Goal: Task Accomplishment & Management: Use online tool/utility

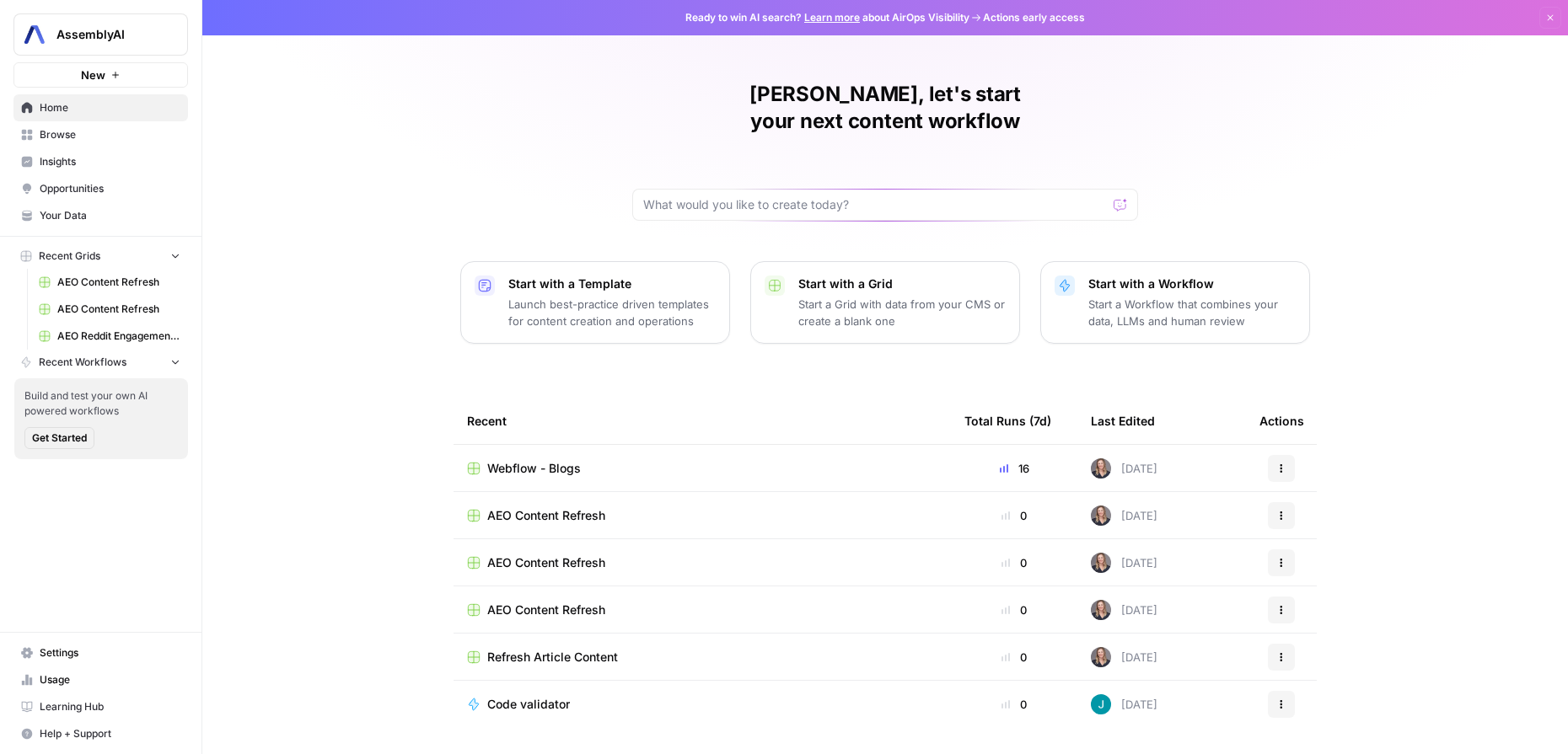
click at [337, 250] on div "Kelsey, let's start your next content workflow Start with a Template Launch bes…" at bounding box center [885, 401] width 1366 height 802
click at [59, 217] on span "Your Data" at bounding box center [110, 216] width 141 height 16
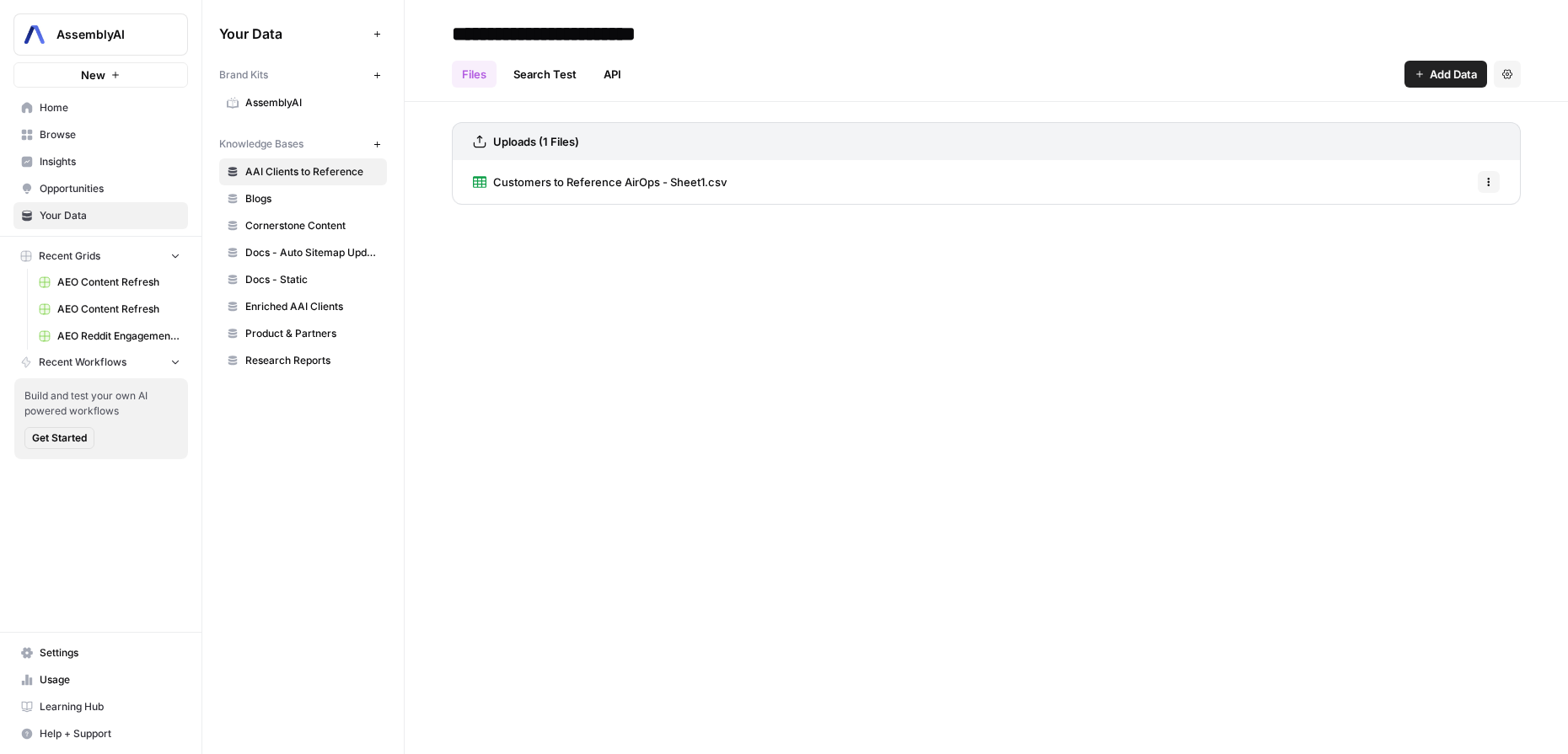
click at [275, 103] on span "AssemblyAI" at bounding box center [312, 102] width 134 height 16
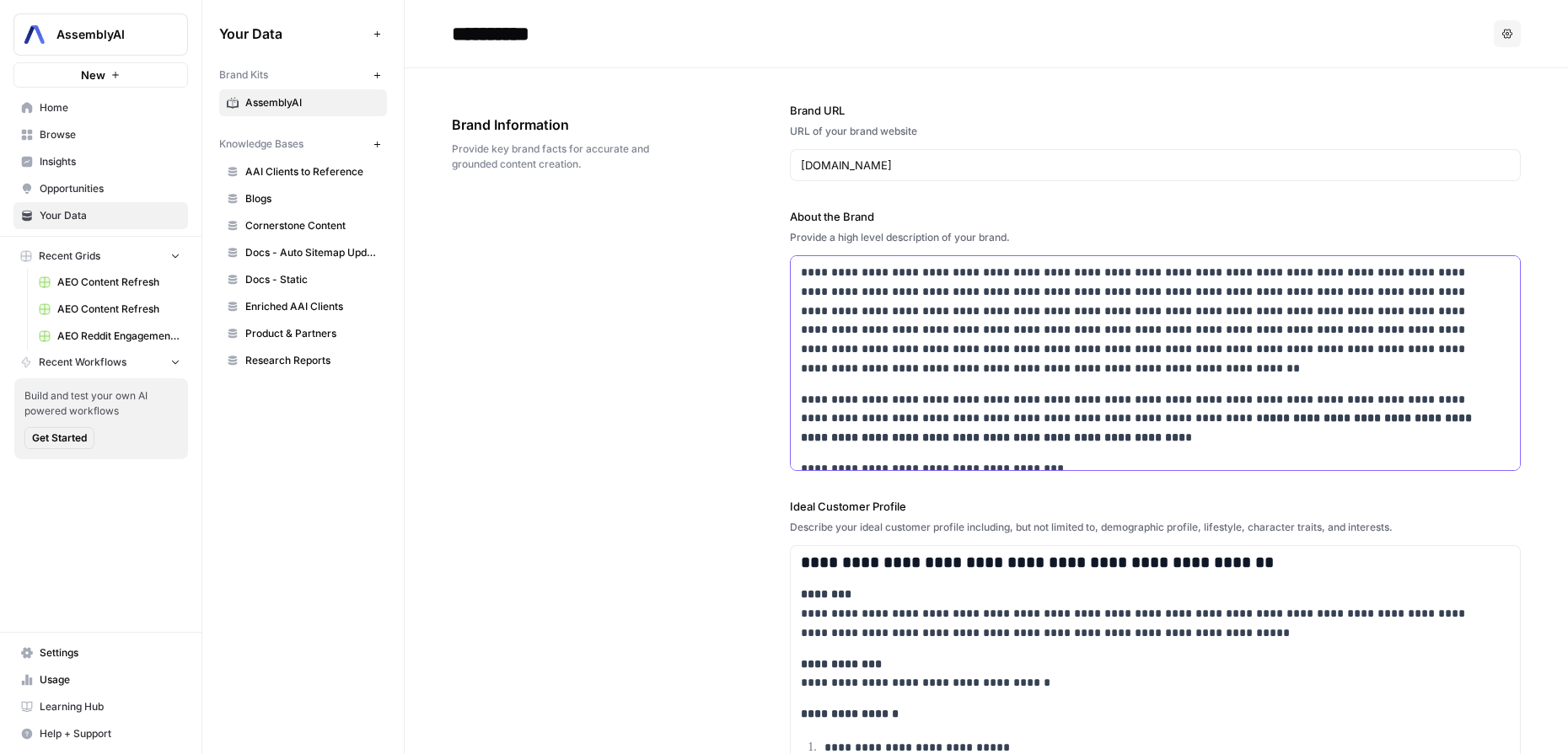
click at [974, 275] on p "**********" at bounding box center [1144, 321] width 687 height 115
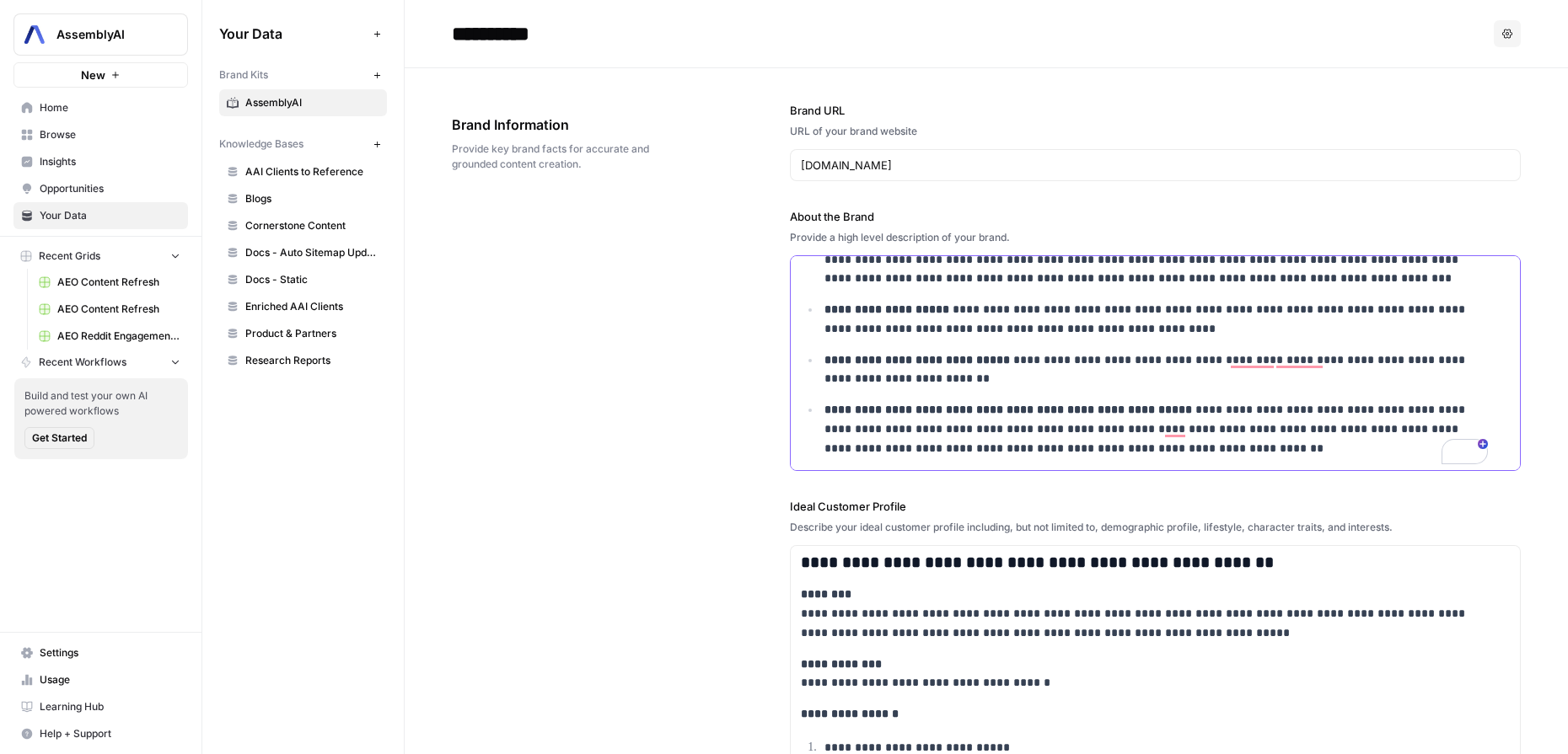
scroll to position [263, 0]
click at [1256, 444] on p "**********" at bounding box center [1157, 428] width 664 height 58
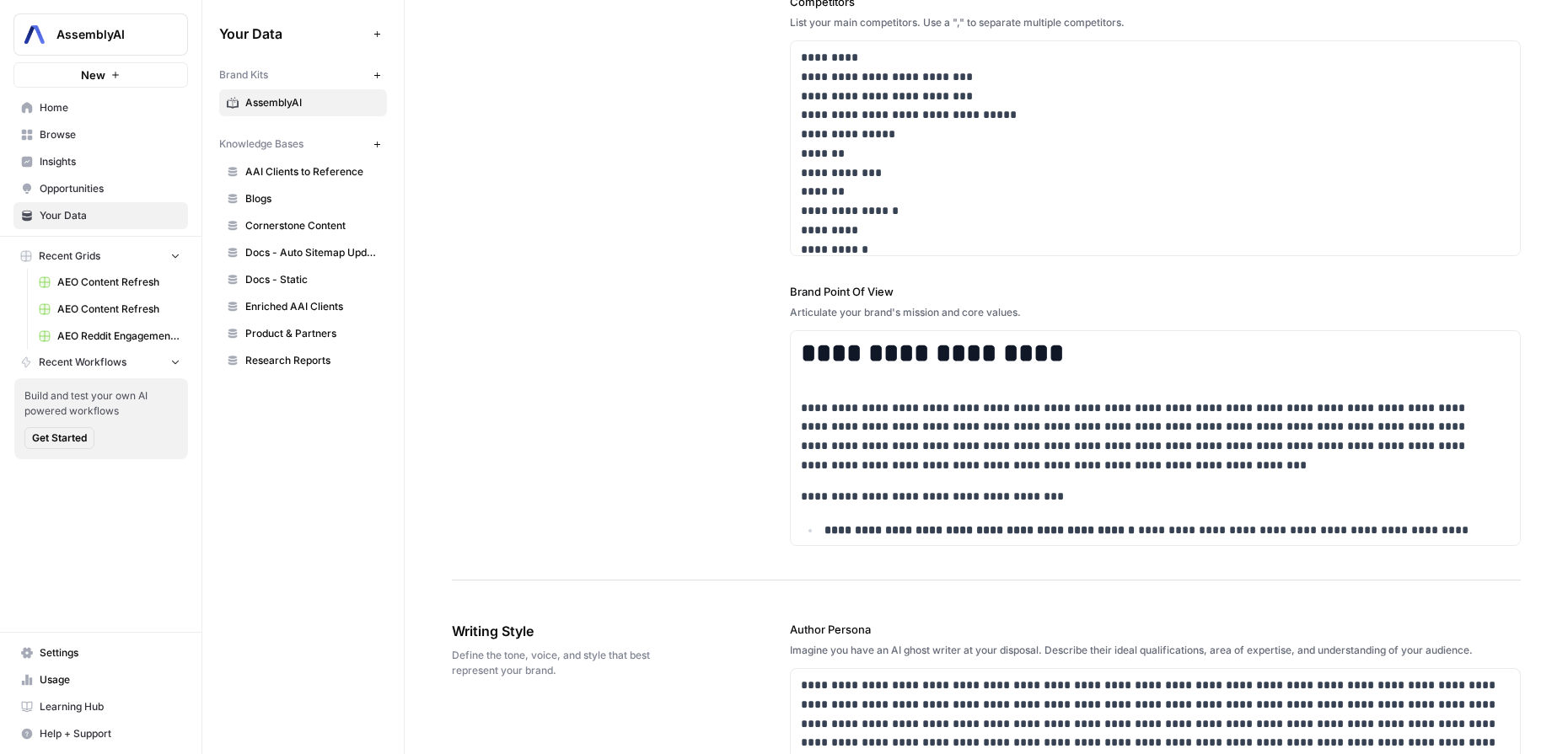
scroll to position [0, 0]
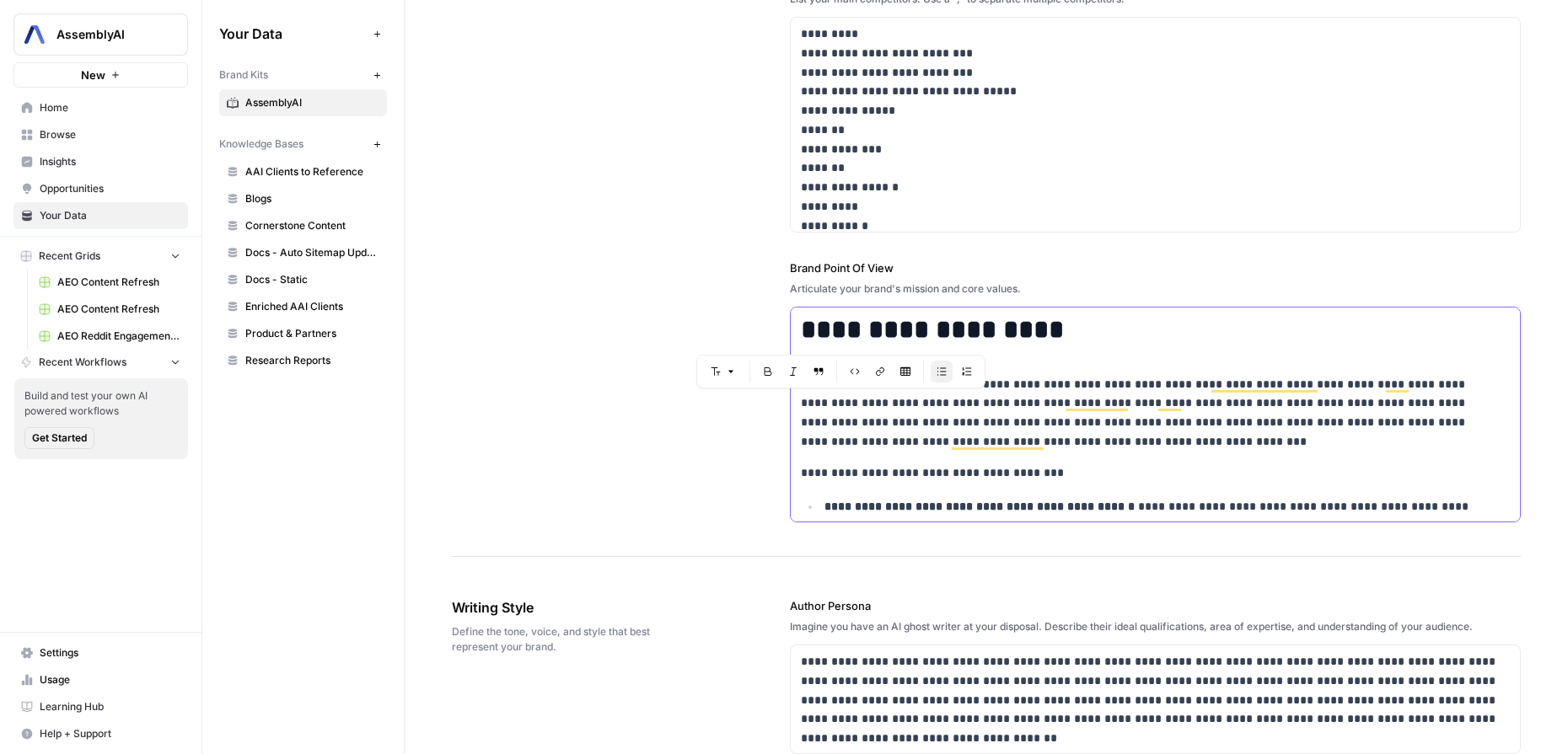
drag, startPoint x: 859, startPoint y: 401, endPoint x: 818, endPoint y: 402, distance: 41.0
click at [818, 402] on p "**********" at bounding box center [1144, 413] width 687 height 77
drag, startPoint x: 1415, startPoint y: 387, endPoint x: 816, endPoint y: 409, distance: 599.4
click at [816, 409] on p "**********" at bounding box center [1144, 413] width 687 height 77
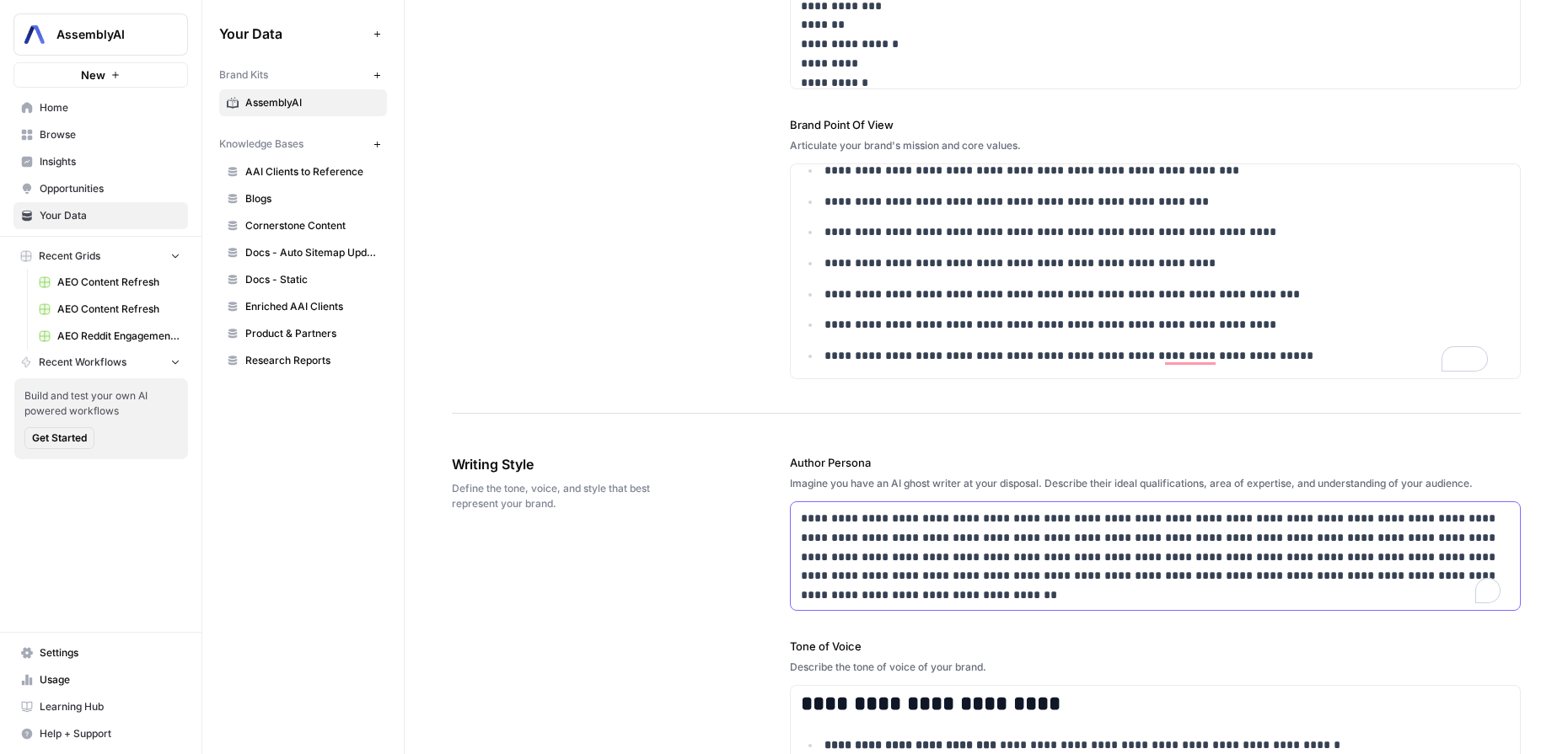
drag, startPoint x: 864, startPoint y: 537, endPoint x: 839, endPoint y: 538, distance: 25.0
click at [839, 538] on p "**********" at bounding box center [1150, 547] width 699 height 77
click at [844, 538] on p "**********" at bounding box center [1150, 547] width 699 height 77
drag, startPoint x: 869, startPoint y: 538, endPoint x: 829, endPoint y: 542, distance: 40.2
click at [829, 542] on p "**********" at bounding box center [1150, 547] width 699 height 77
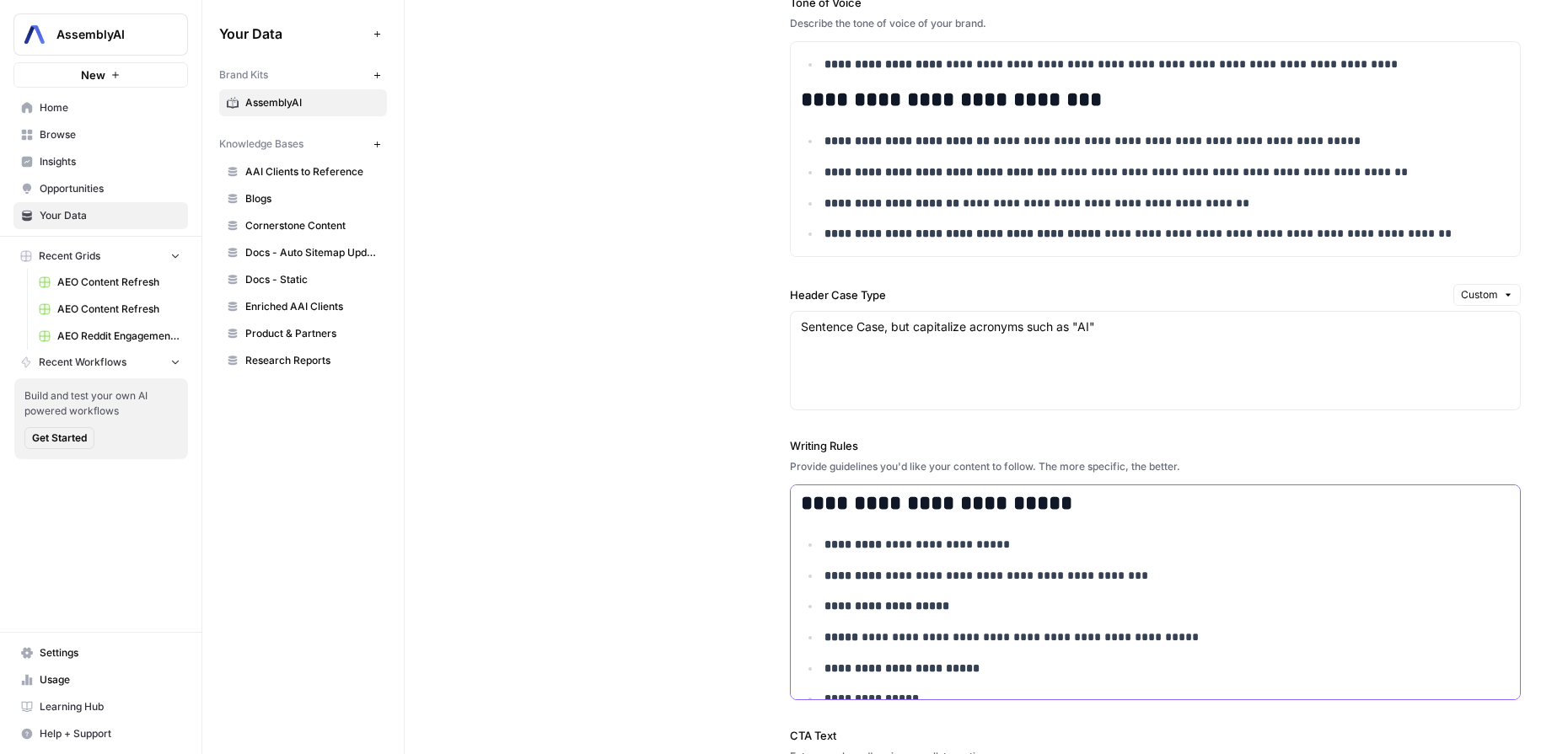
drag, startPoint x: 862, startPoint y: 546, endPoint x: 825, endPoint y: 546, distance: 37.0
click at [825, 546] on strong "*********" at bounding box center [853, 544] width 58 height 12
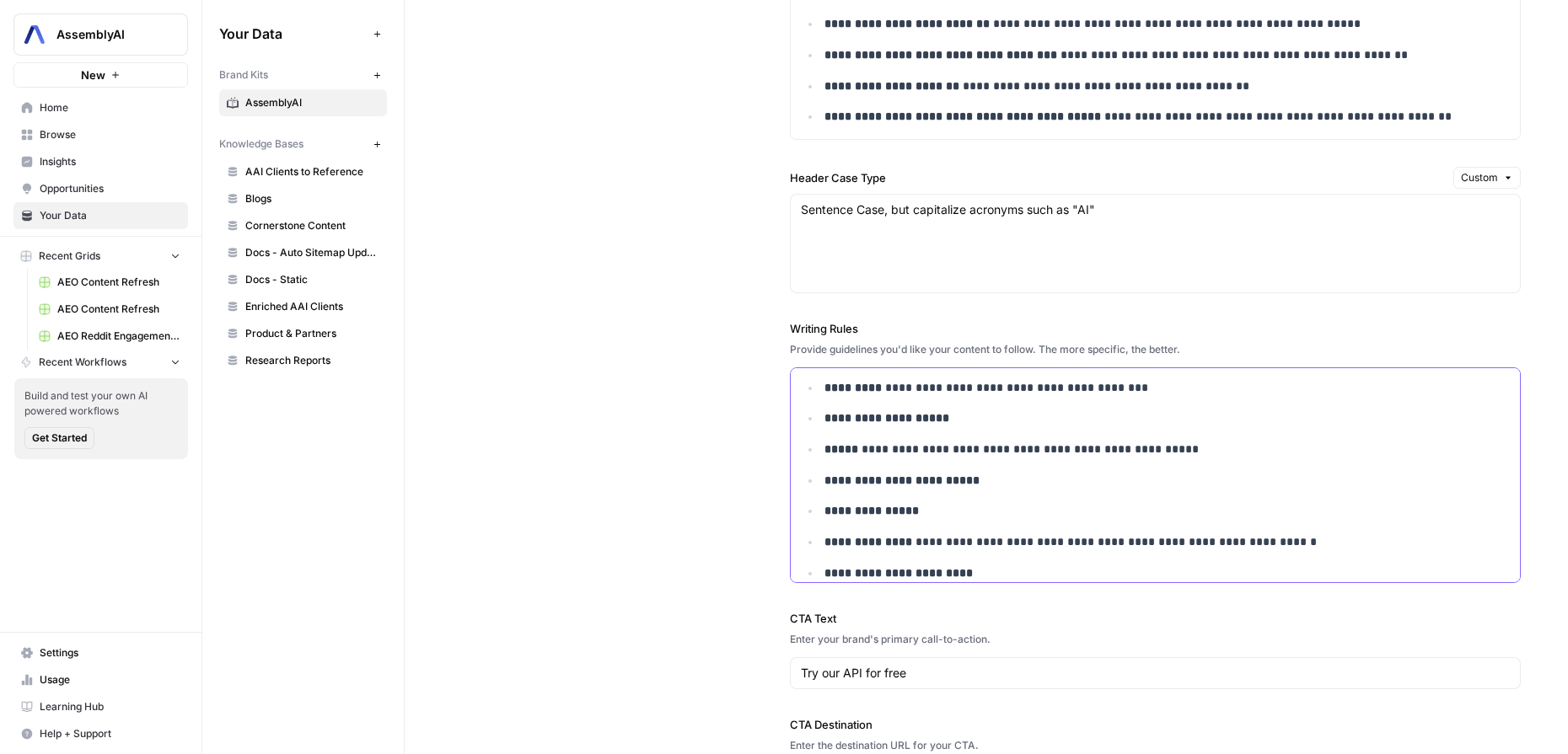
click at [912, 515] on p "**********" at bounding box center [1168, 511] width 686 height 19
drag, startPoint x: 861, startPoint y: 451, endPoint x: 829, endPoint y: 457, distance: 32.6
click at [829, 457] on p "**********" at bounding box center [1157, 449] width 664 height 19
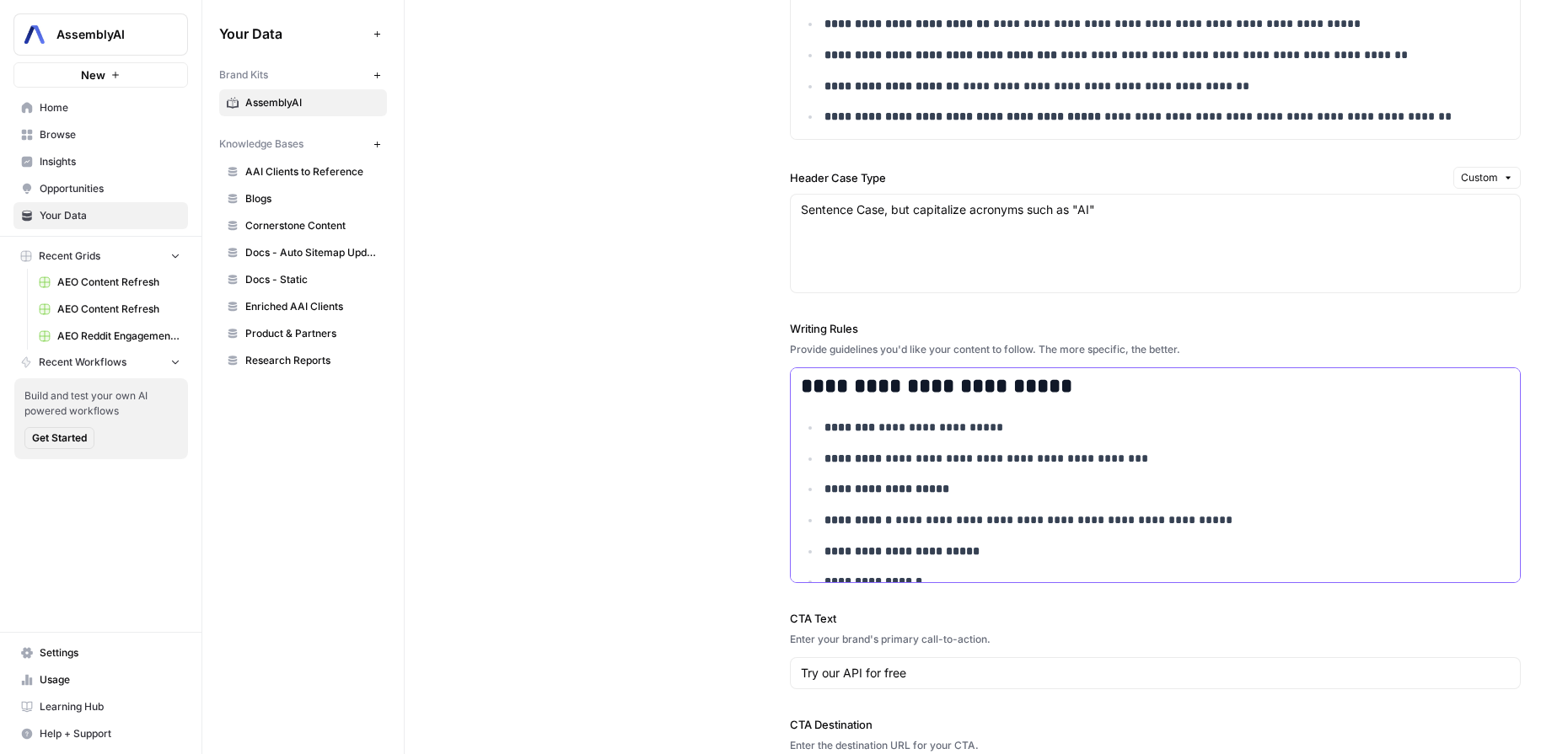
click at [970, 432] on p "**********" at bounding box center [1157, 427] width 664 height 19
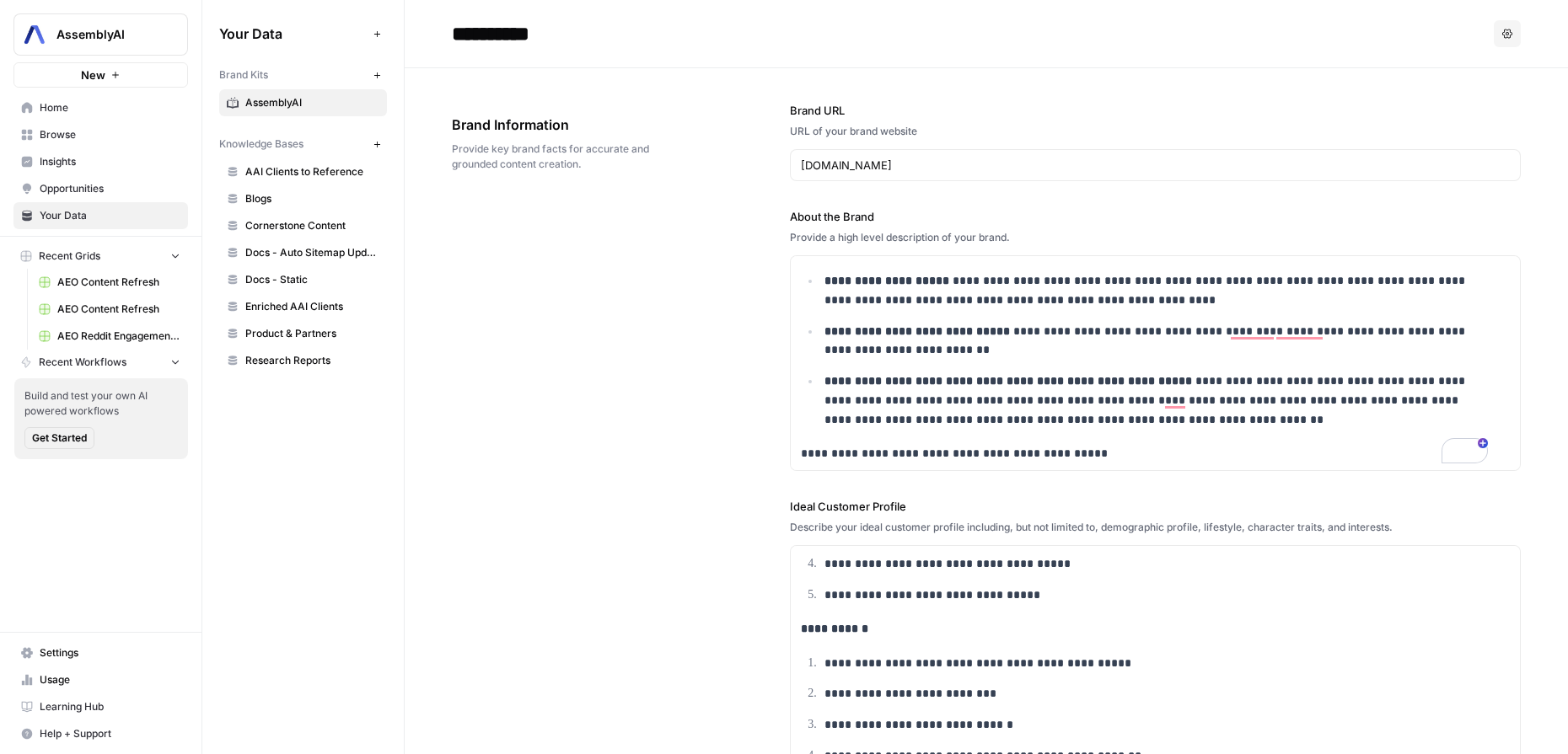
click at [66, 95] on link "Home" at bounding box center [101, 108] width 175 height 27
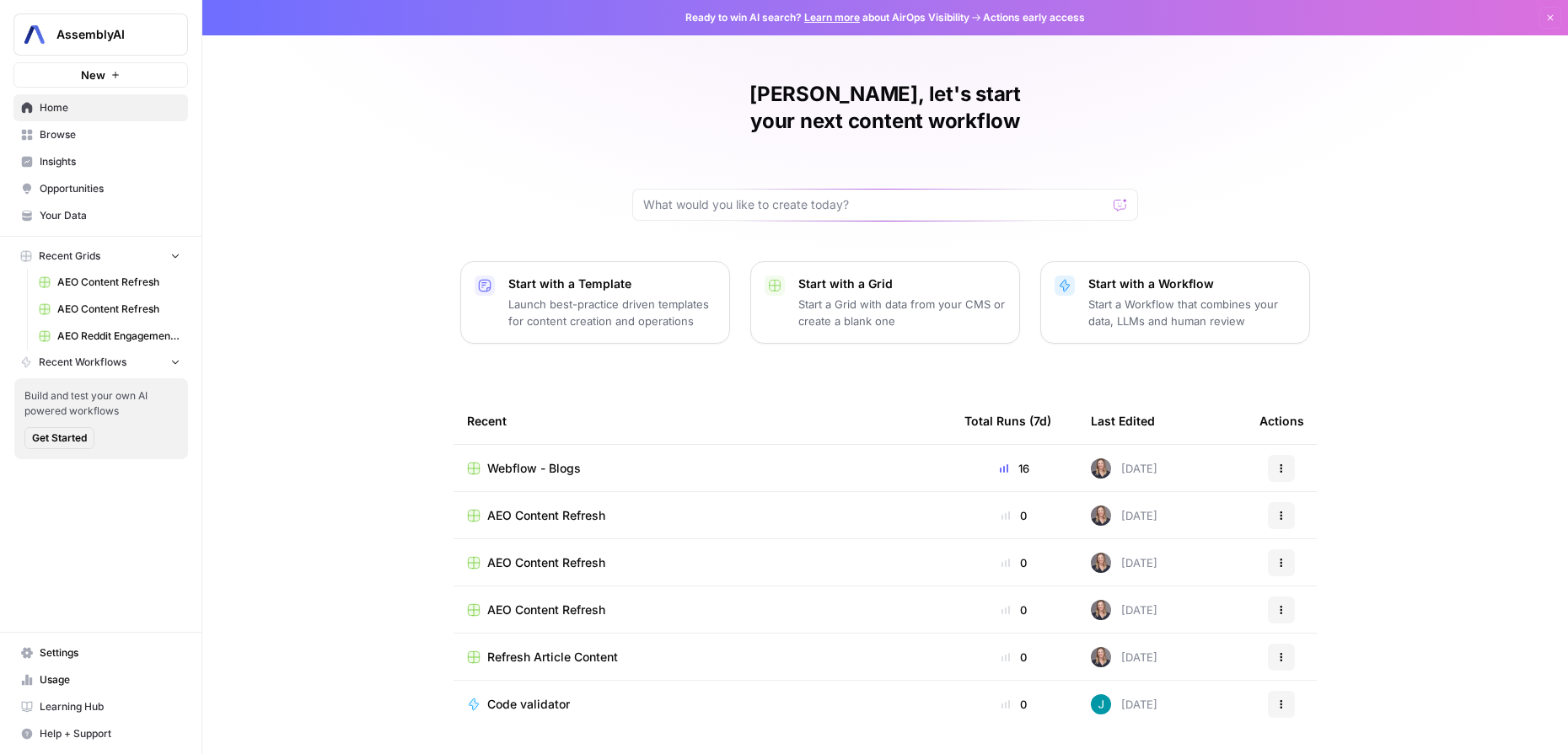
click at [576, 460] on div "Webflow - Blogs" at bounding box center [702, 468] width 470 height 16
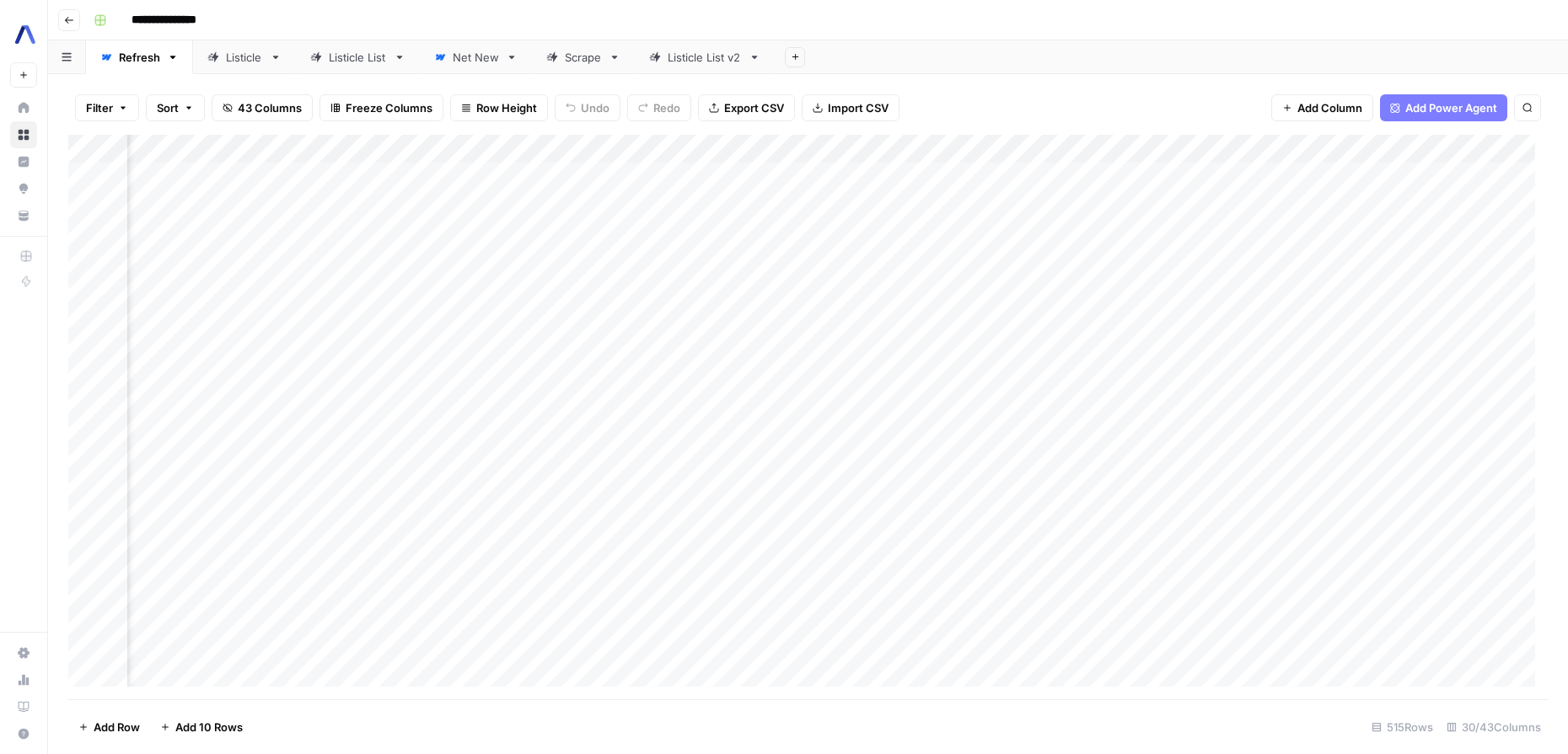
scroll to position [0, 893]
click at [848, 149] on div "Add Column" at bounding box center [808, 418] width 1479 height 565
click at [511, 260] on span "Sort Ascending" at bounding box center [507, 267] width 147 height 16
click at [614, 332] on div "Add Column" at bounding box center [808, 418] width 1479 height 563
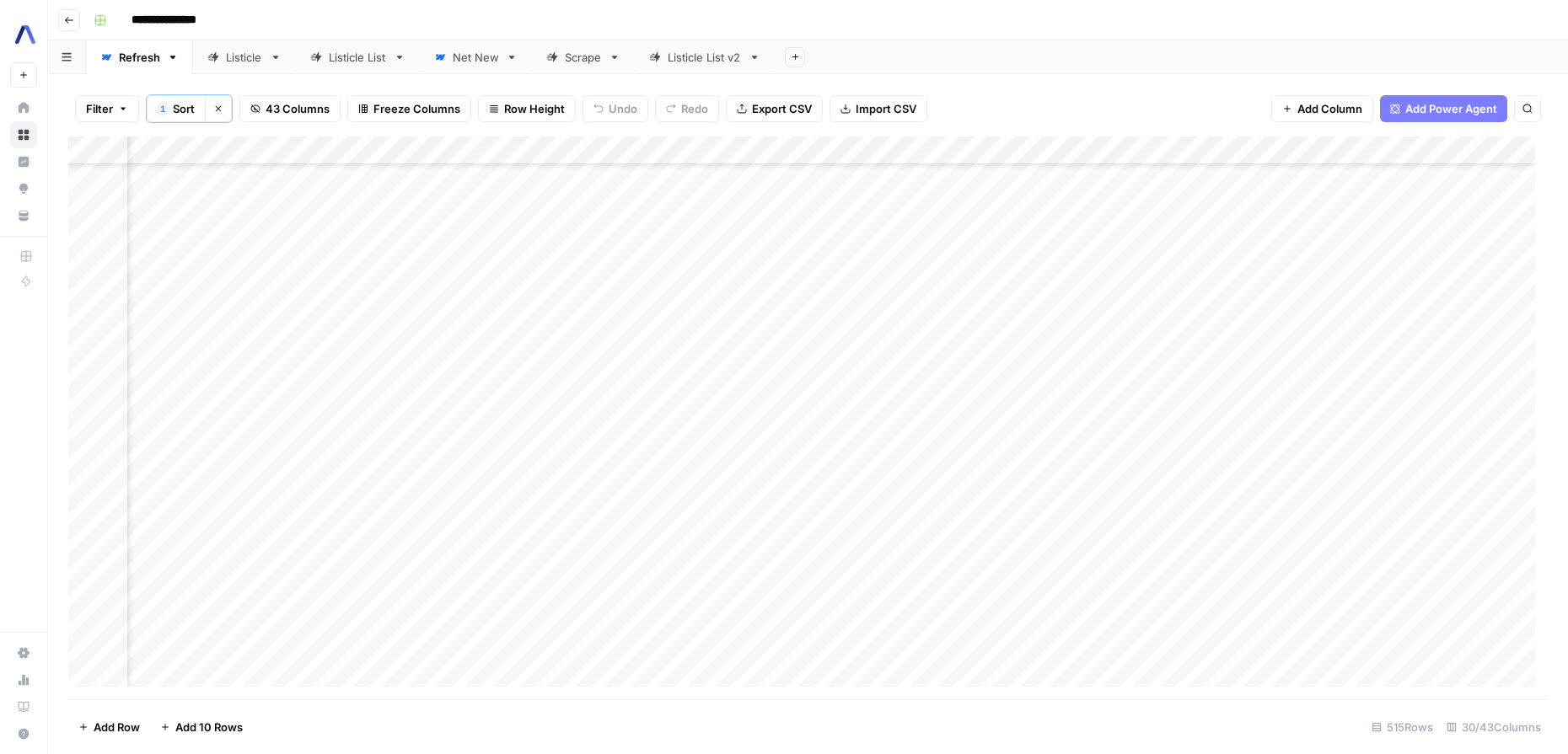
scroll to position [13683, 249]
click at [571, 335] on div "Add Column" at bounding box center [808, 418] width 1479 height 563
click at [1100, 333] on div "Add Column" at bounding box center [808, 418] width 1479 height 563
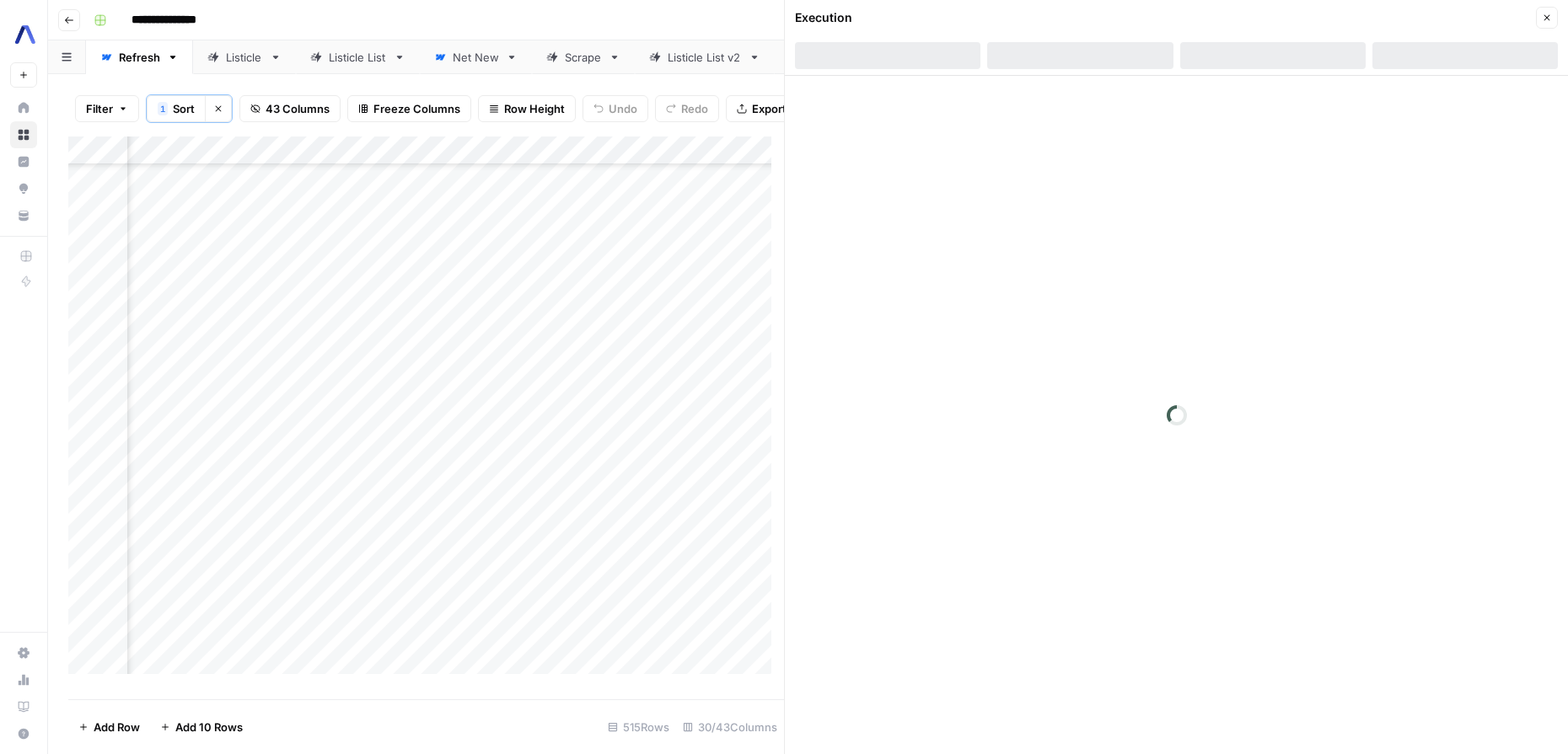
click at [1555, 18] on button "Close" at bounding box center [1547, 17] width 22 height 22
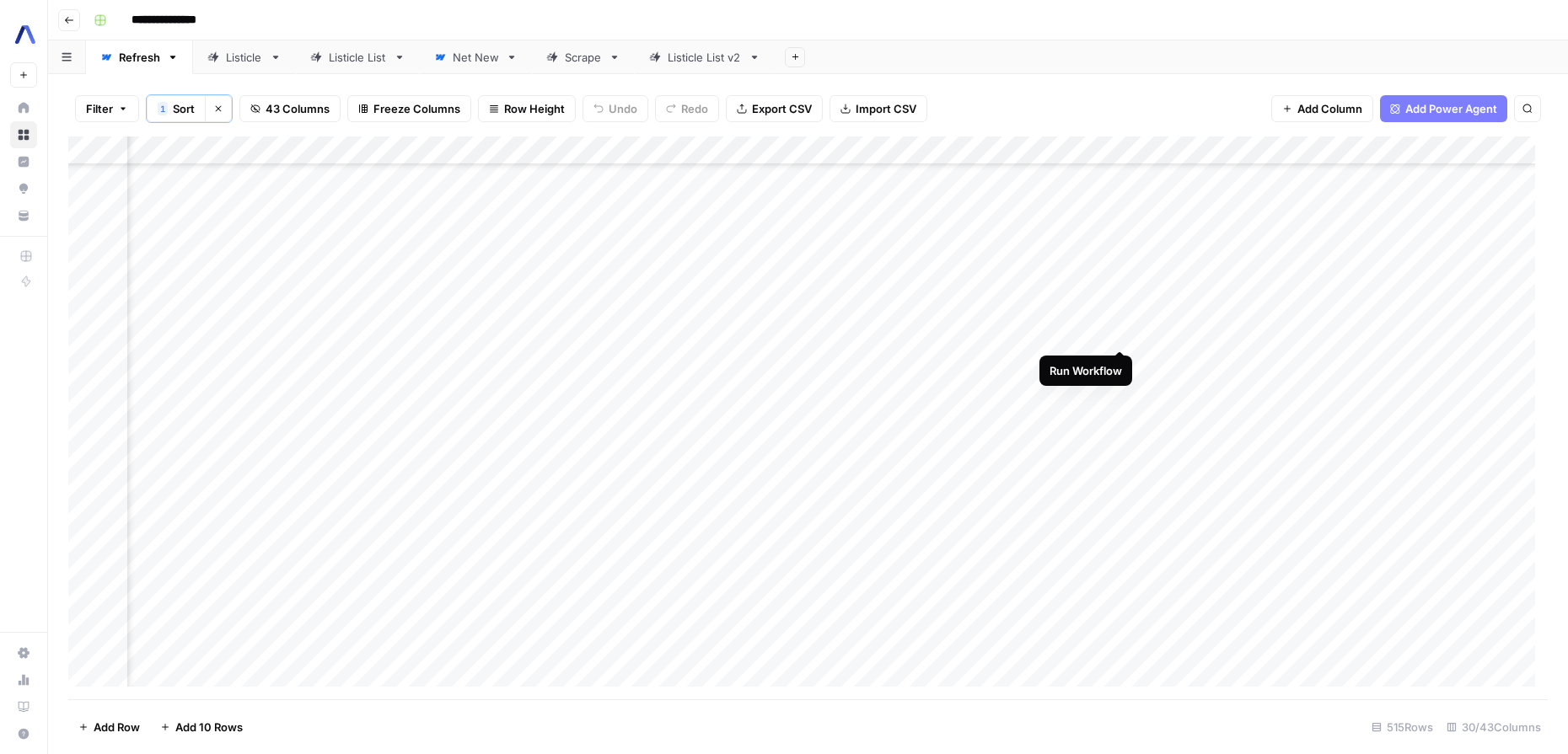
click at [1125, 335] on div "Add Column" at bounding box center [808, 418] width 1479 height 563
click at [1114, 329] on div "Add Column" at bounding box center [808, 418] width 1479 height 563
click at [1121, 335] on div "Add Column" at bounding box center [808, 418] width 1479 height 563
click at [613, 335] on div "Add Column" at bounding box center [808, 418] width 1479 height 563
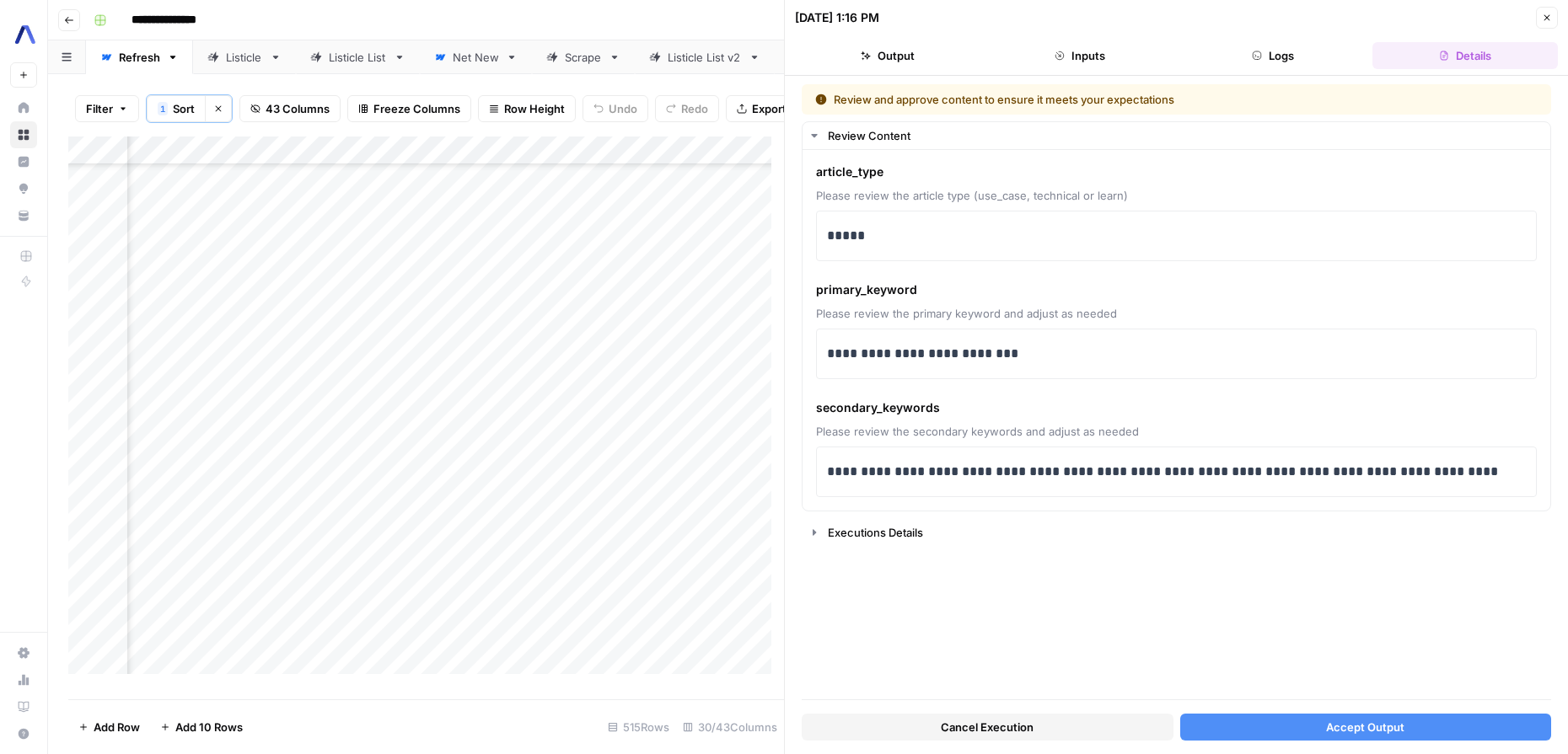
click at [1420, 738] on button "Accept Output" at bounding box center [1366, 727] width 372 height 27
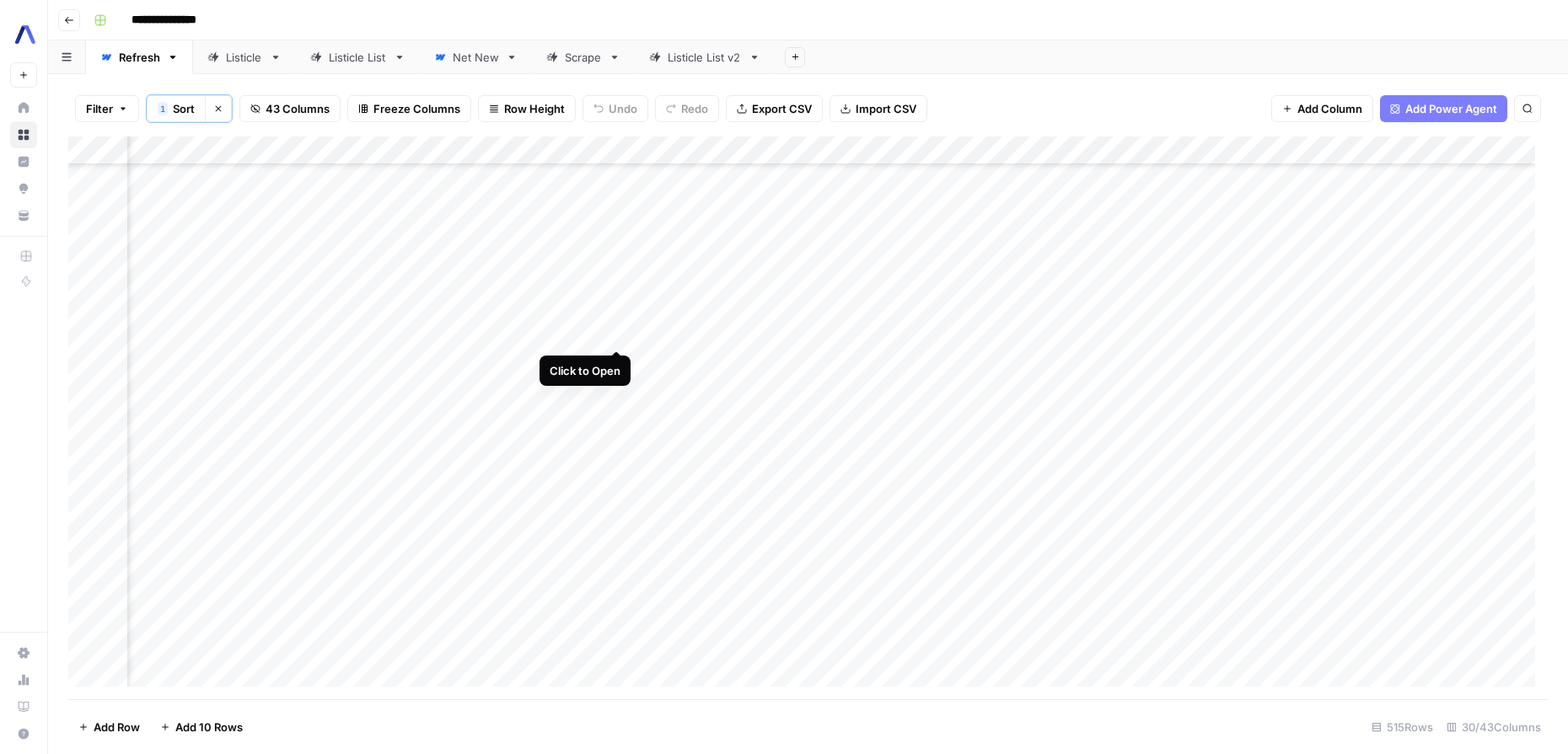
click at [609, 329] on div "Add Column" at bounding box center [808, 418] width 1479 height 563
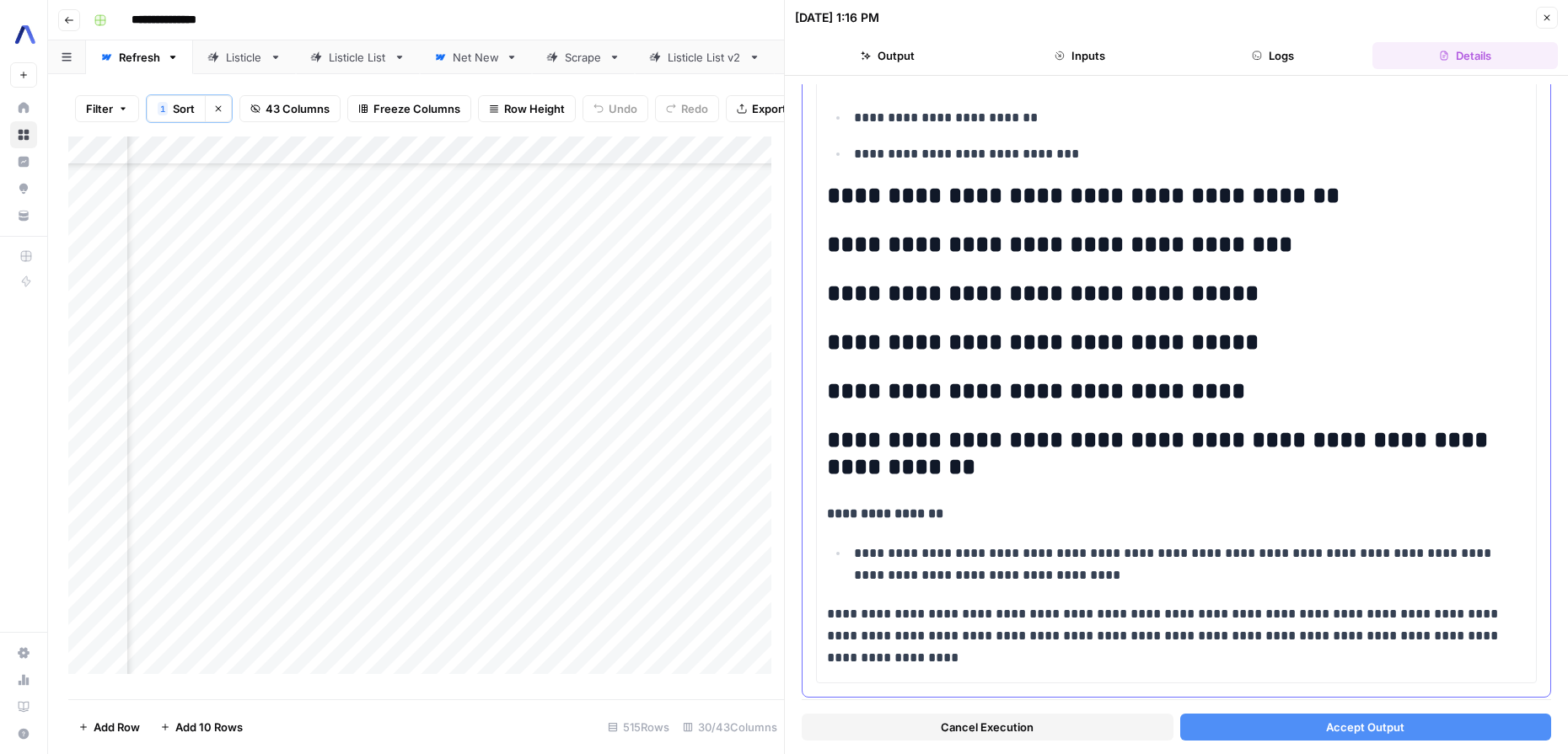
scroll to position [3088, 0]
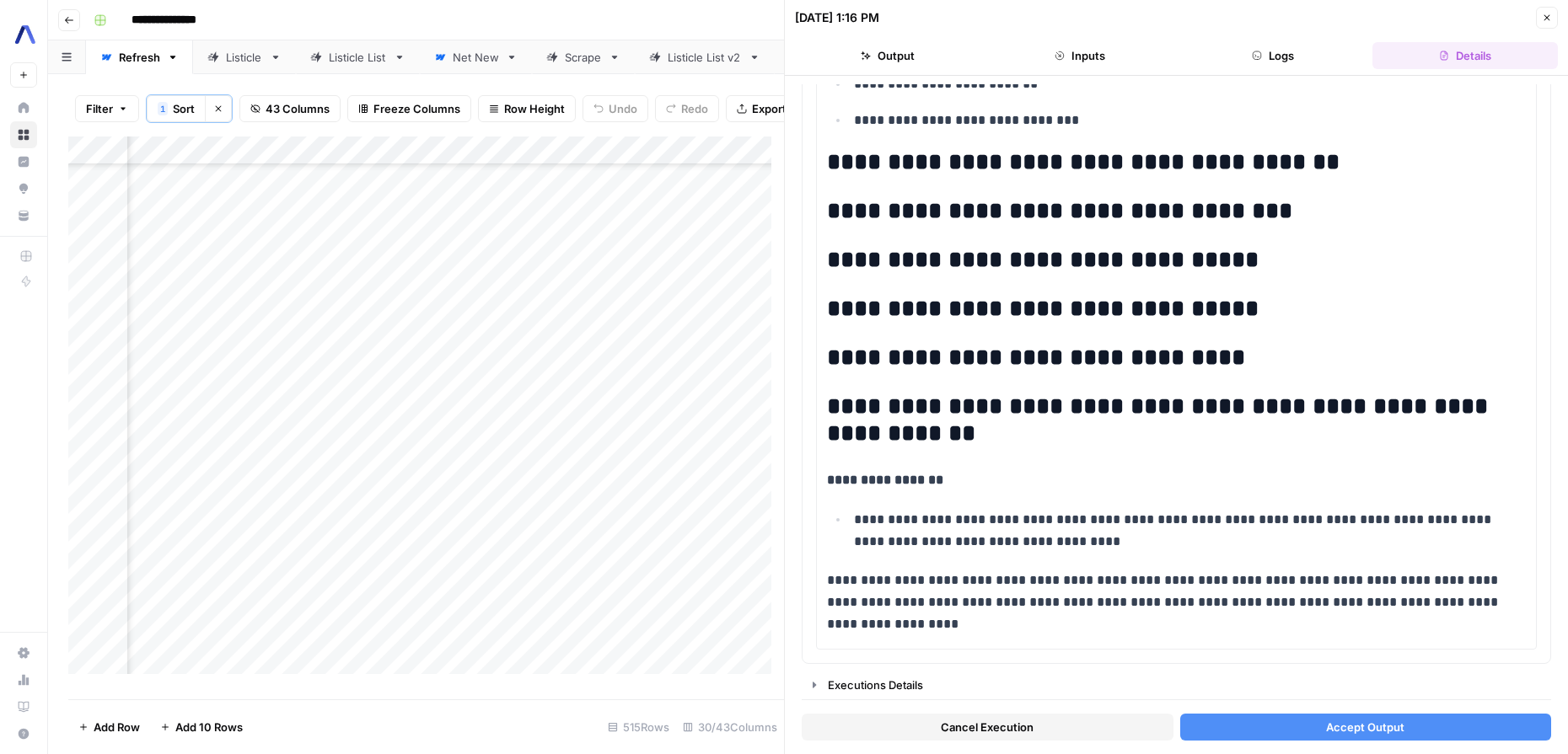
click at [1326, 722] on span "Accept Output" at bounding box center [1365, 727] width 79 height 16
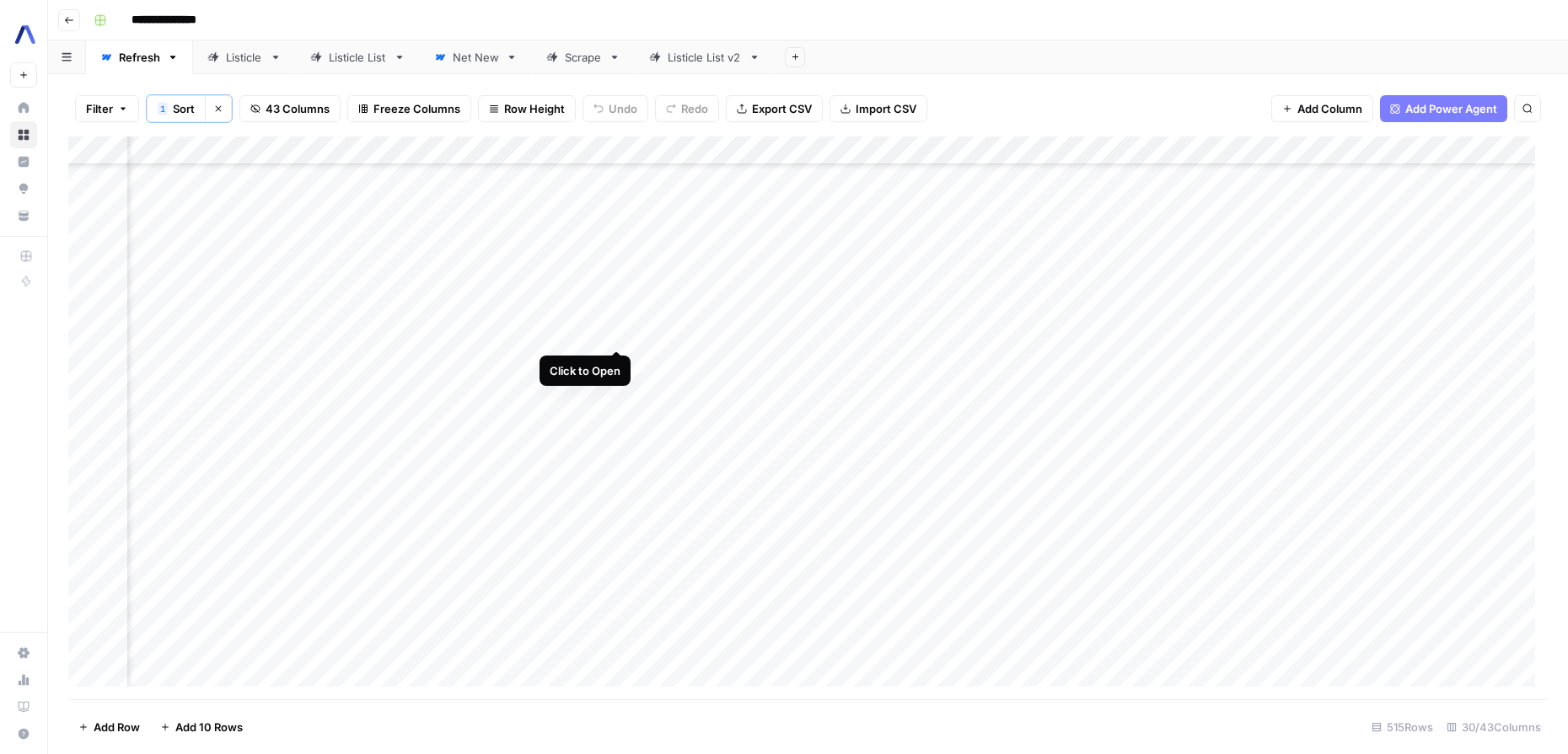
click at [612, 332] on div "Add Column" at bounding box center [808, 418] width 1479 height 563
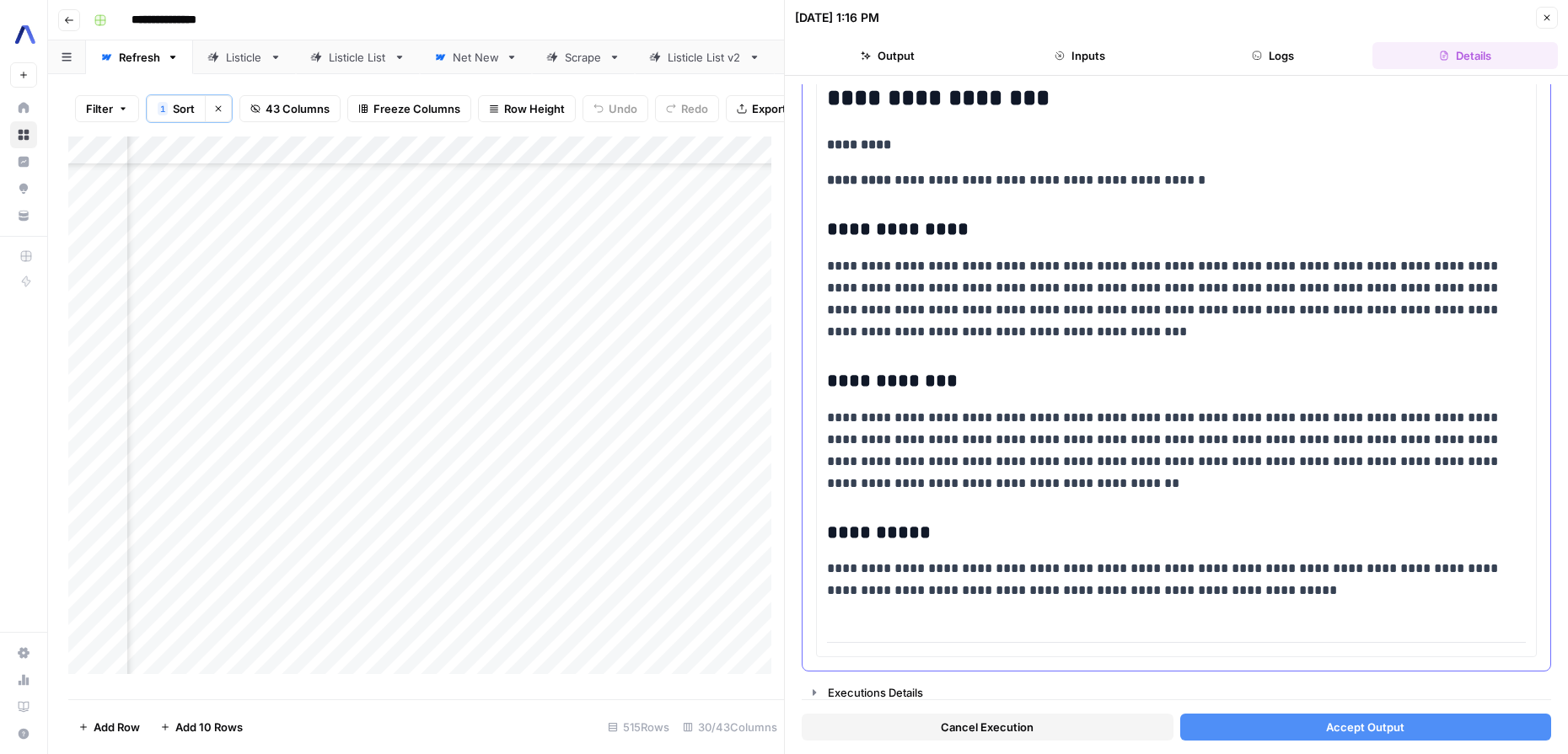
scroll to position [1193, 0]
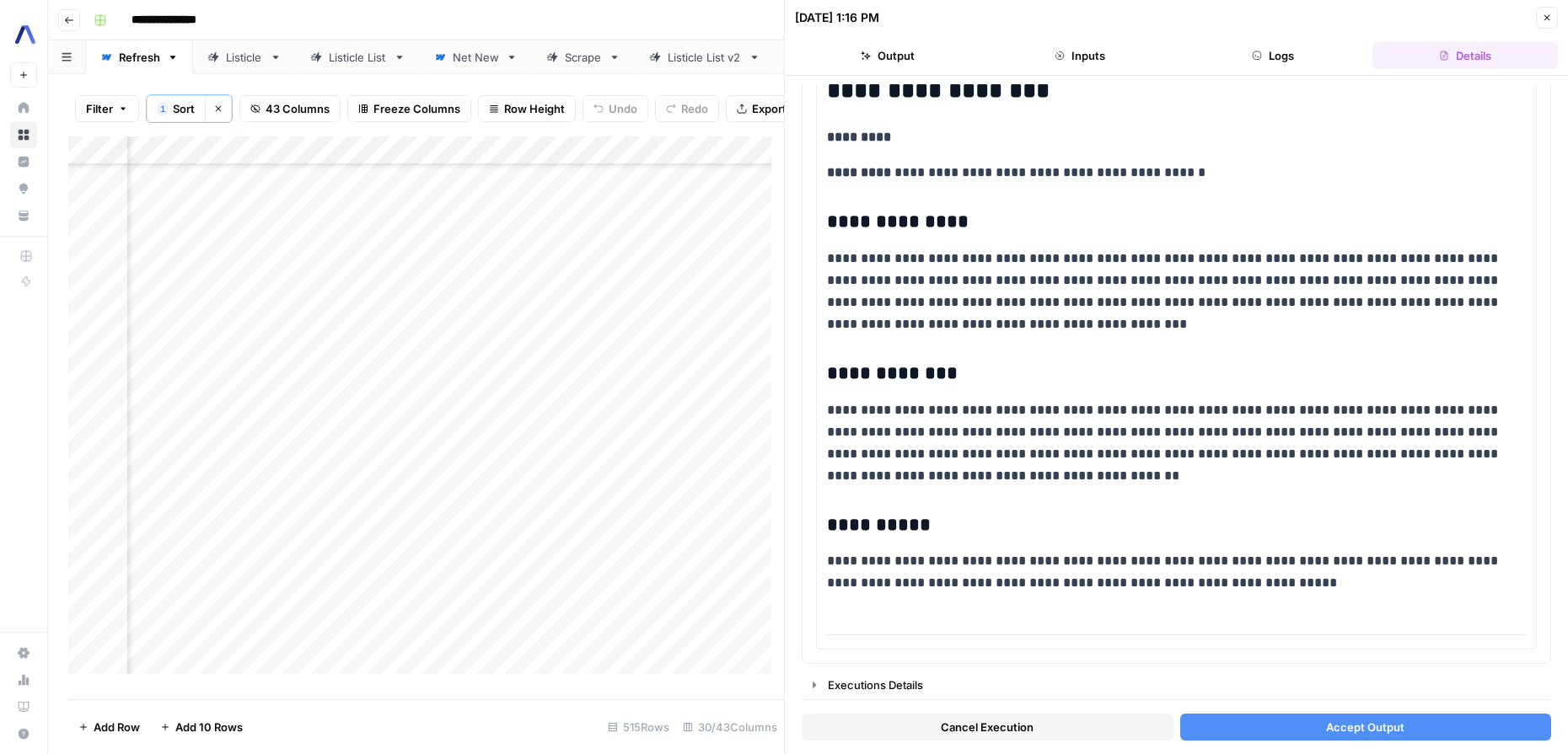
click at [1389, 727] on span "Accept Output" at bounding box center [1365, 727] width 79 height 16
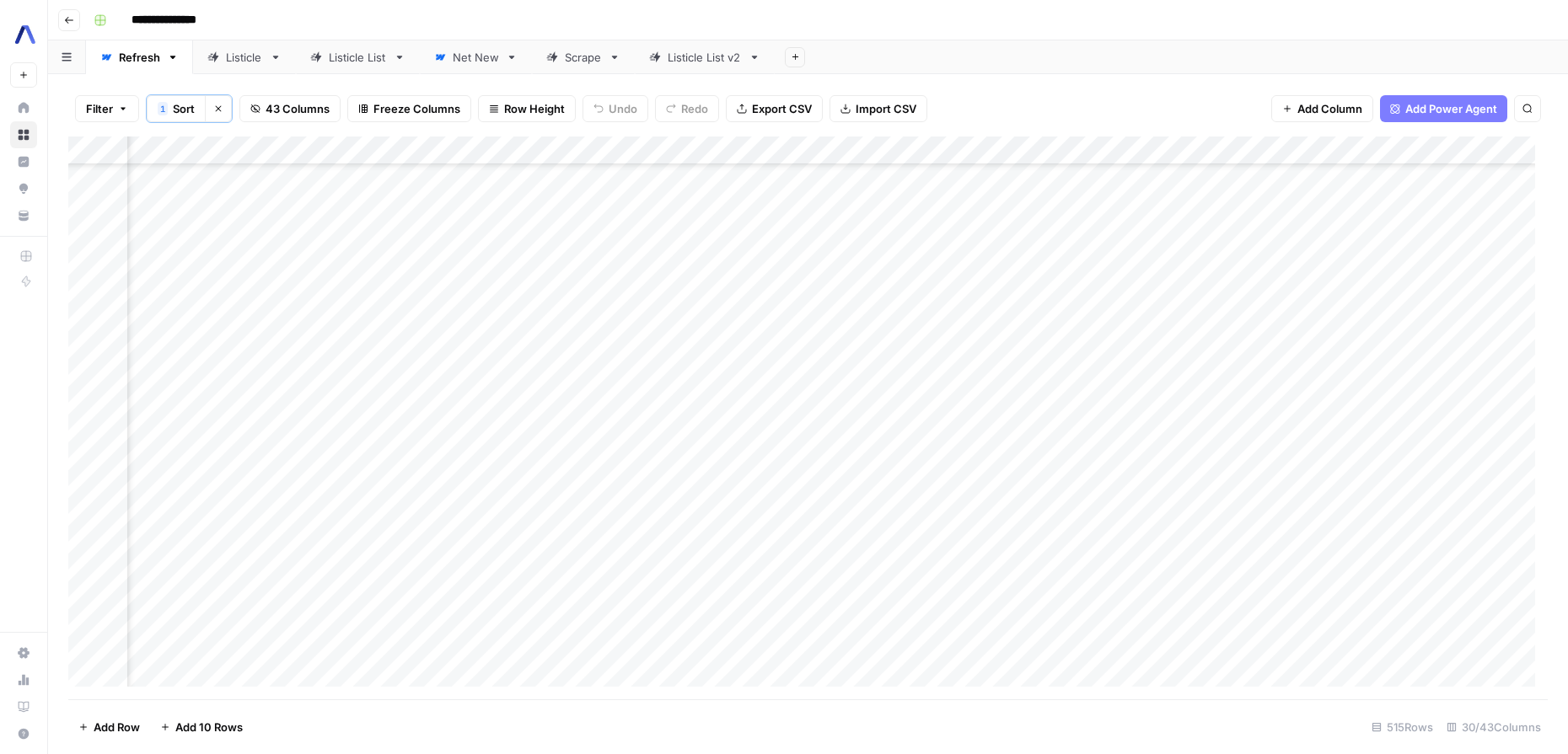
scroll to position [13683, 2393]
click at [1094, 119] on div "Filter 1 Sort Clear sorts 43 Columns Freeze Columns Row Height Undo Redo Export…" at bounding box center [808, 109] width 1479 height 56
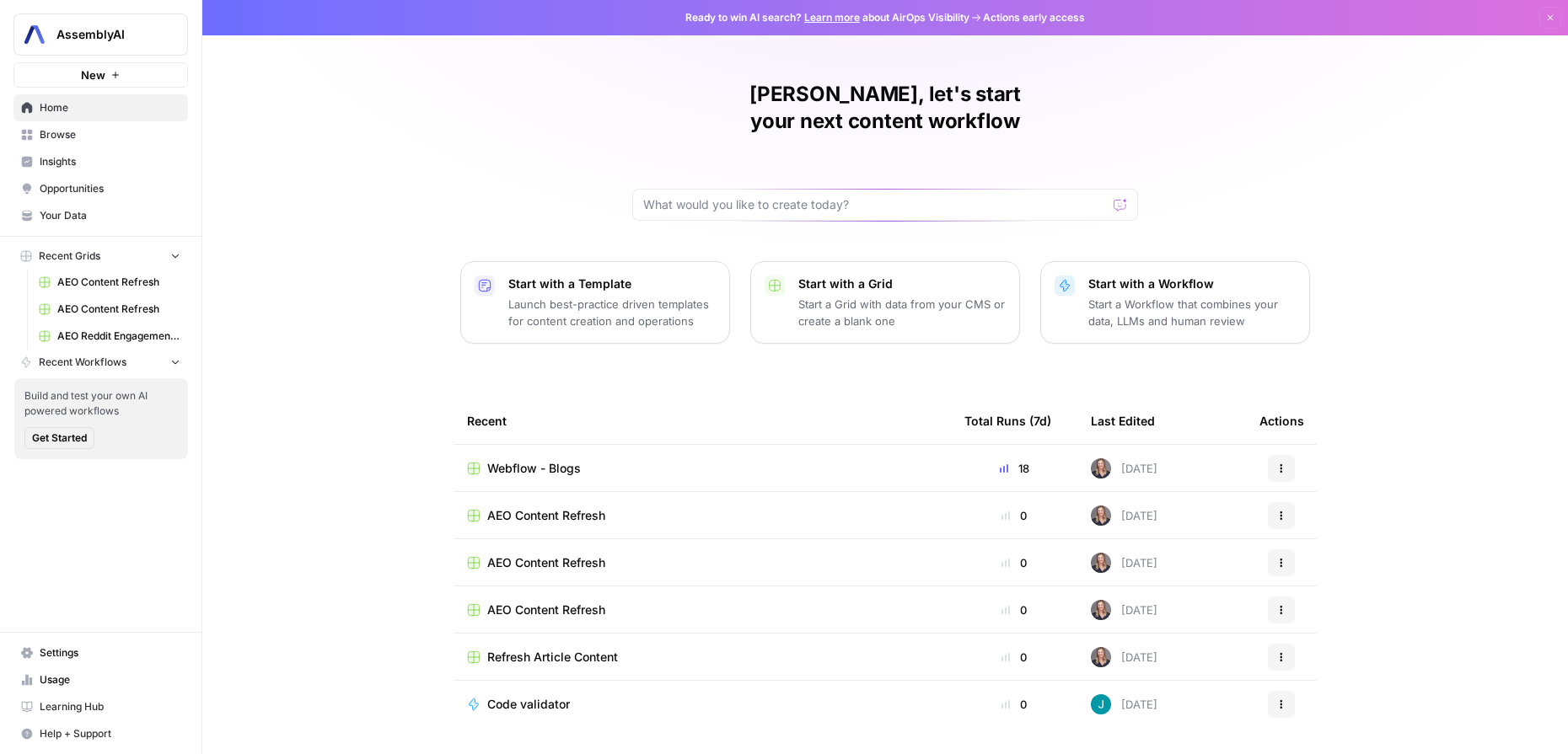
click at [500, 460] on span "Webflow - Blogs" at bounding box center [534, 468] width 93 height 16
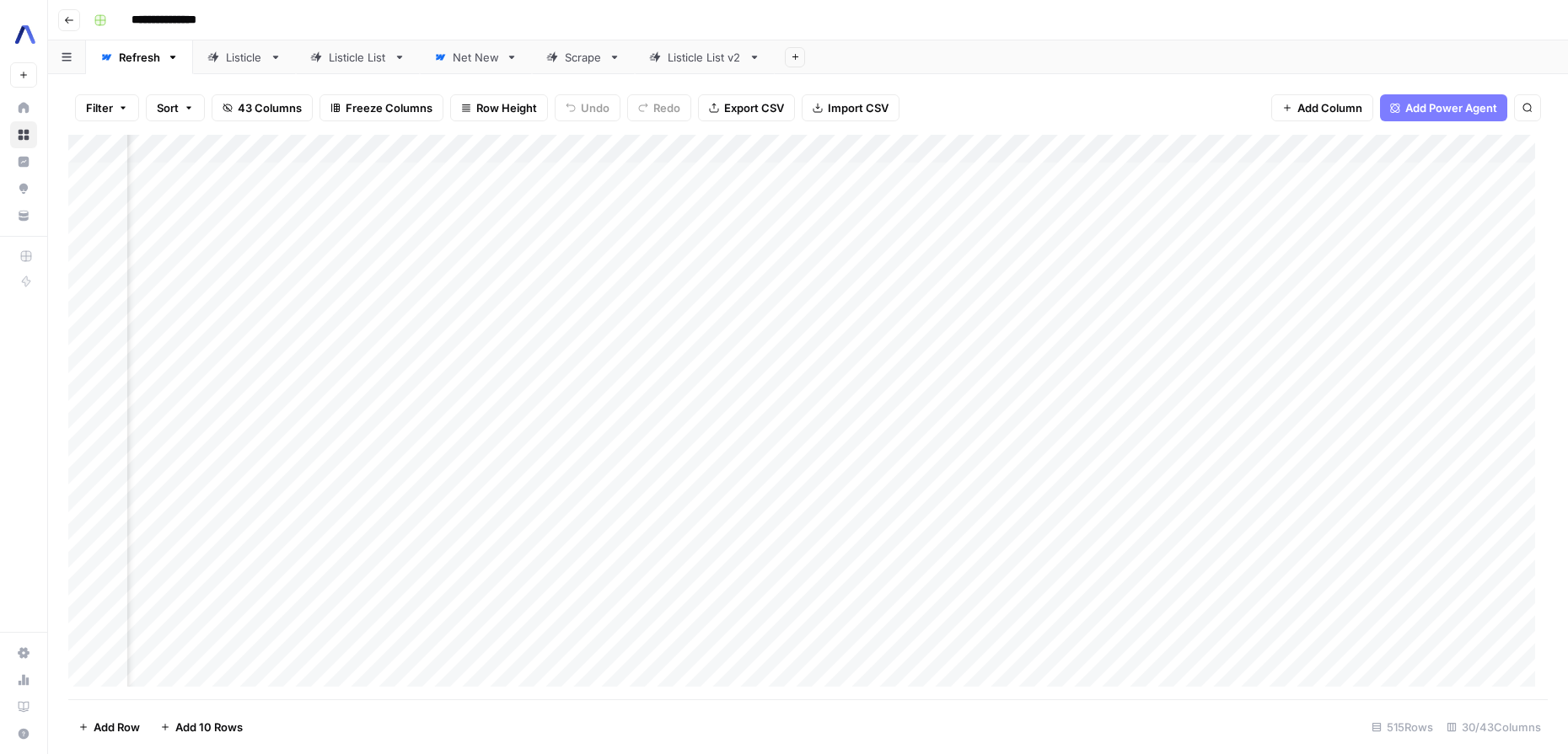
scroll to position [0, 820]
click at [926, 153] on div "Add Column" at bounding box center [808, 418] width 1479 height 565
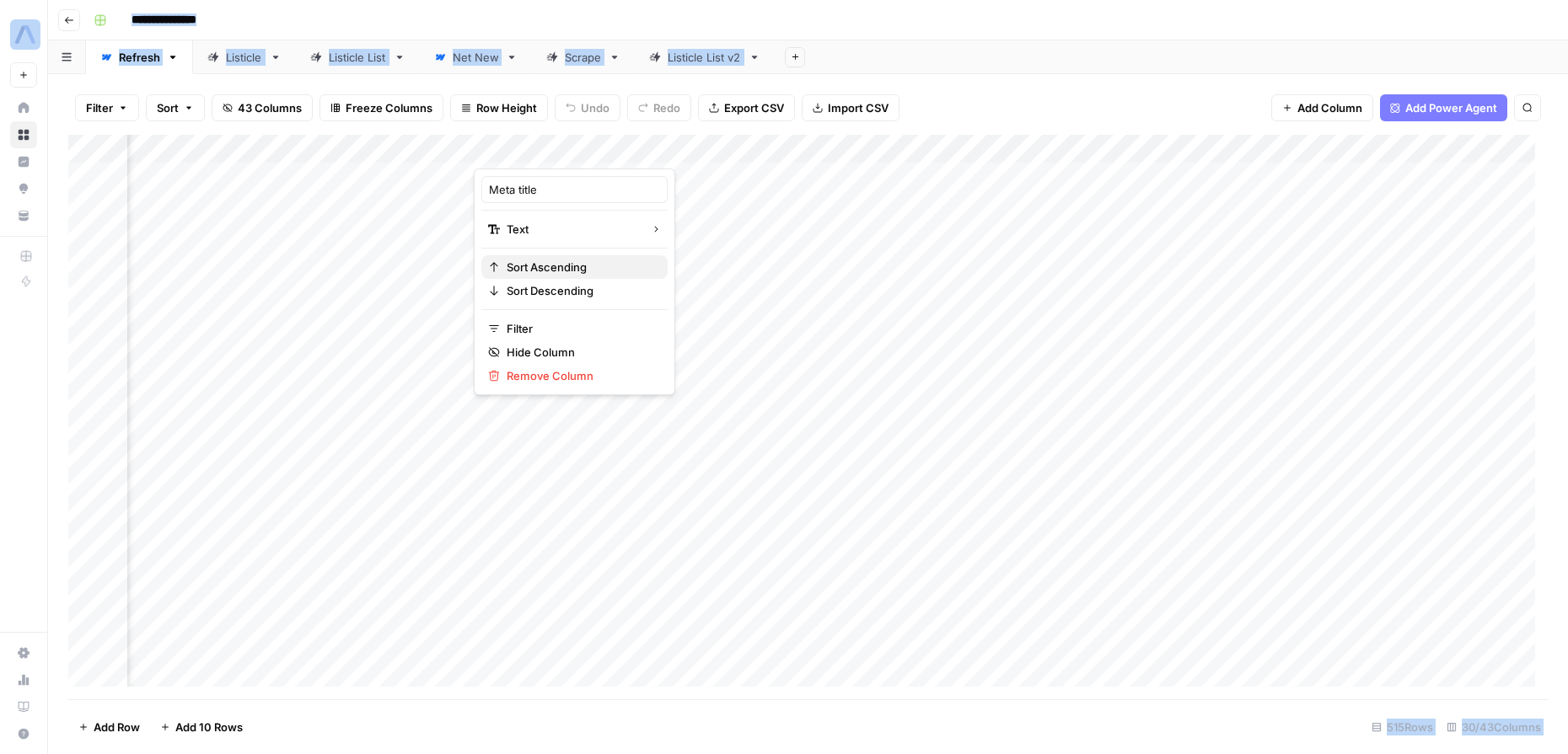
click at [540, 266] on span "Sort Ascending" at bounding box center [580, 267] width 147 height 16
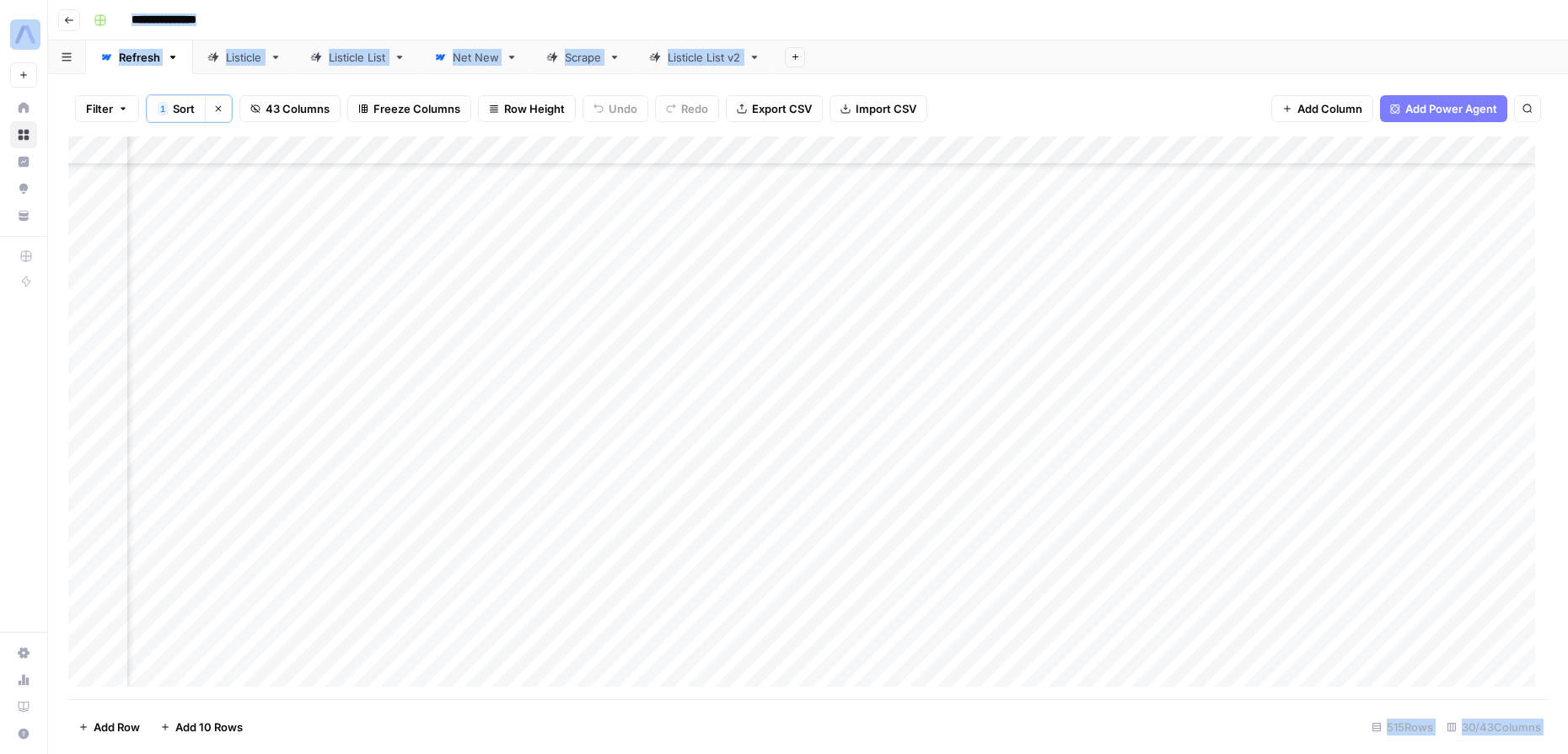
scroll to position [845, 820]
click at [644, 515] on div "Add Column" at bounding box center [808, 418] width 1479 height 563
click at [820, 504] on div "Add Column" at bounding box center [808, 418] width 1479 height 563
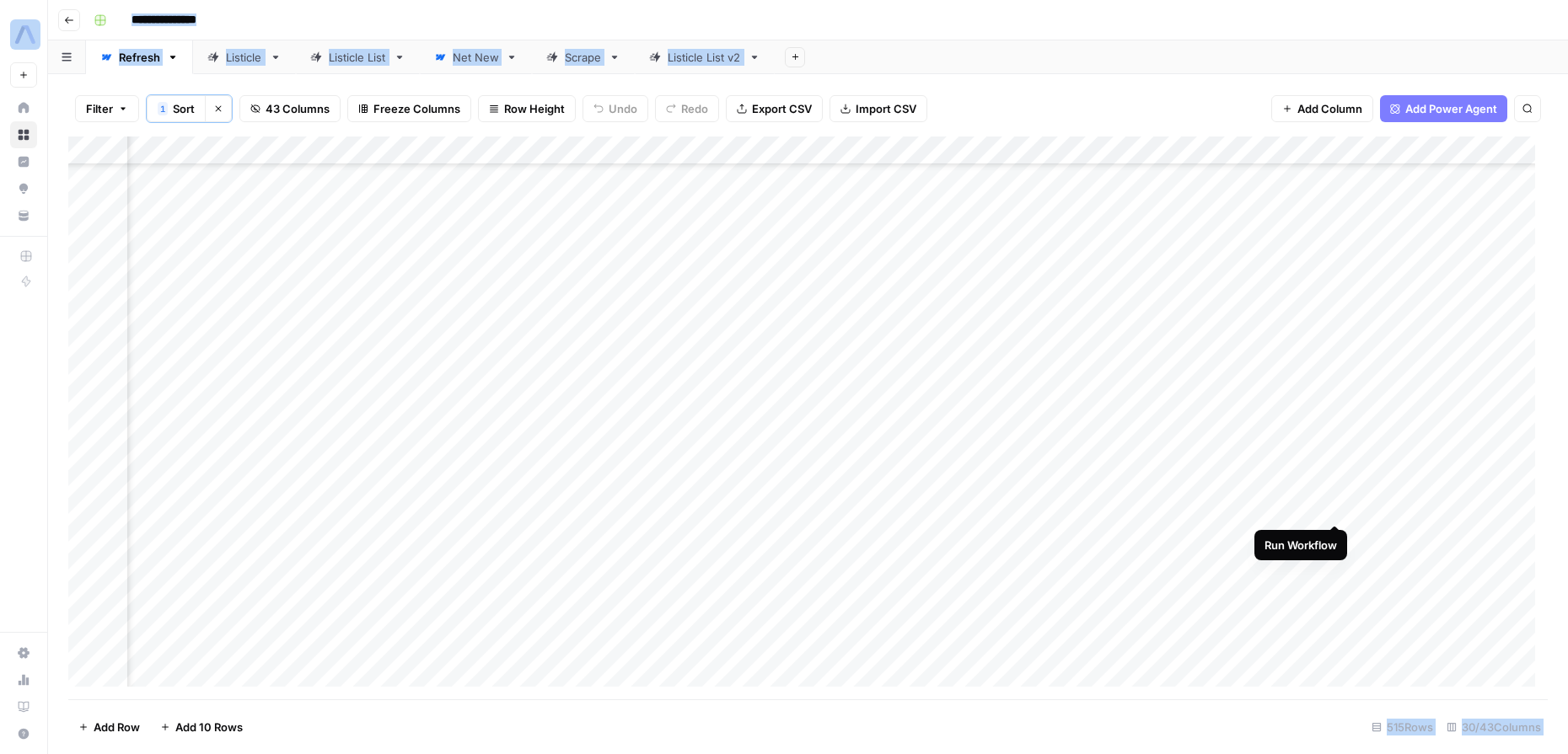
click at [1329, 505] on div "Add Column" at bounding box center [808, 418] width 1479 height 563
click at [1329, 507] on div "Add Column" at bounding box center [808, 418] width 1479 height 563
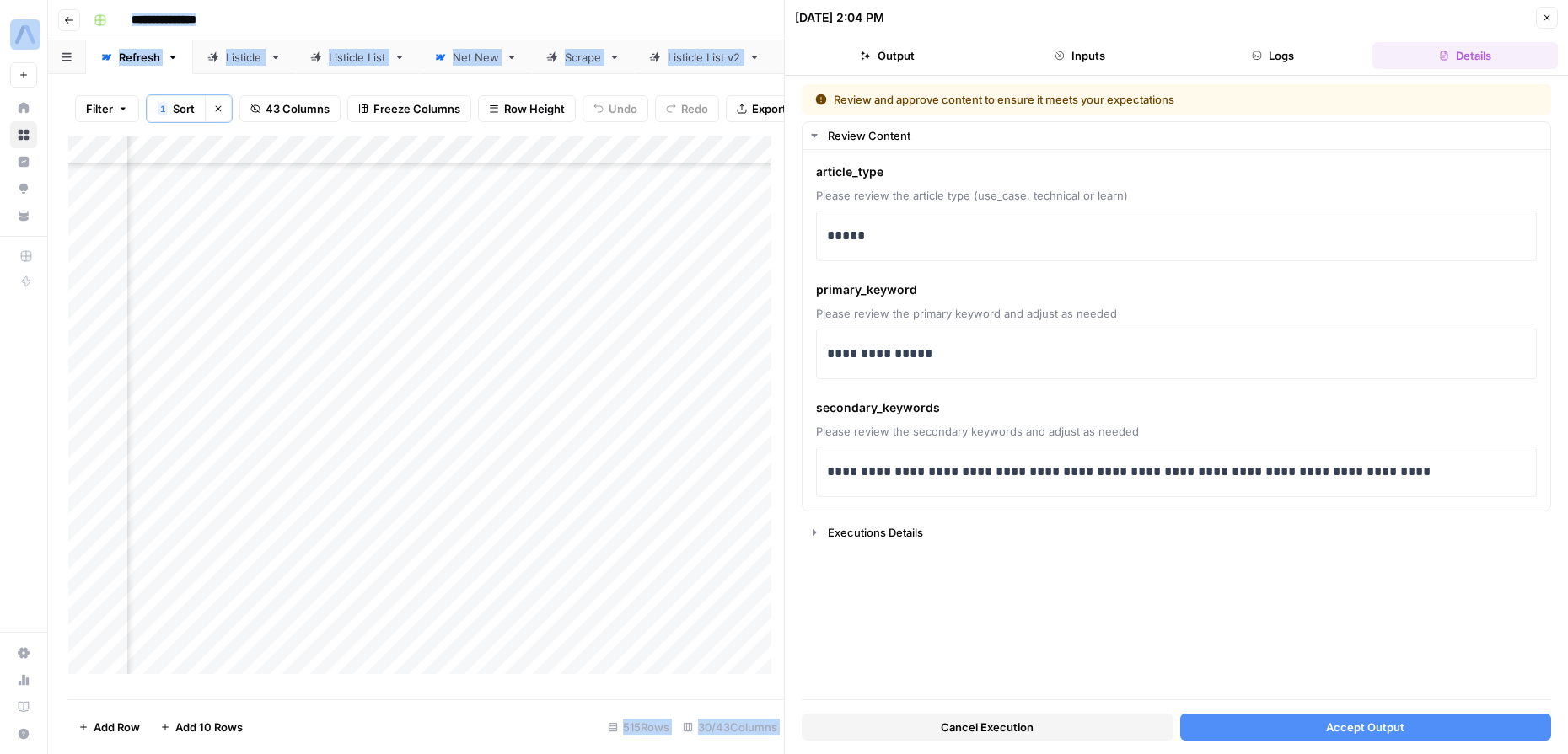
click at [1341, 727] on span "Accept Output" at bounding box center [1365, 727] width 79 height 16
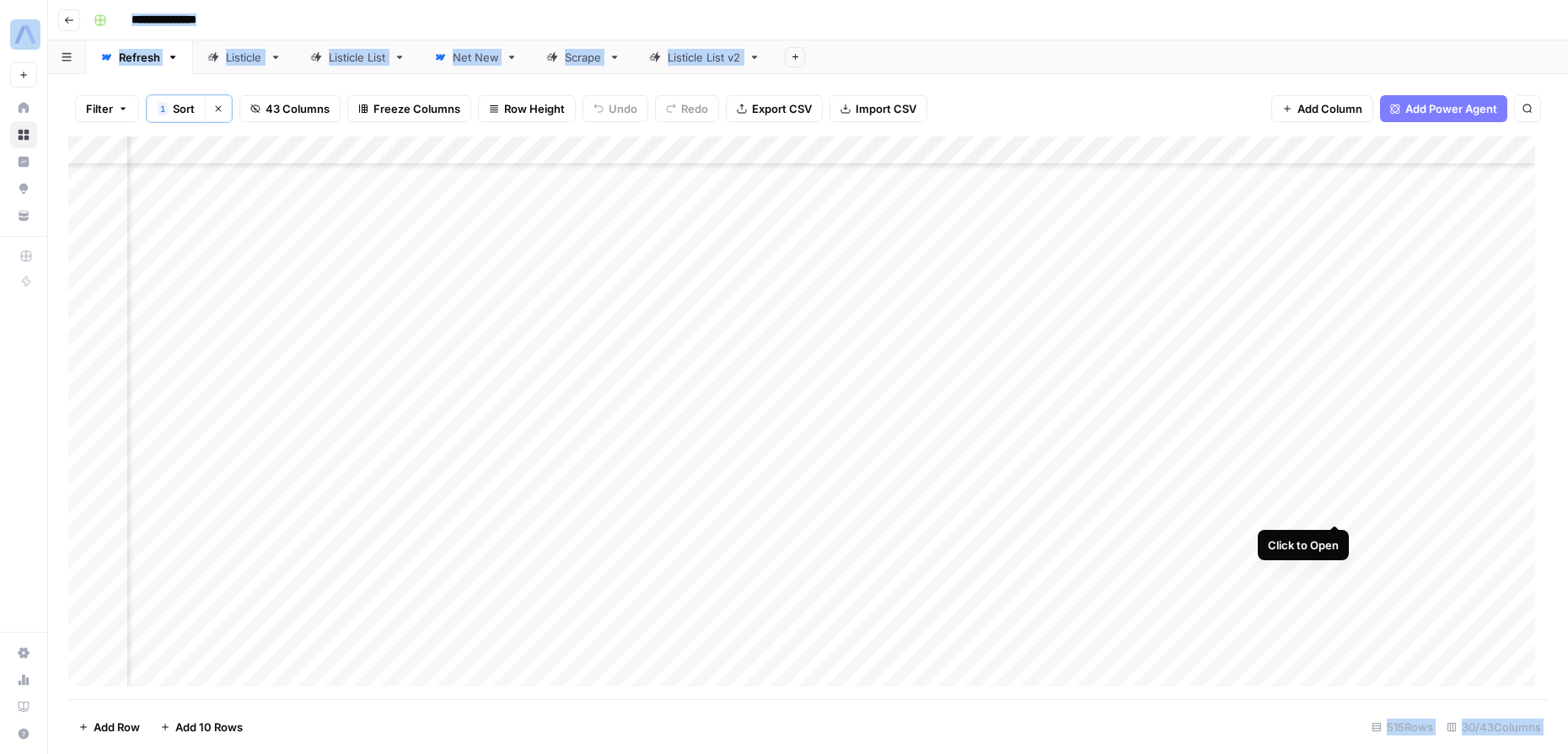
click at [1332, 506] on div "Add Column" at bounding box center [808, 418] width 1479 height 563
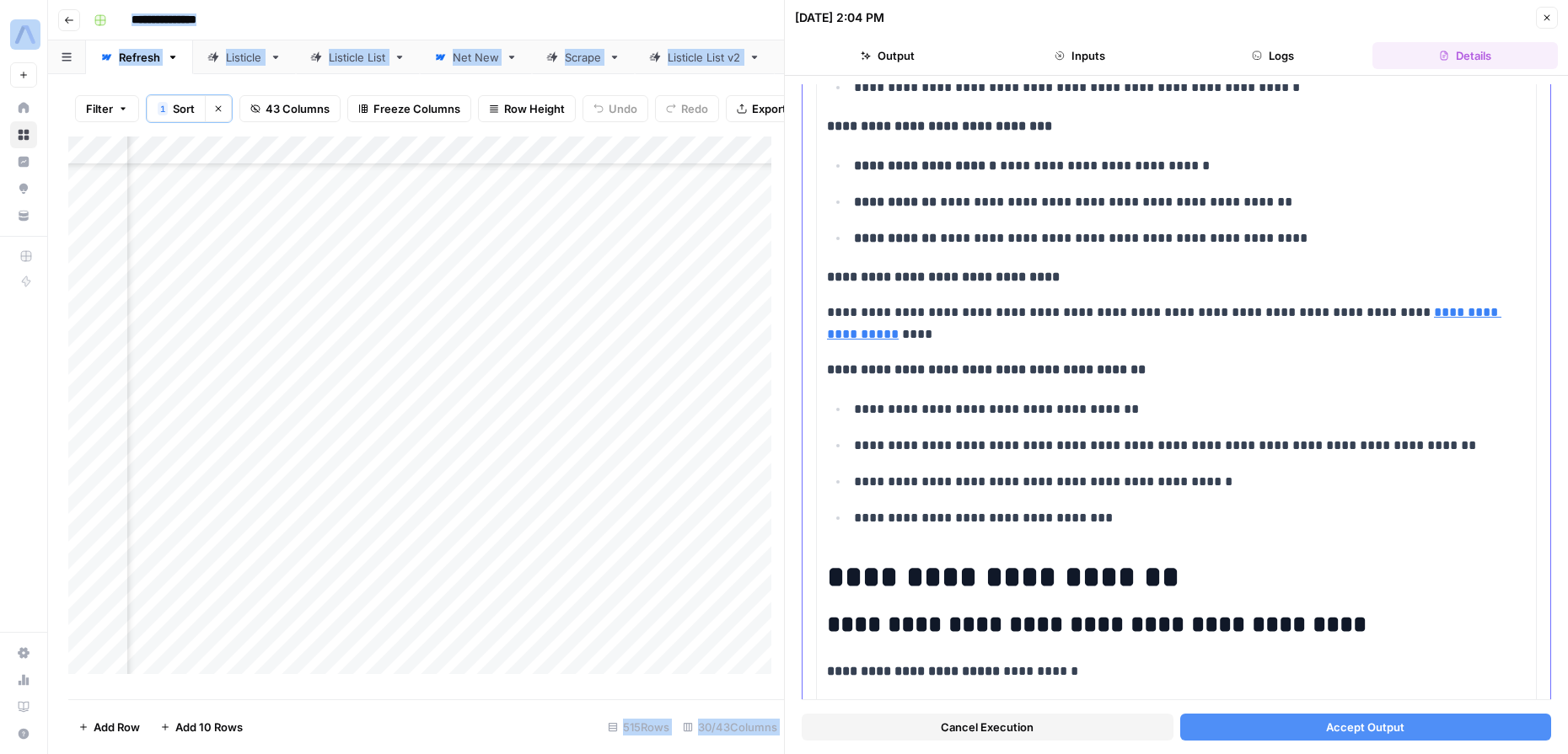
scroll to position [3821, 0]
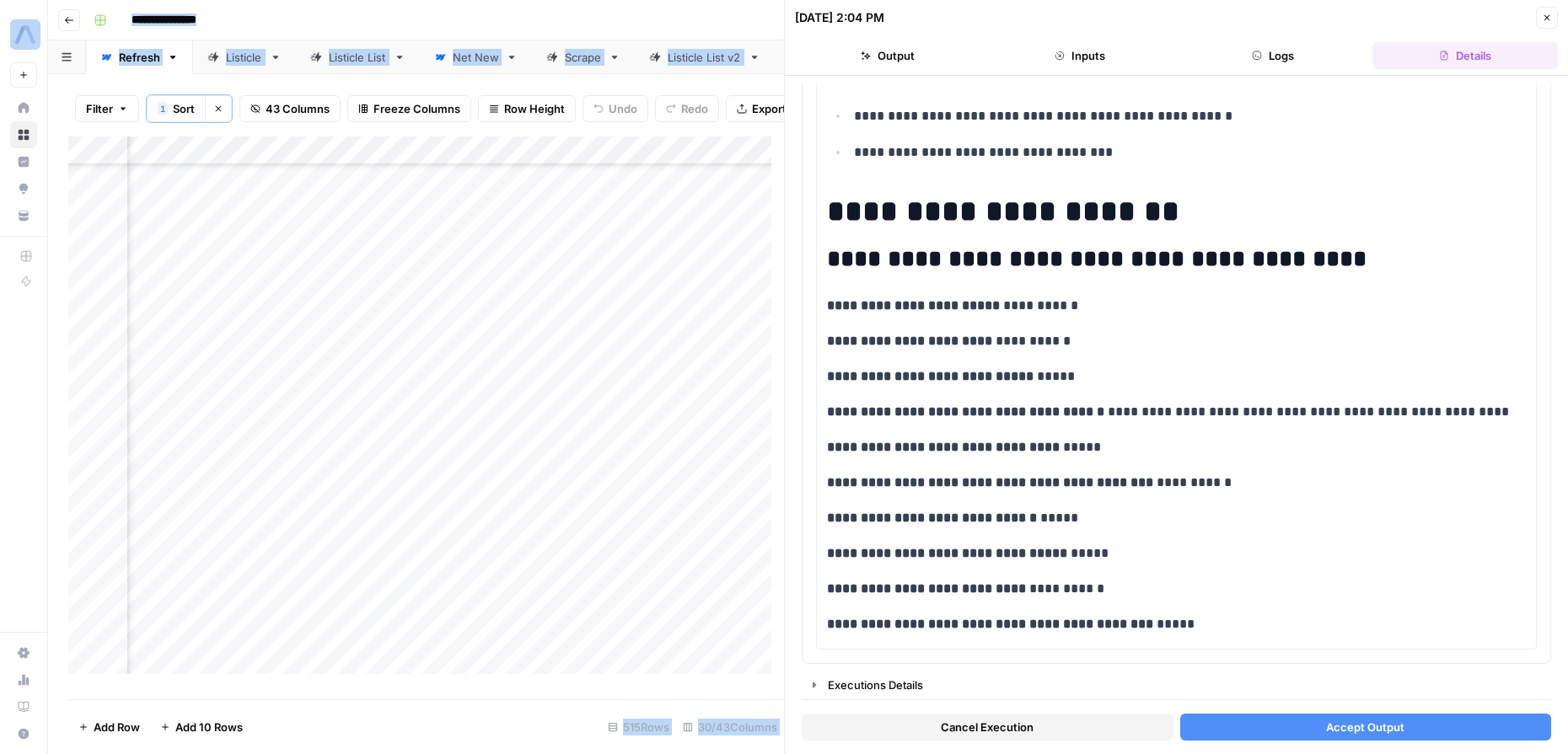
click at [1260, 727] on button "Accept Output" at bounding box center [1366, 727] width 372 height 27
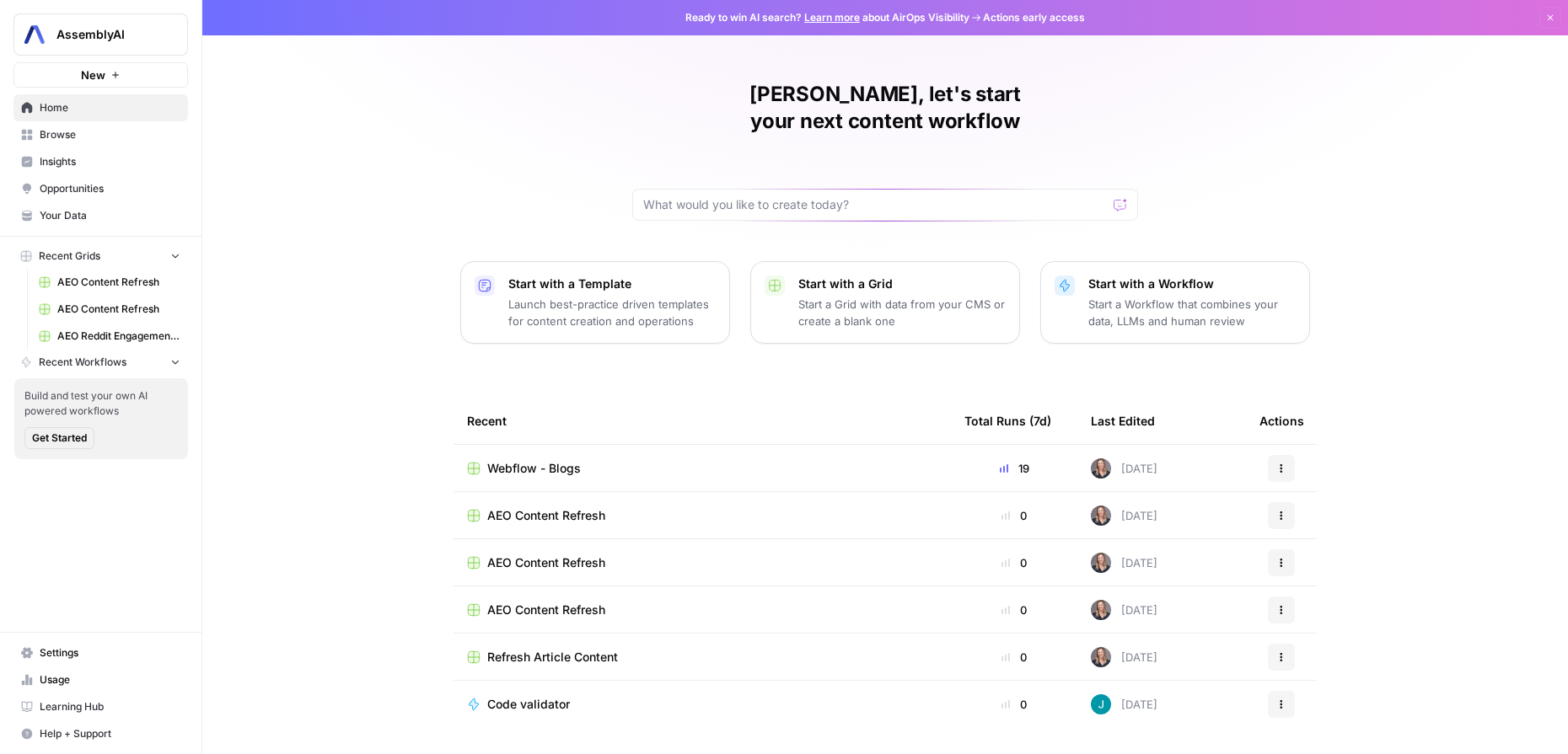
click at [563, 460] on span "Webflow - Blogs" at bounding box center [534, 468] width 93 height 16
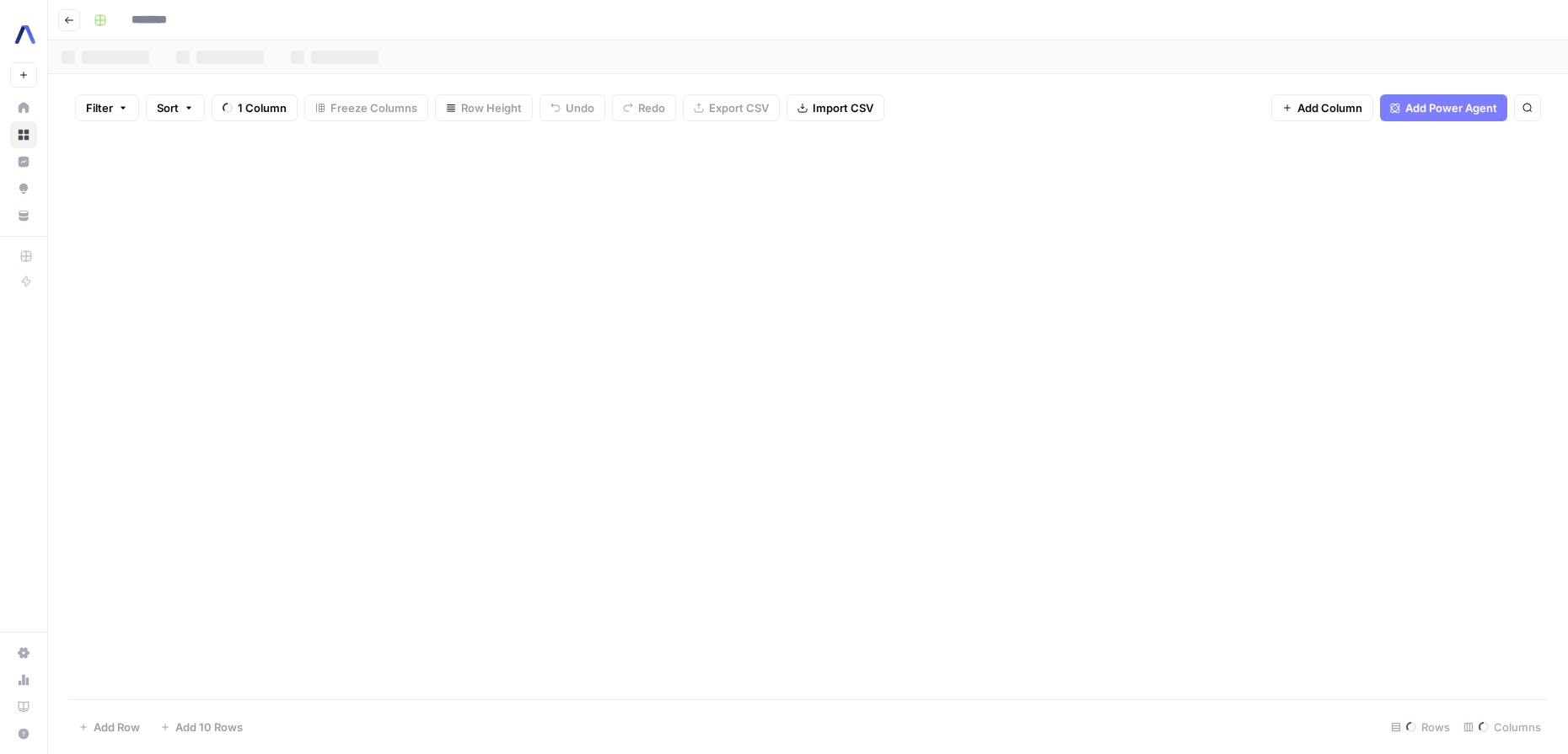
type input "**********"
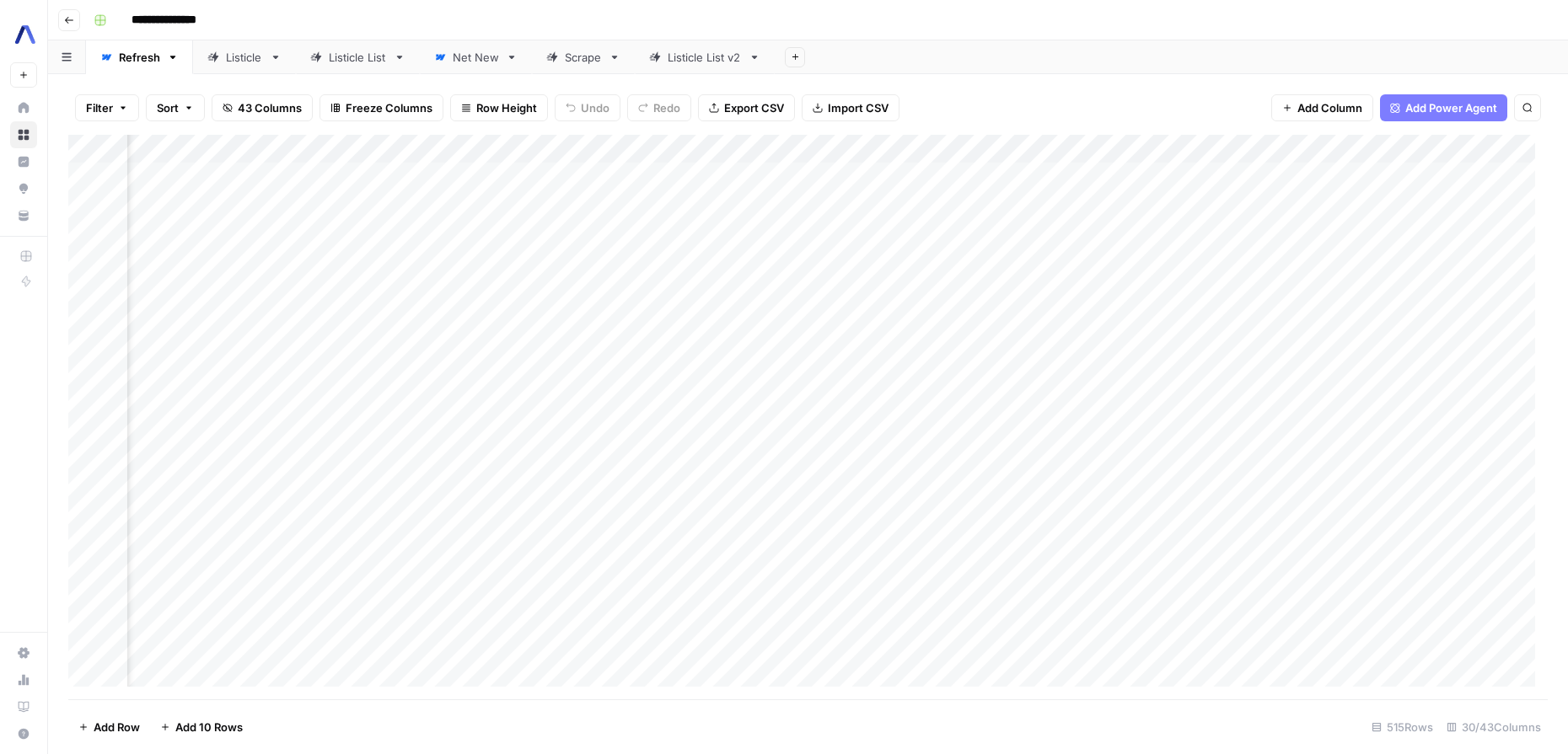
scroll to position [0, 526]
click at [1218, 144] on div "Add Column" at bounding box center [808, 418] width 1479 height 565
click at [848, 260] on span "Sort Ascending" at bounding box center [874, 267] width 147 height 16
click at [1015, 217] on div "Add Column" at bounding box center [808, 418] width 1479 height 563
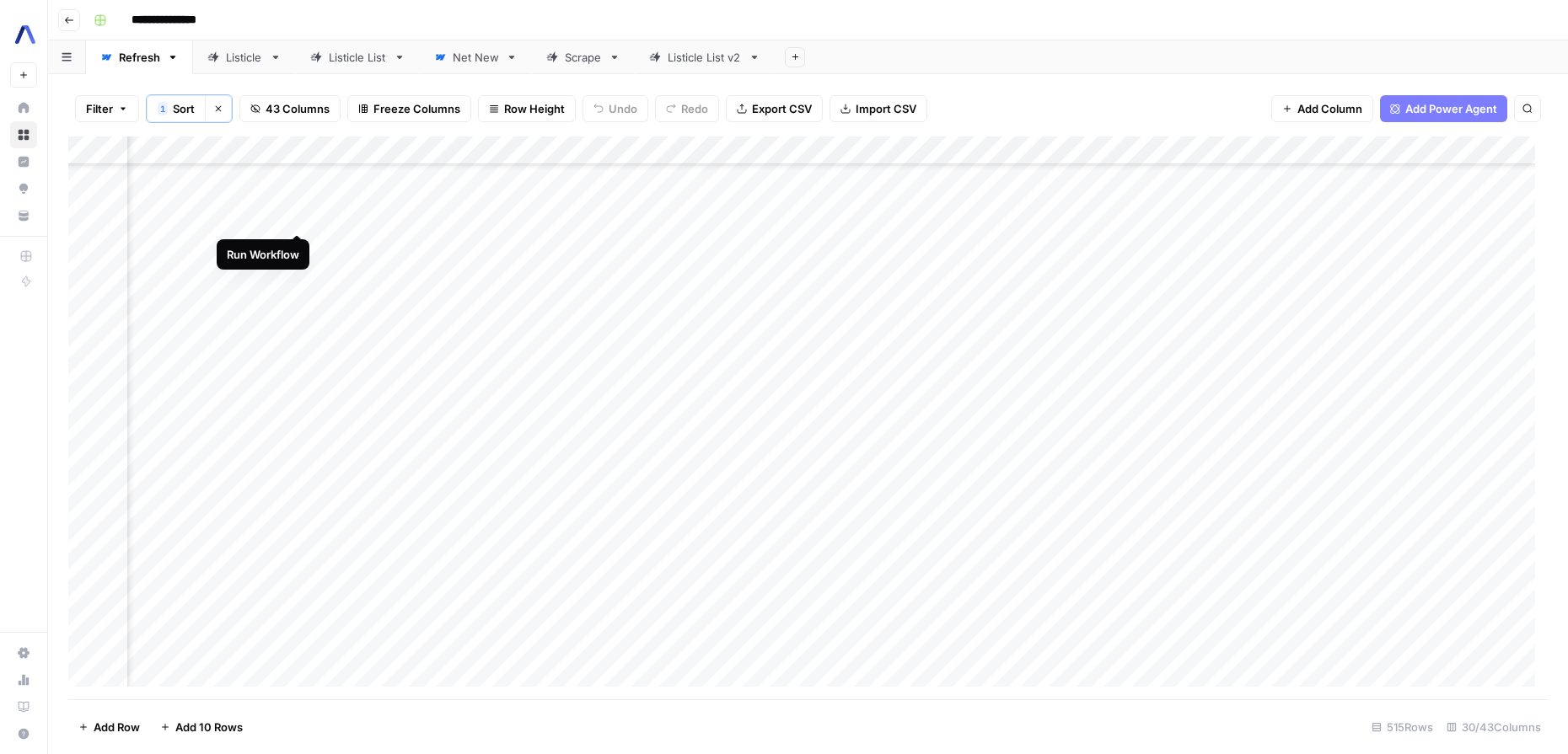
click at [298, 215] on div "Add Column" at bounding box center [808, 418] width 1479 height 563
click at [1063, 207] on div "Add Column" at bounding box center [808, 418] width 1479 height 563
click at [1385, 217] on div "Add Column" at bounding box center [808, 418] width 1479 height 563
click at [1384, 212] on div "Add Column" at bounding box center [808, 418] width 1479 height 563
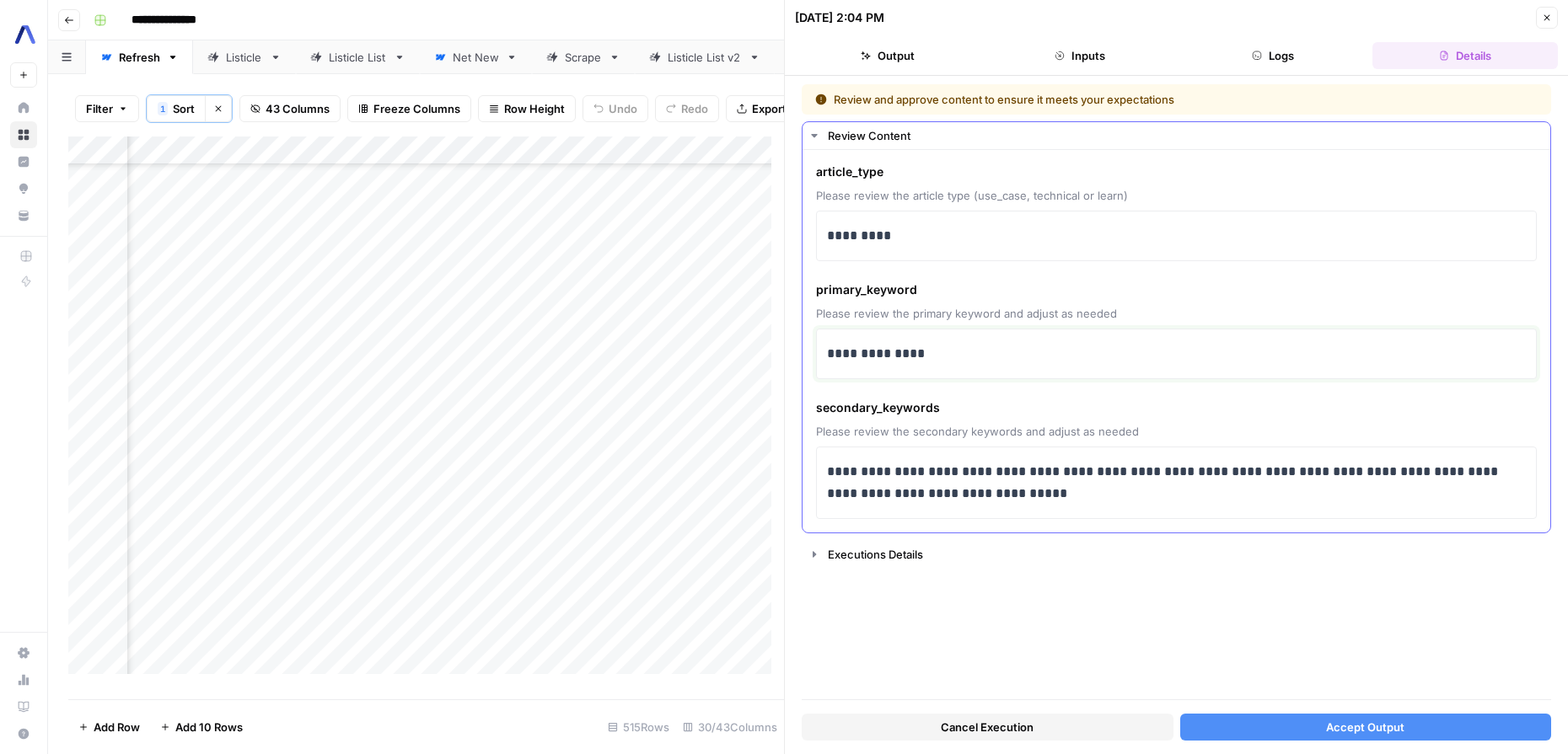
click at [917, 360] on p "**********" at bounding box center [1176, 354] width 699 height 22
click at [929, 364] on p "**********" at bounding box center [1176, 354] width 699 height 22
drag, startPoint x: 955, startPoint y: 356, endPoint x: 827, endPoint y: 357, distance: 128.0
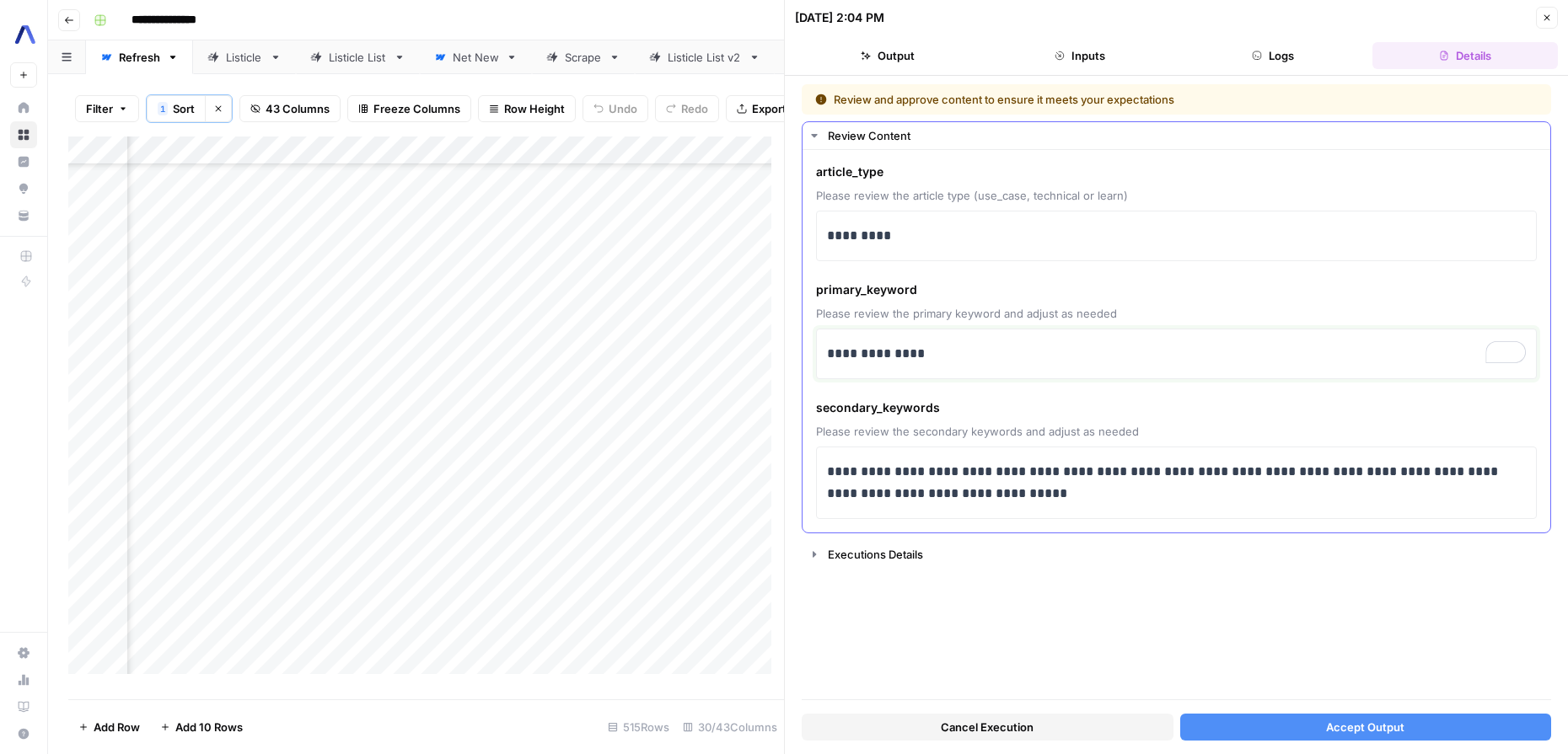
click at [827, 357] on p "**********" at bounding box center [1176, 354] width 699 height 22
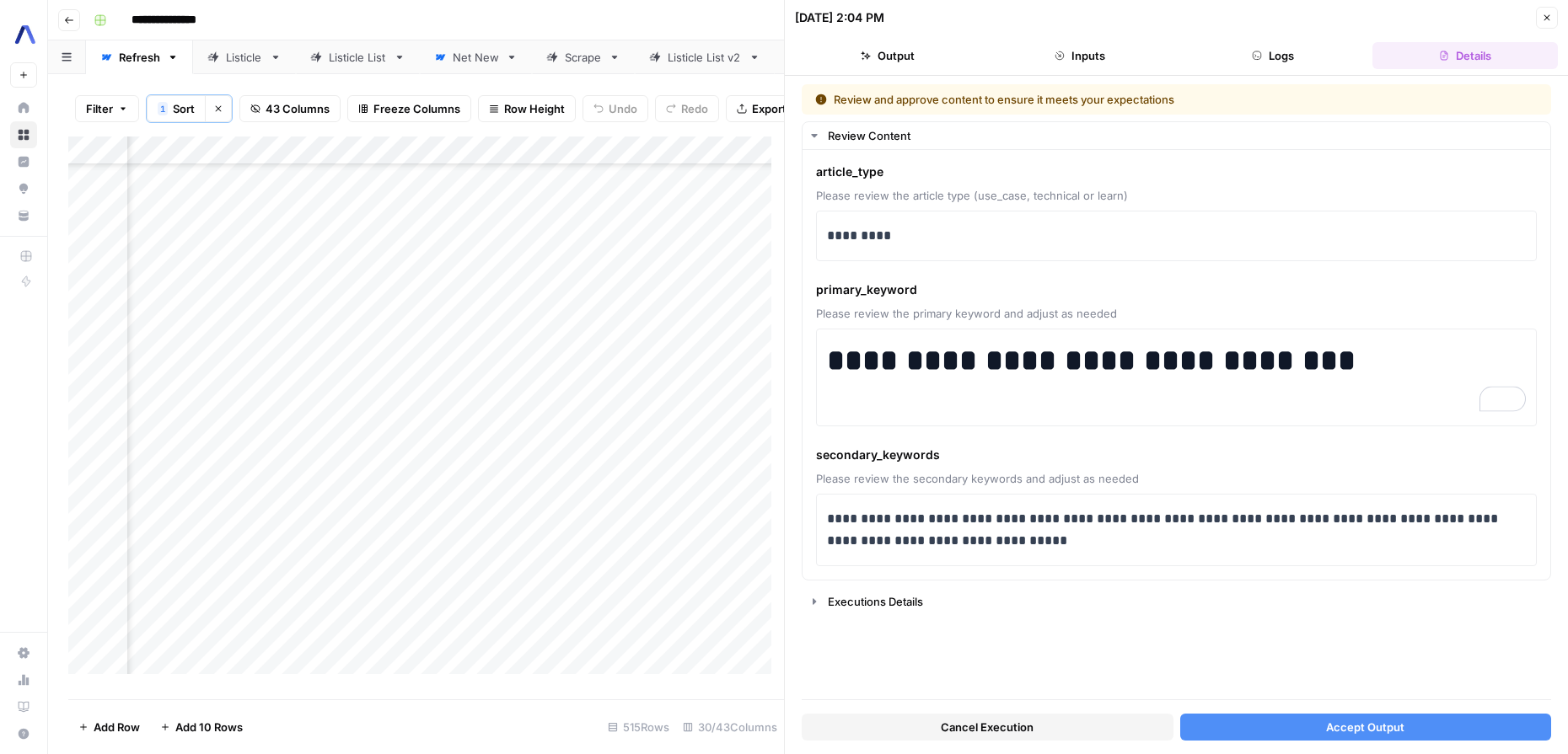
click at [1333, 718] on span "Accept Output" at bounding box center [1365, 727] width 79 height 16
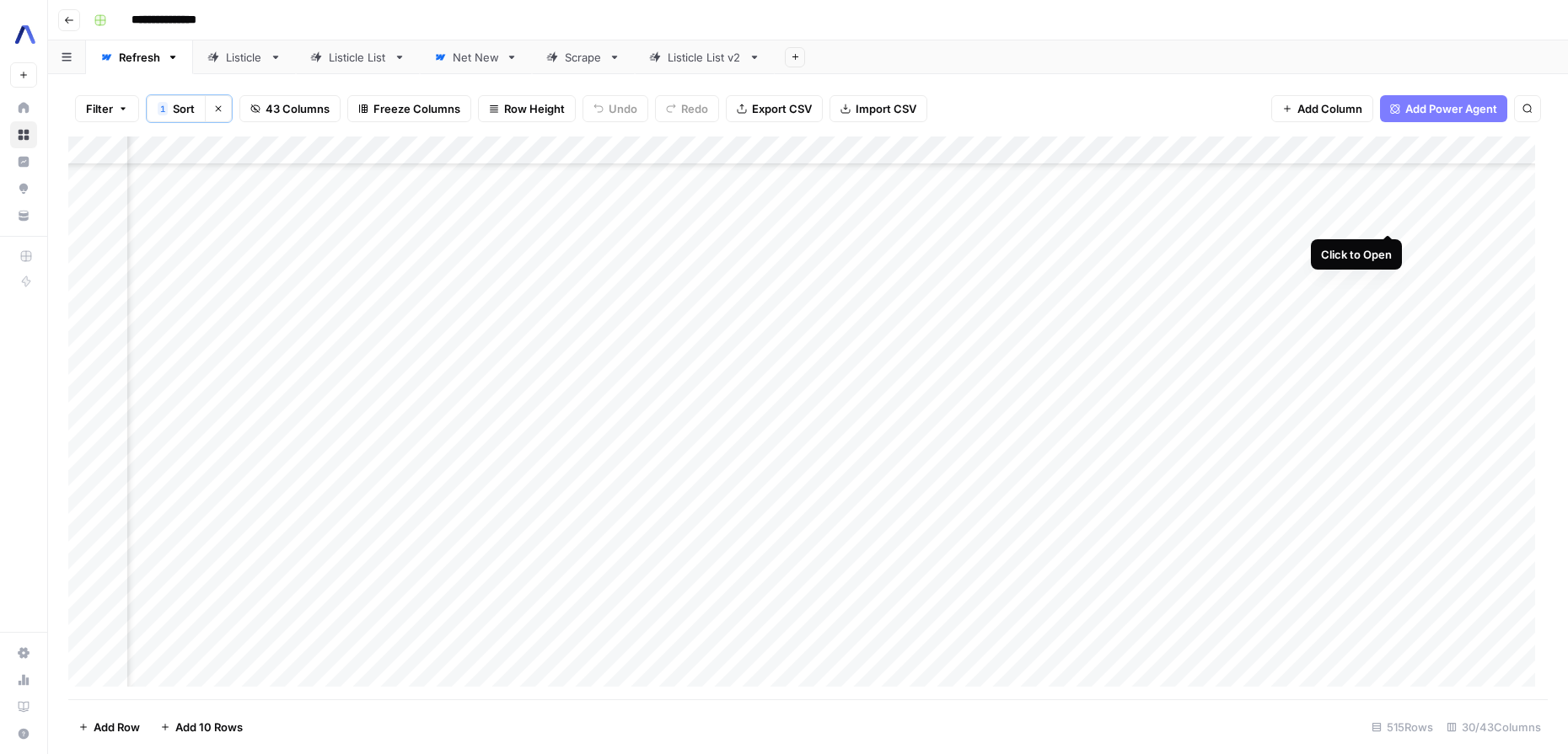
click at [1384, 213] on div "Add Column" at bounding box center [808, 418] width 1479 height 563
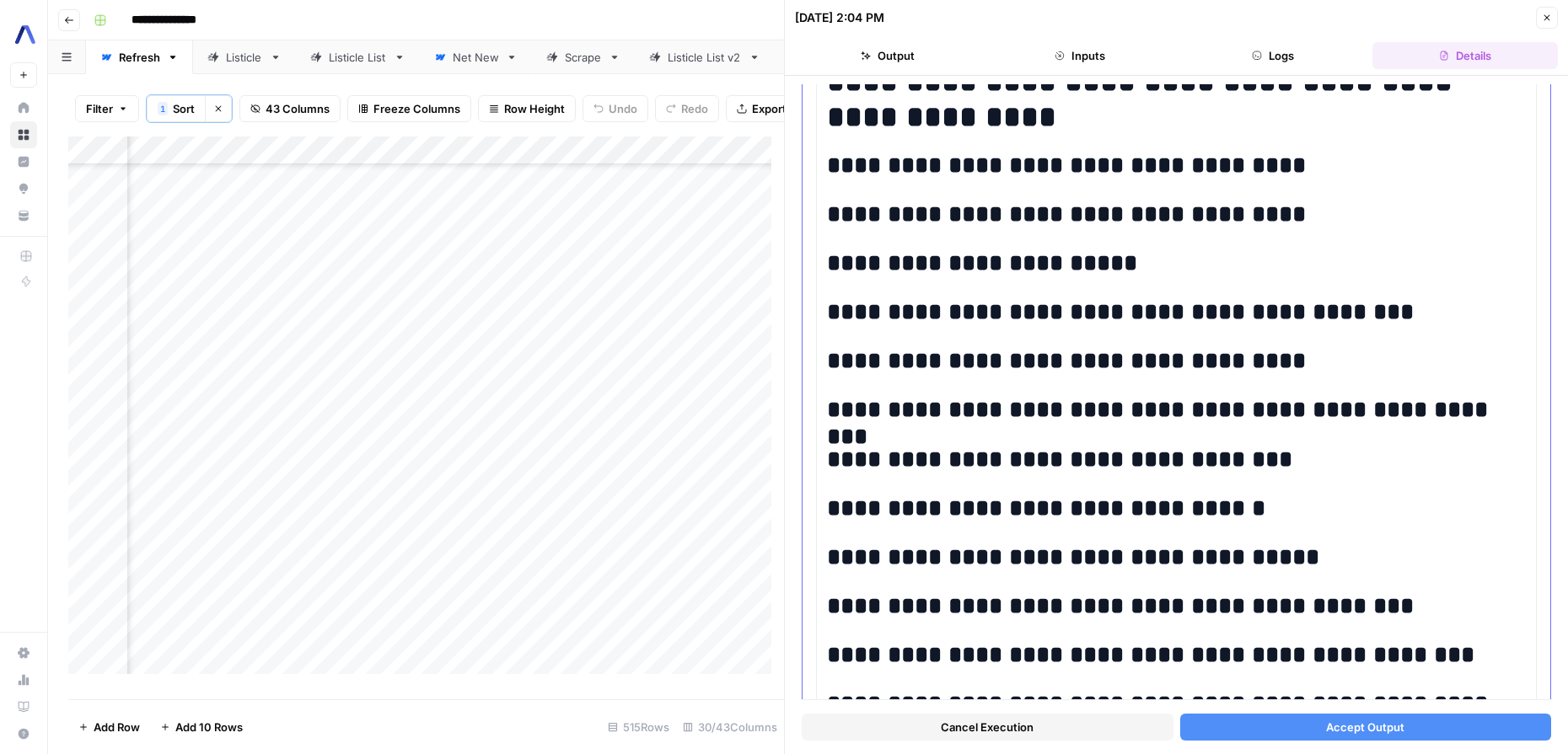
scroll to position [3544, 0]
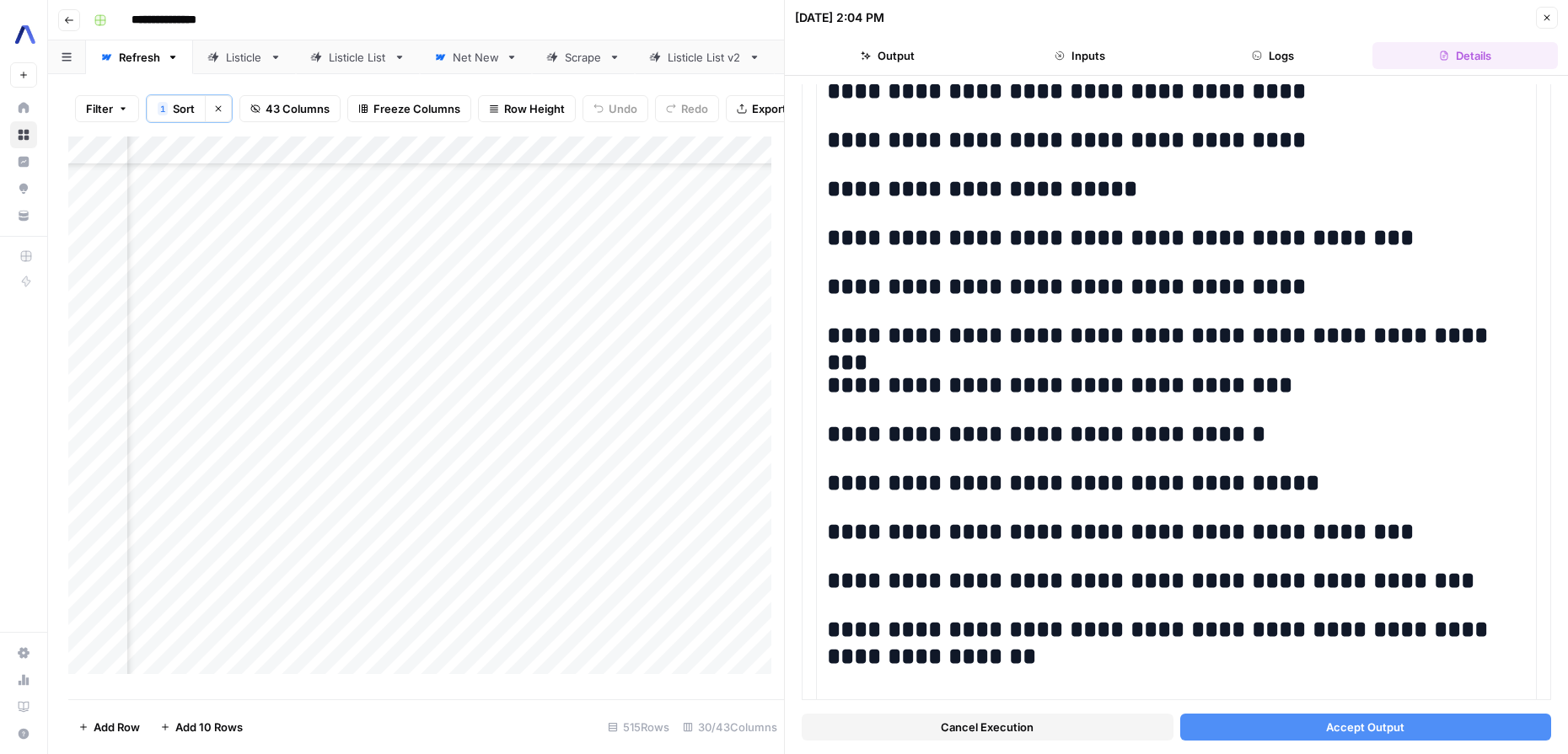
click at [1326, 727] on span "Accept Output" at bounding box center [1365, 727] width 79 height 16
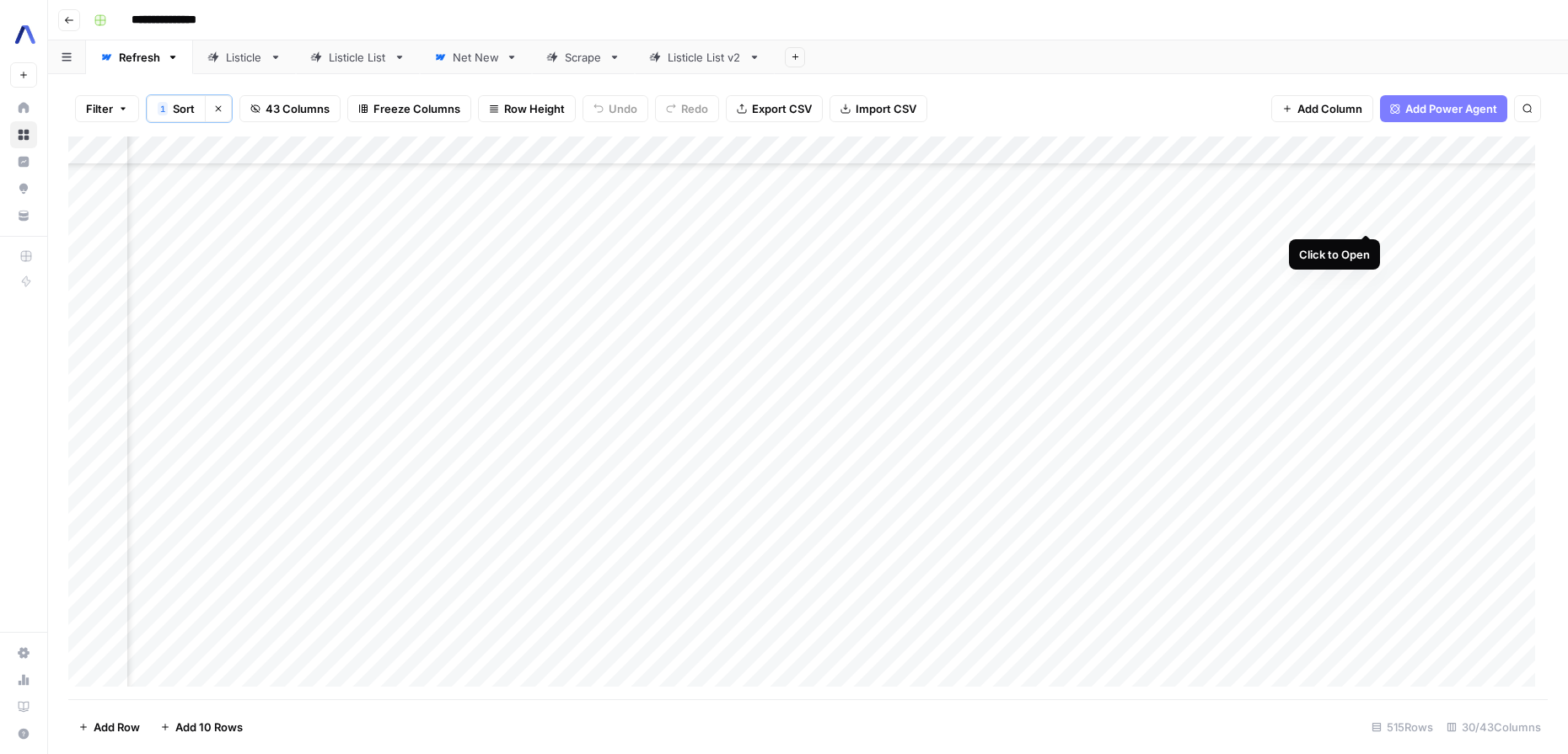
click at [1369, 218] on div "Add Column" at bounding box center [808, 418] width 1479 height 563
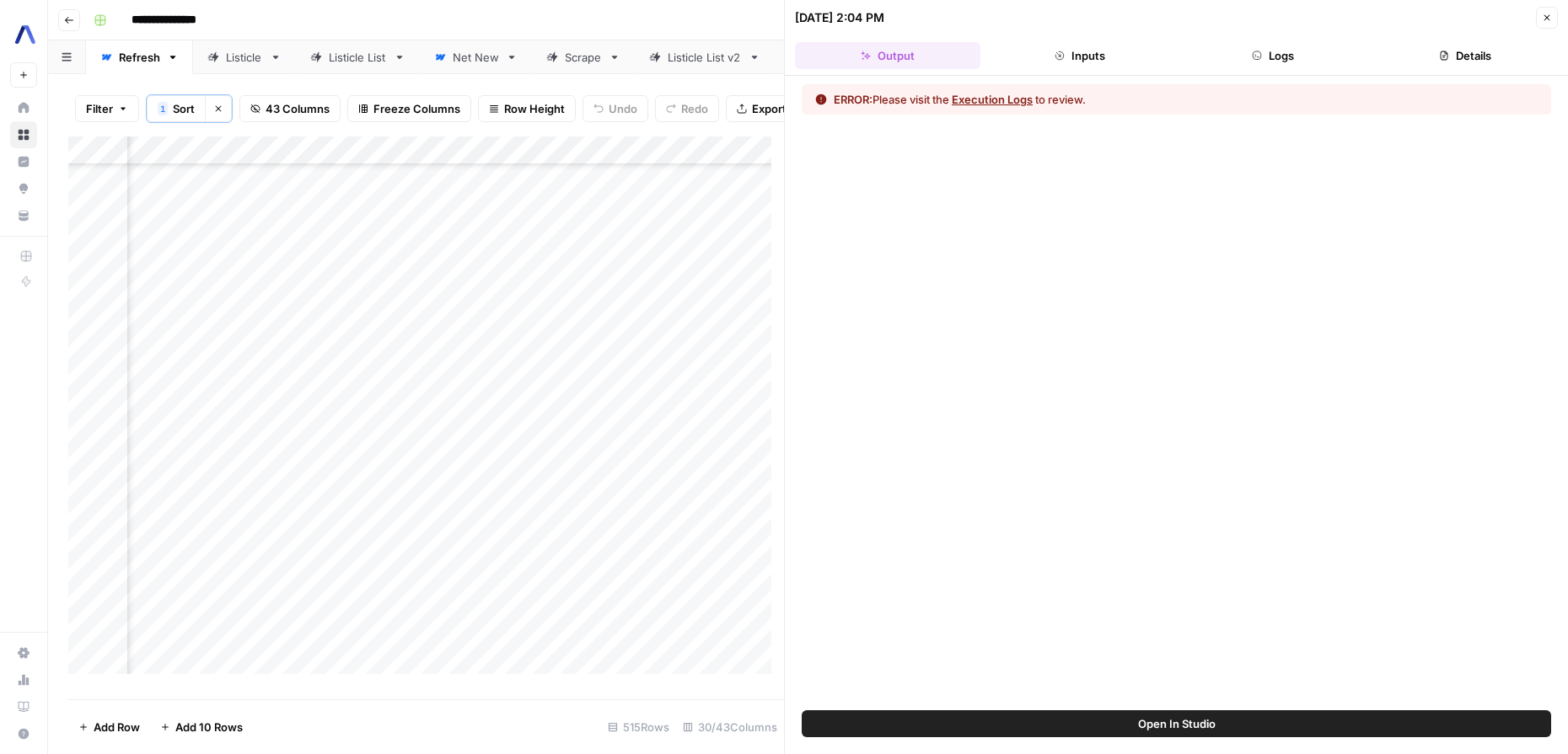
click at [992, 97] on button "Execution Logs" at bounding box center [992, 100] width 81 height 16
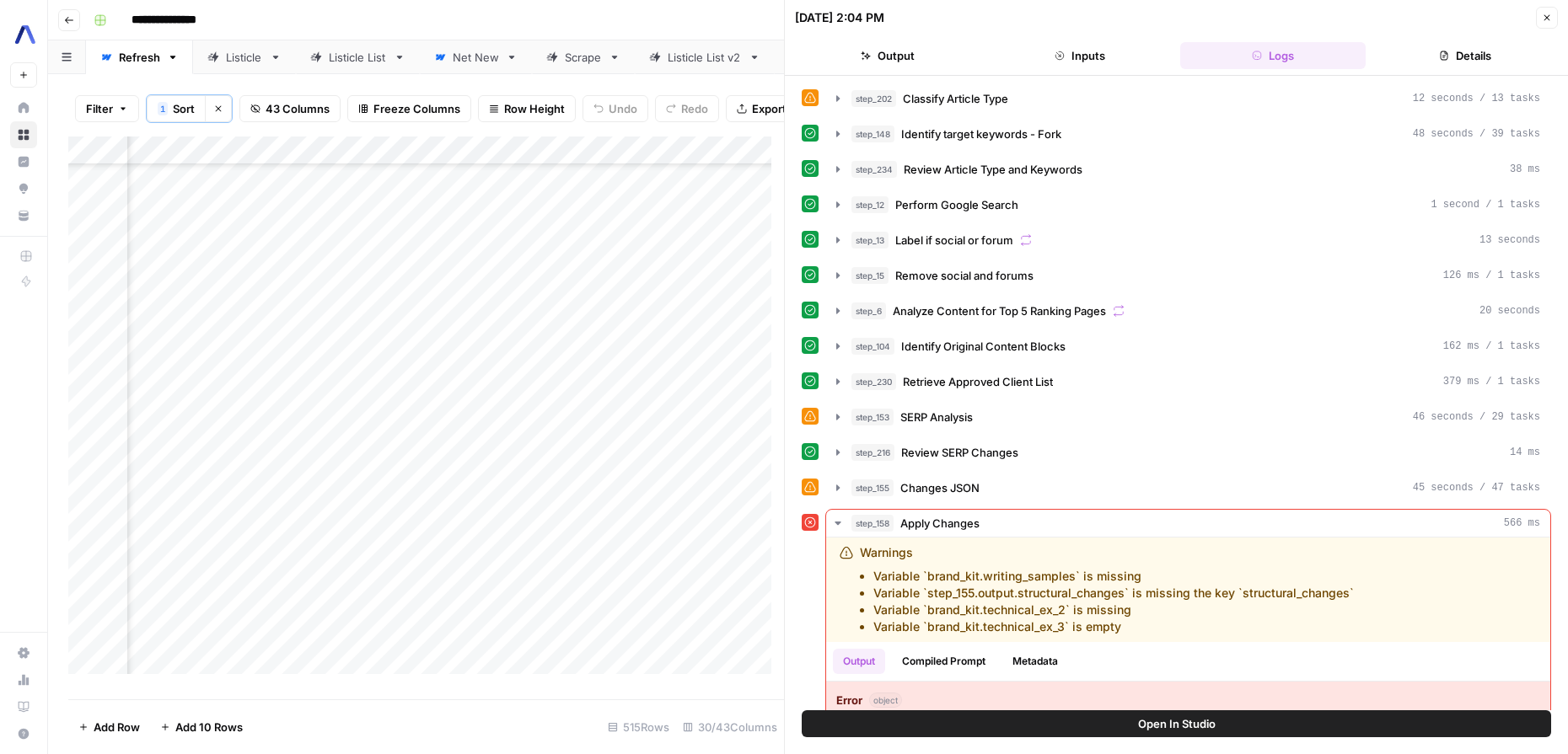
click at [1027, 58] on button "Inputs" at bounding box center [1080, 56] width 186 height 27
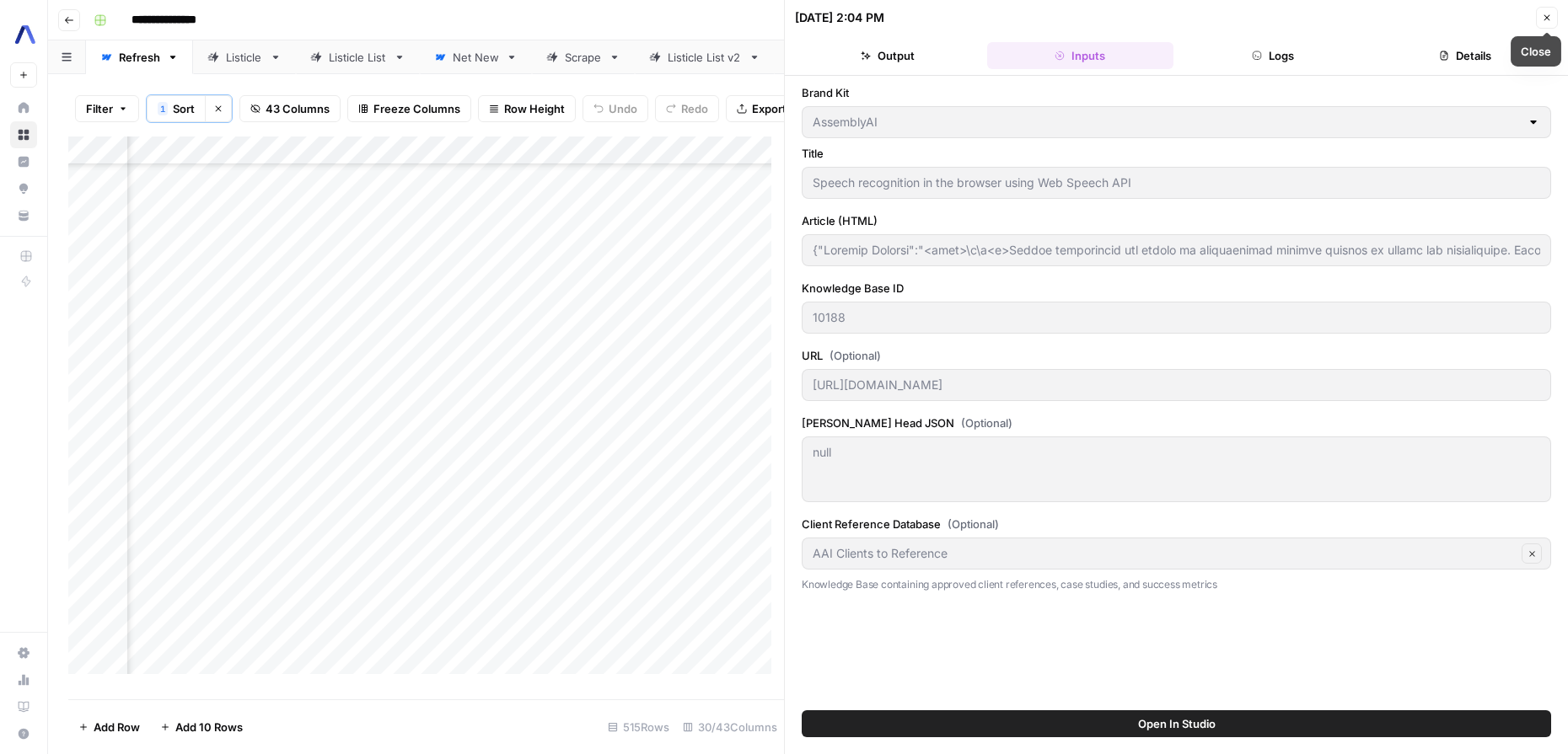
click at [1548, 16] on icon "button" at bounding box center [1547, 18] width 5 height 5
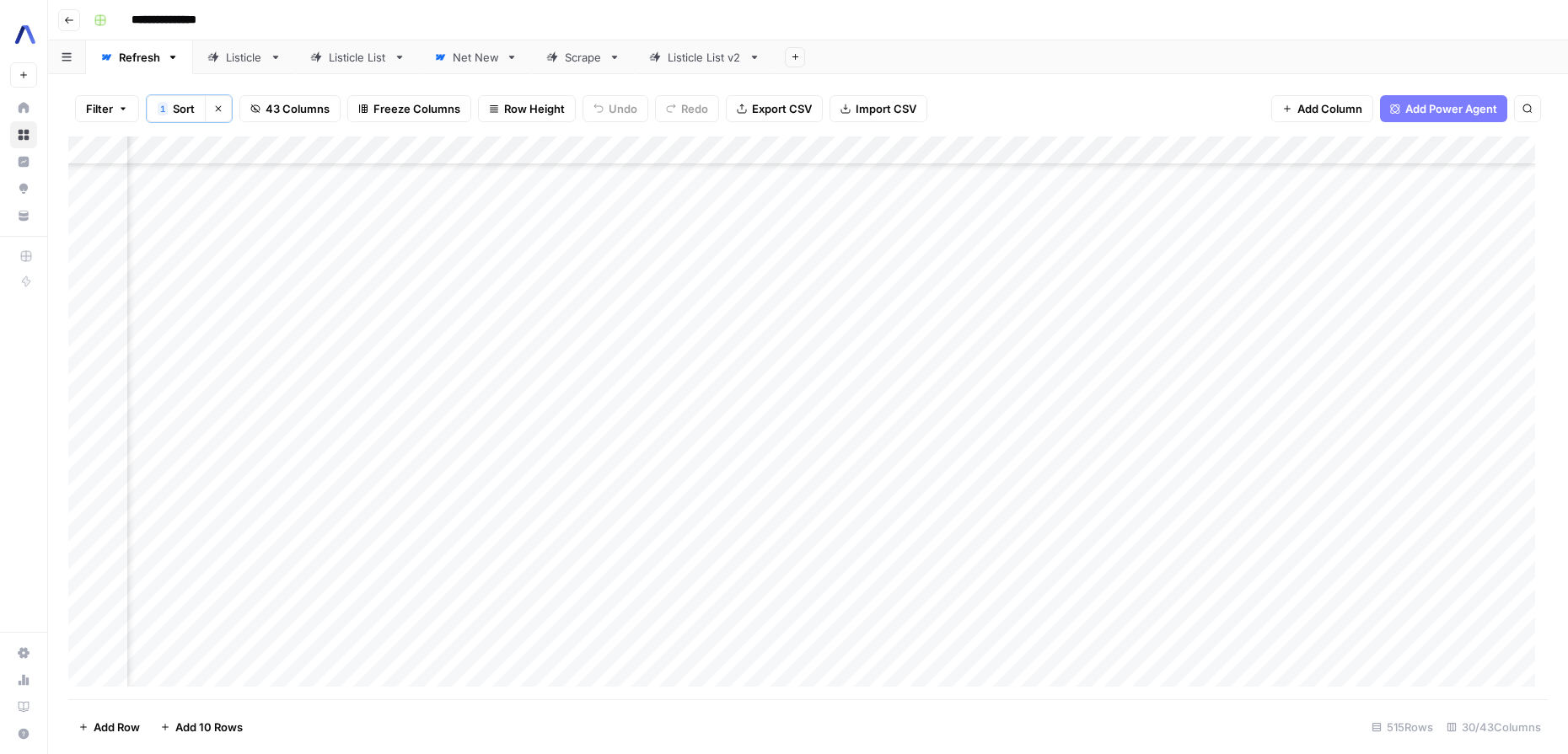
click at [1390, 216] on div "Add Column" at bounding box center [808, 418] width 1479 height 563
click at [1385, 217] on div "Add Column" at bounding box center [808, 418] width 1479 height 563
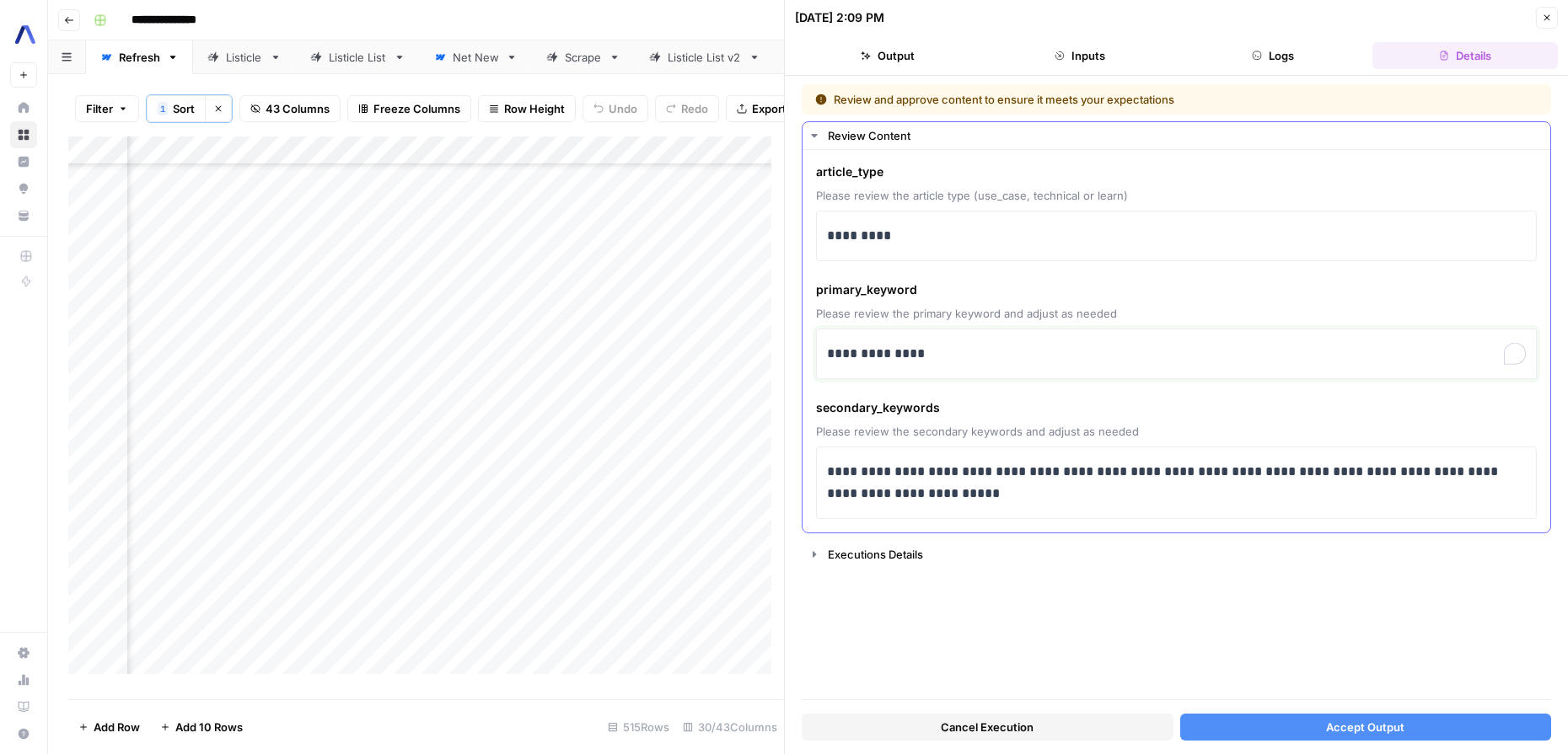
click at [918, 356] on p "**********" at bounding box center [1176, 354] width 699 height 22
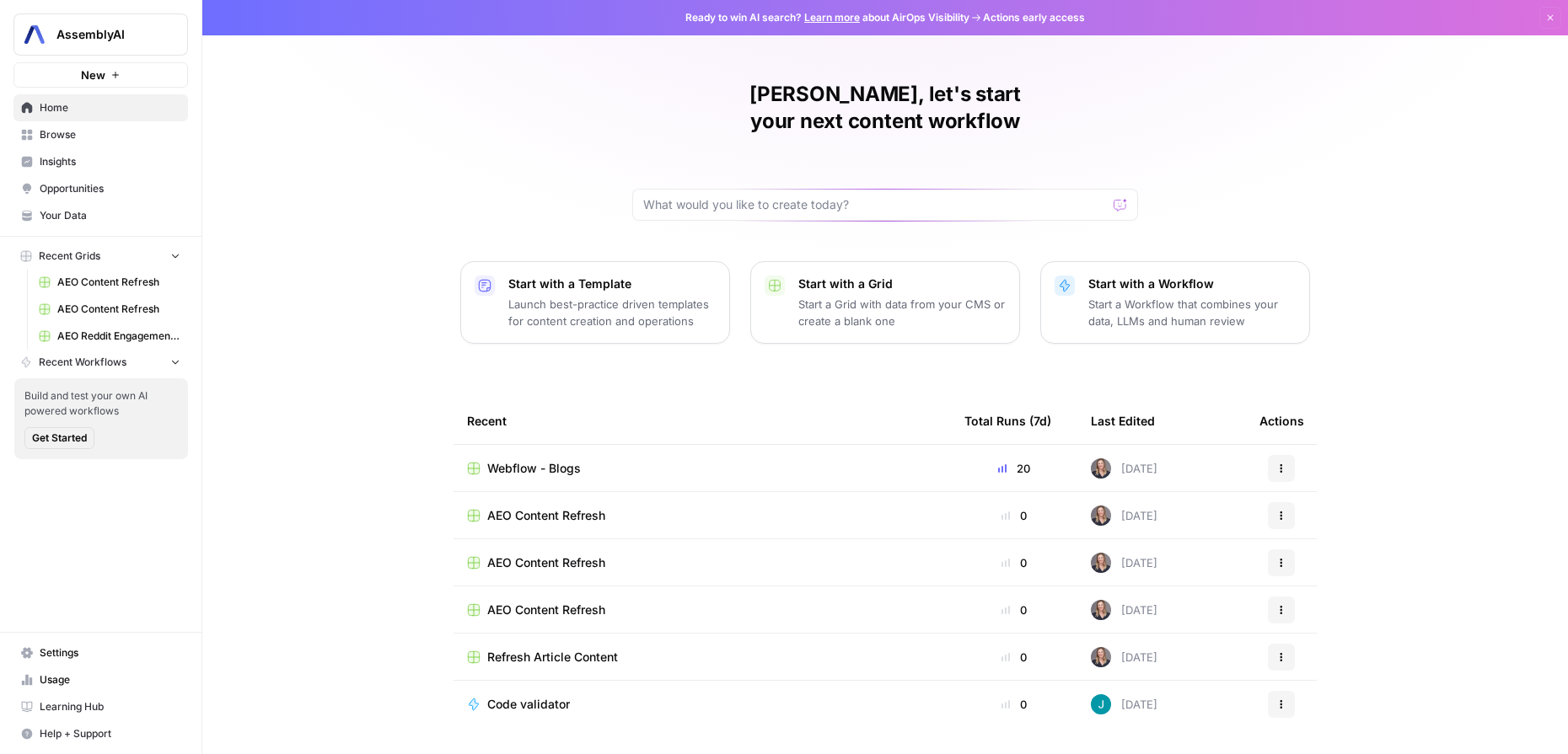
click at [555, 460] on span "Webflow - Blogs" at bounding box center [534, 468] width 93 height 16
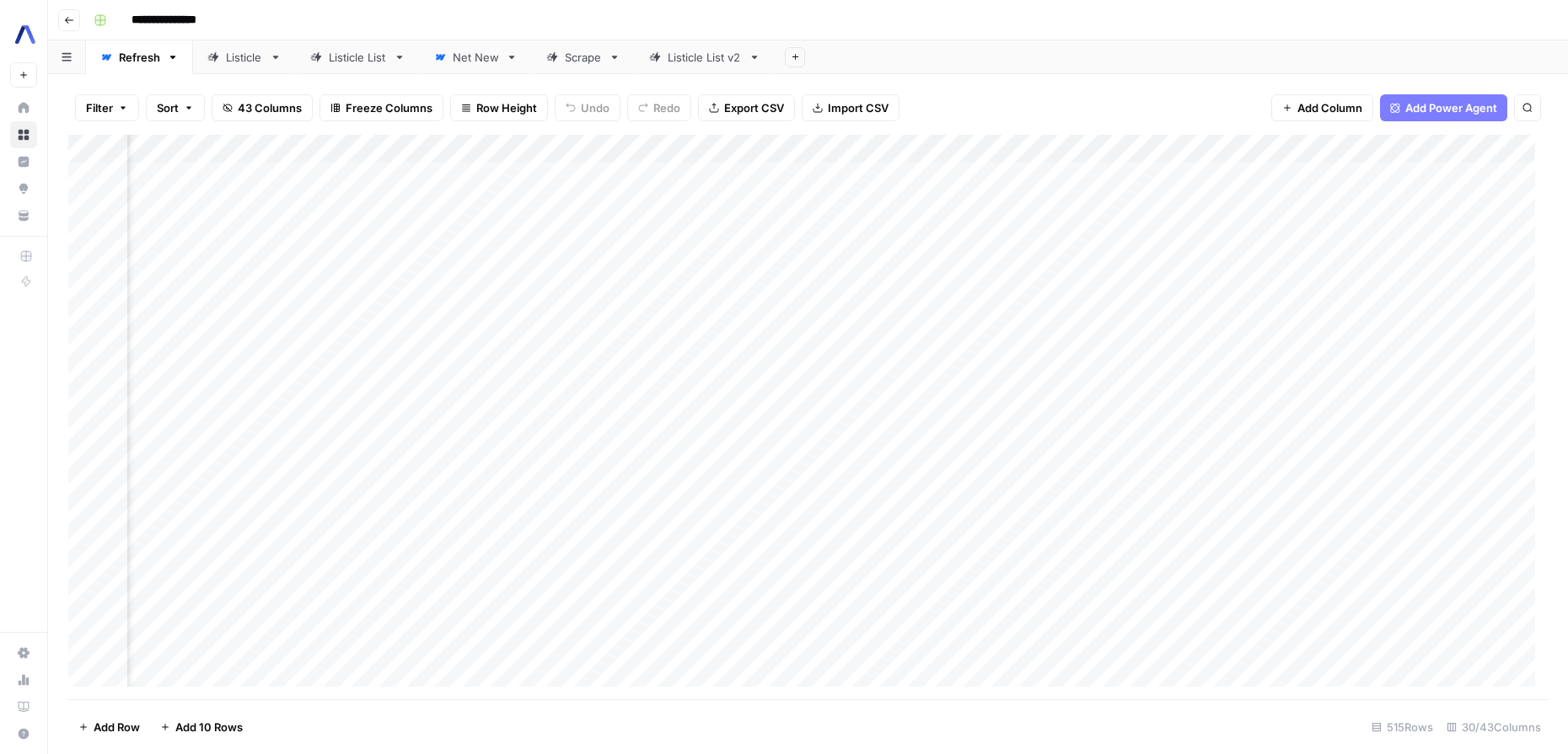
scroll to position [0, 493]
click at [1253, 144] on div "Add Column" at bounding box center [808, 418] width 1479 height 565
click at [881, 272] on span "Sort Ascending" at bounding box center [907, 267] width 147 height 16
click at [271, 662] on div "Add Column" at bounding box center [808, 418] width 1479 height 563
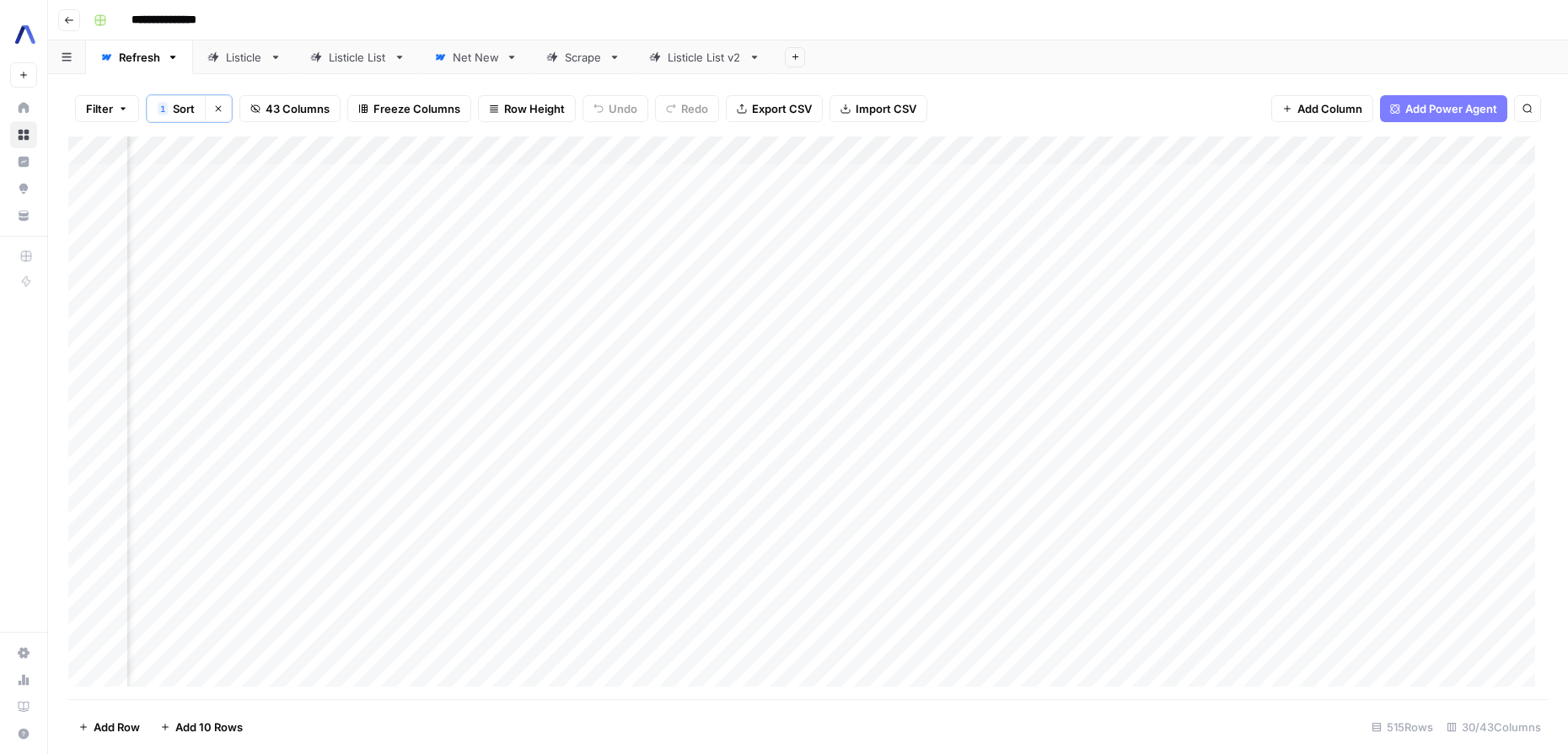
click at [996, 664] on div "Add Column" at bounding box center [808, 418] width 1479 height 563
click at [1185, 667] on div "Add Column" at bounding box center [808, 418] width 1479 height 563
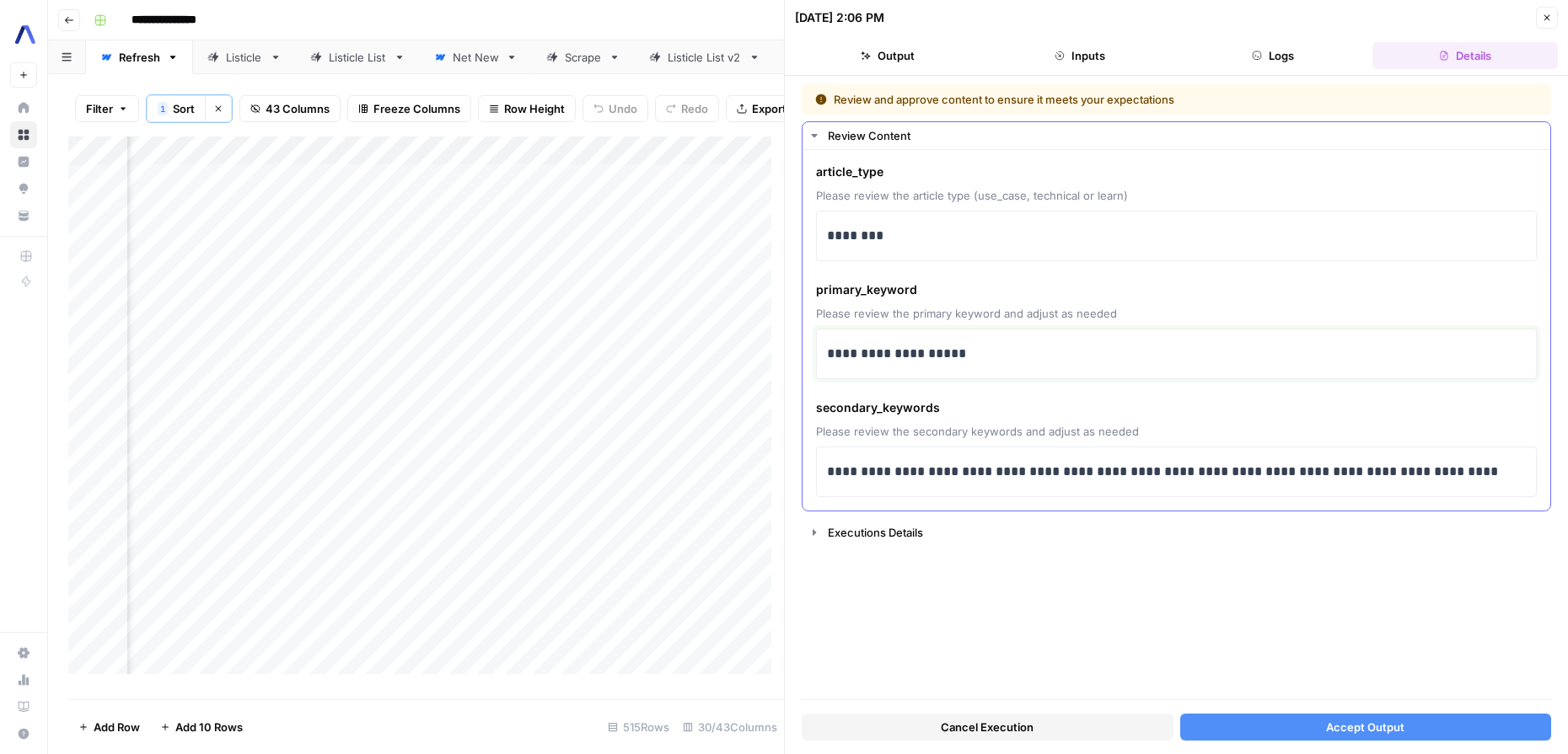
click at [941, 364] on p "**********" at bounding box center [1176, 354] width 699 height 22
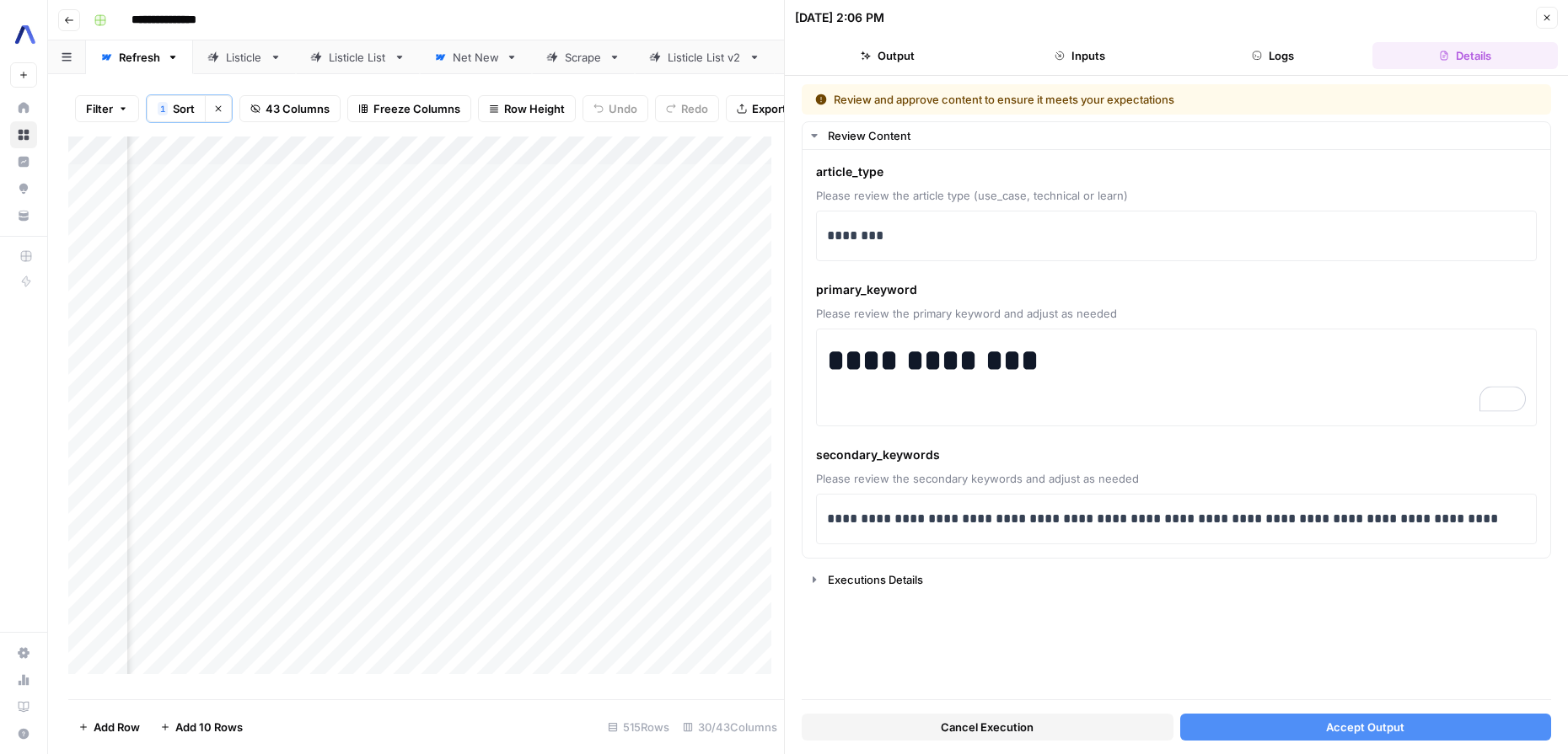
click at [1247, 717] on button "Accept Output" at bounding box center [1366, 727] width 372 height 27
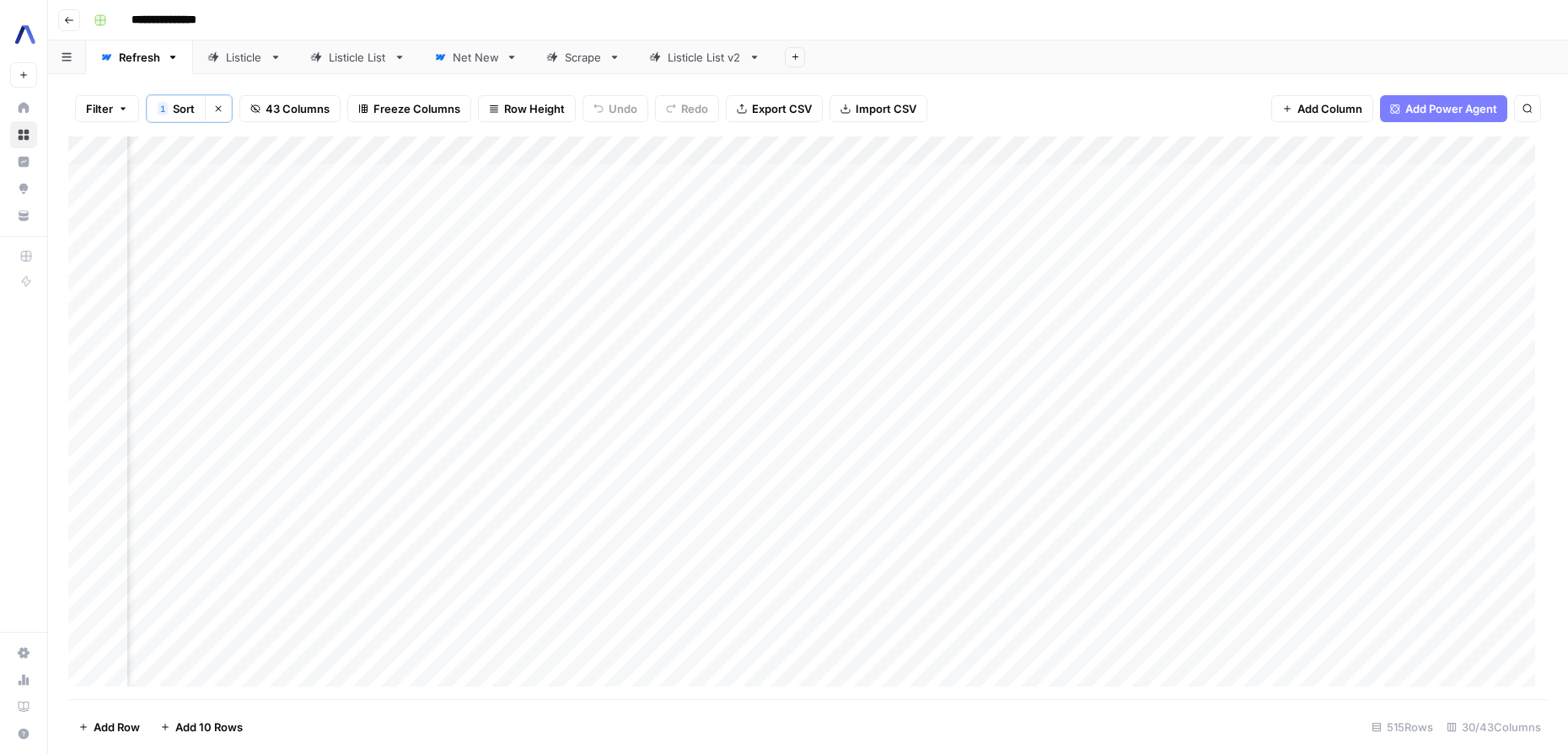
click at [1185, 668] on div "Add Column" at bounding box center [808, 418] width 1479 height 563
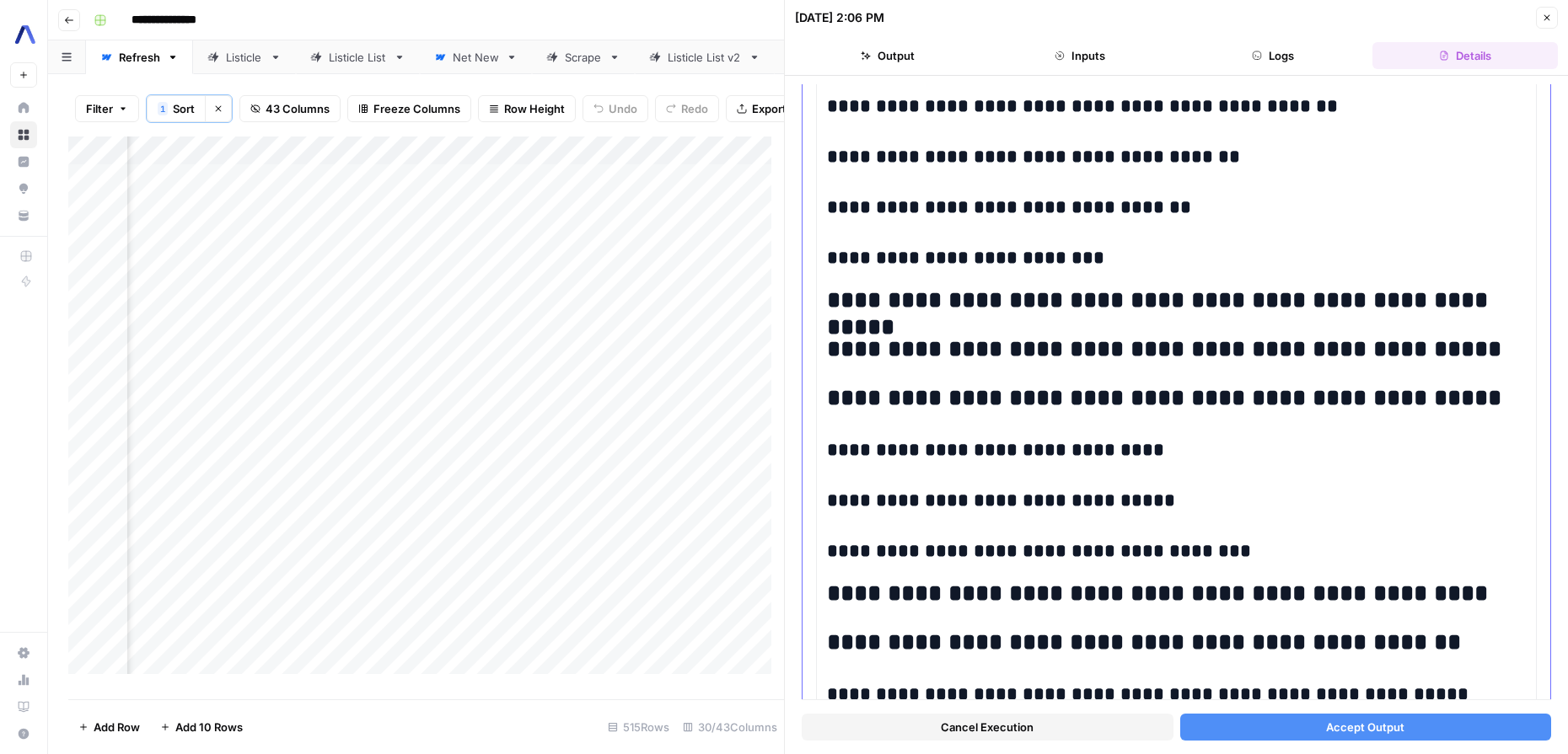
scroll to position [3656, 0]
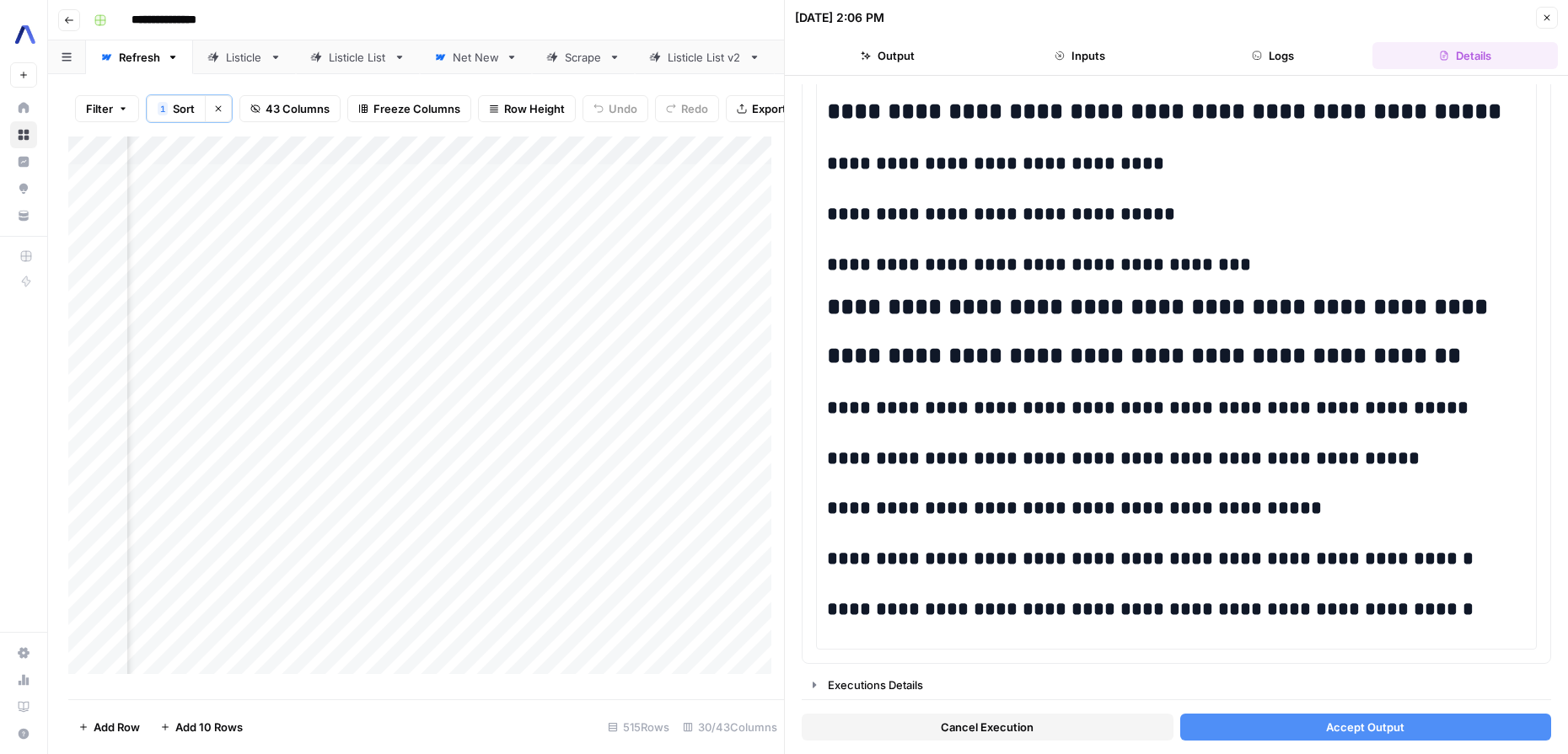
click at [1220, 728] on button "Accept Output" at bounding box center [1366, 727] width 372 height 27
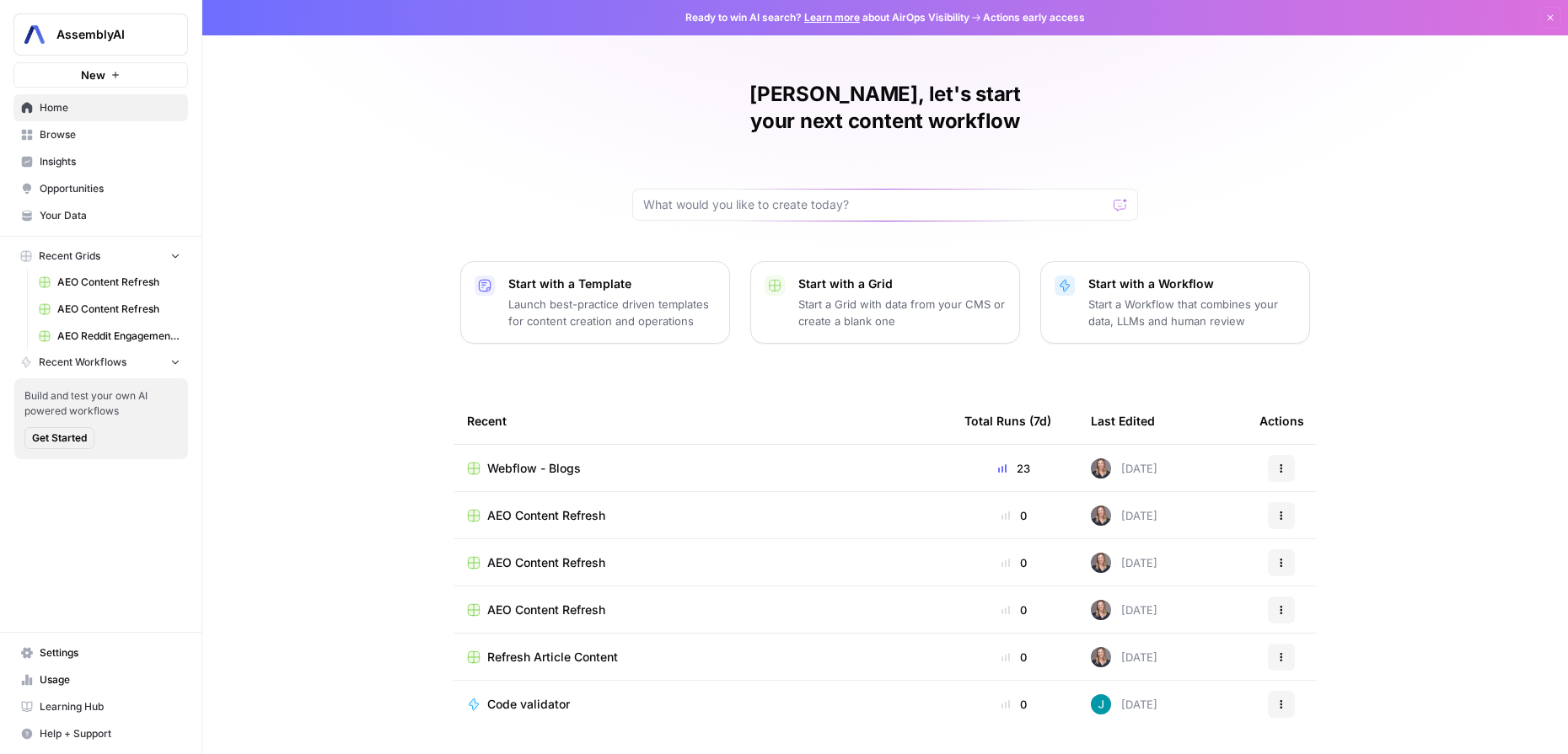
click at [491, 456] on td "Webflow - Blogs" at bounding box center [702, 468] width 497 height 47
click at [502, 460] on span "Webflow - Blogs" at bounding box center [534, 468] width 93 height 16
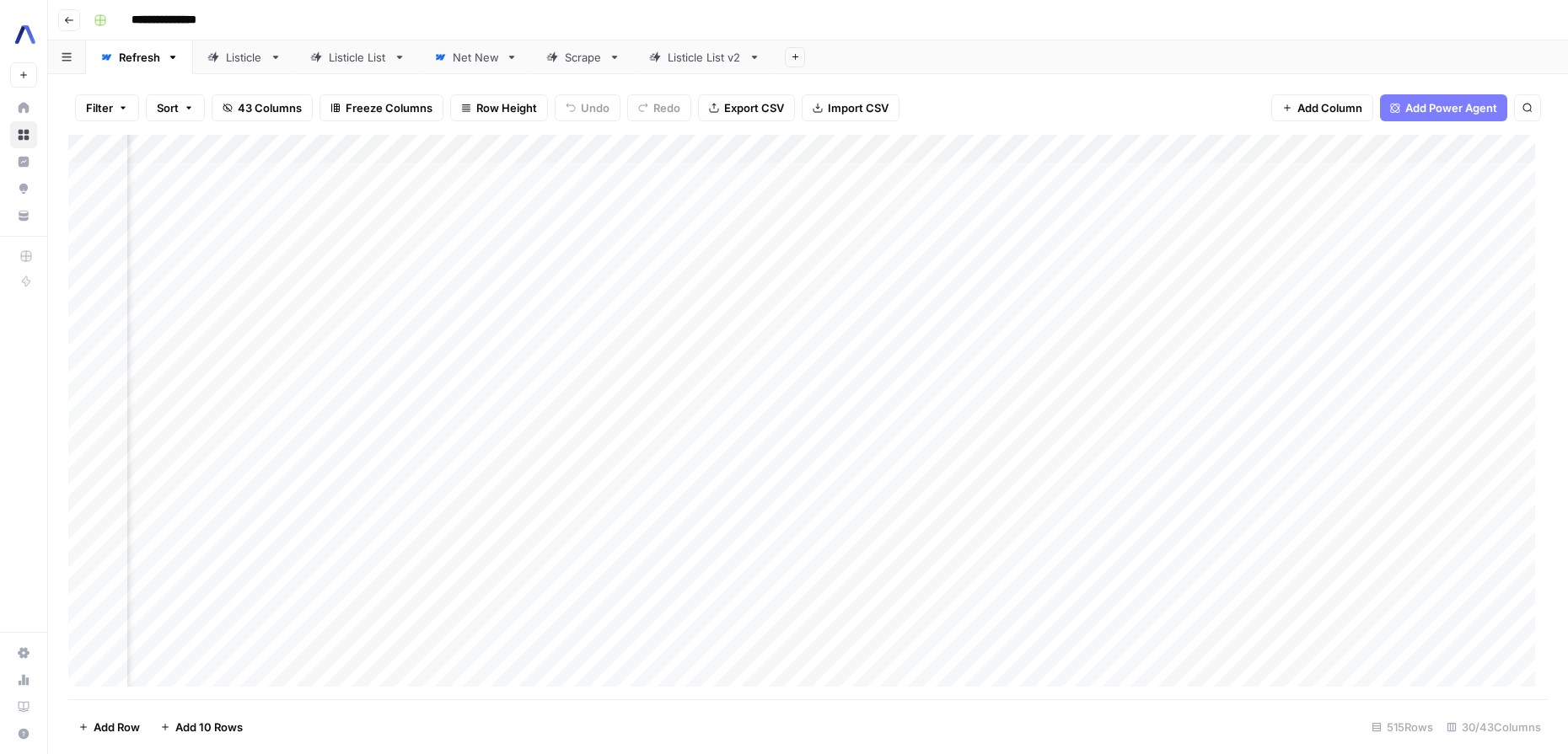
scroll to position [0, 834]
click at [911, 150] on div "Add Column" at bounding box center [808, 418] width 1479 height 565
click at [515, 269] on span "Sort Ascending" at bounding box center [566, 267] width 147 height 16
click at [598, 500] on div "Add Column" at bounding box center [808, 418] width 1479 height 563
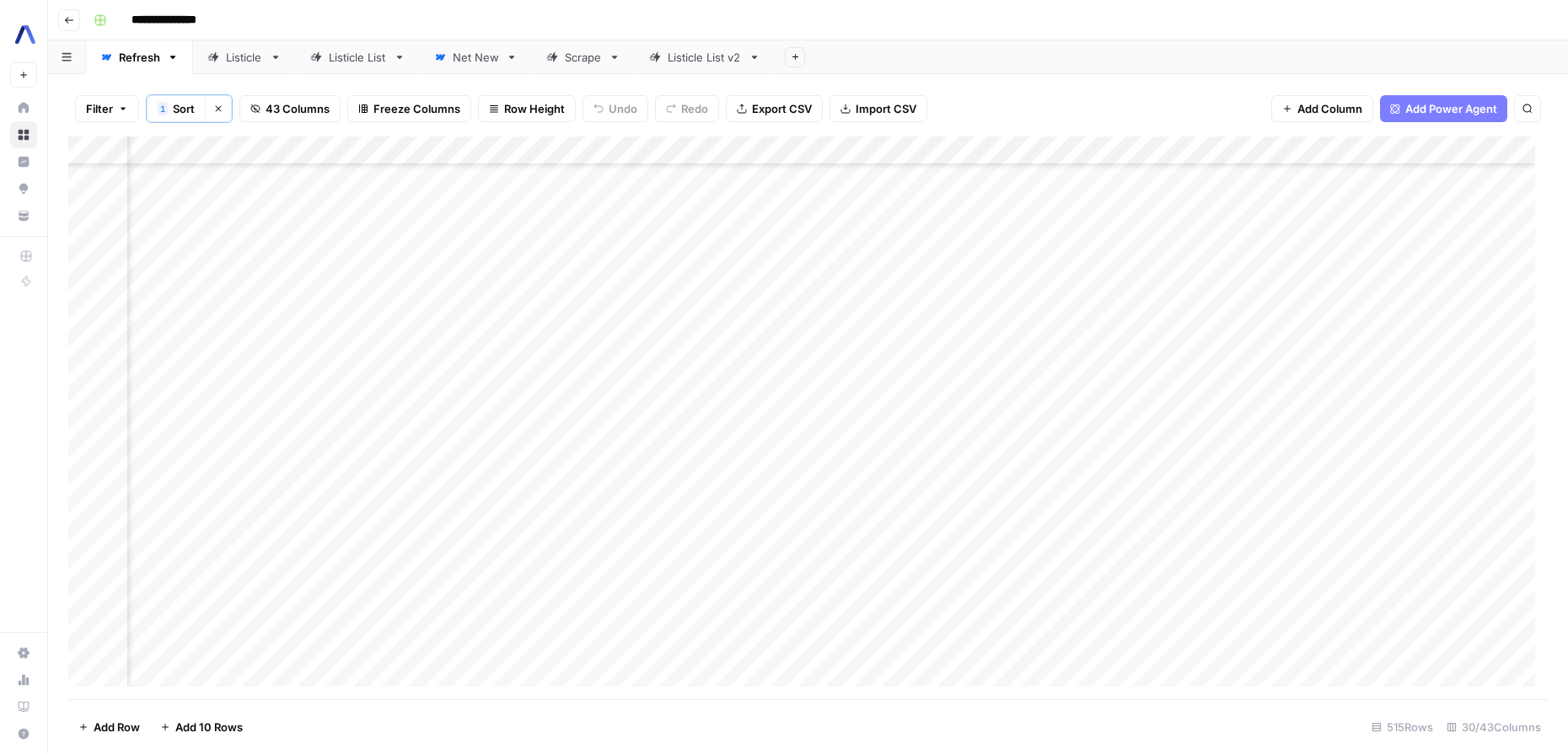
scroll to position [13519, 2194]
click at [393, 504] on div "Add Column" at bounding box center [808, 418] width 1479 height 563
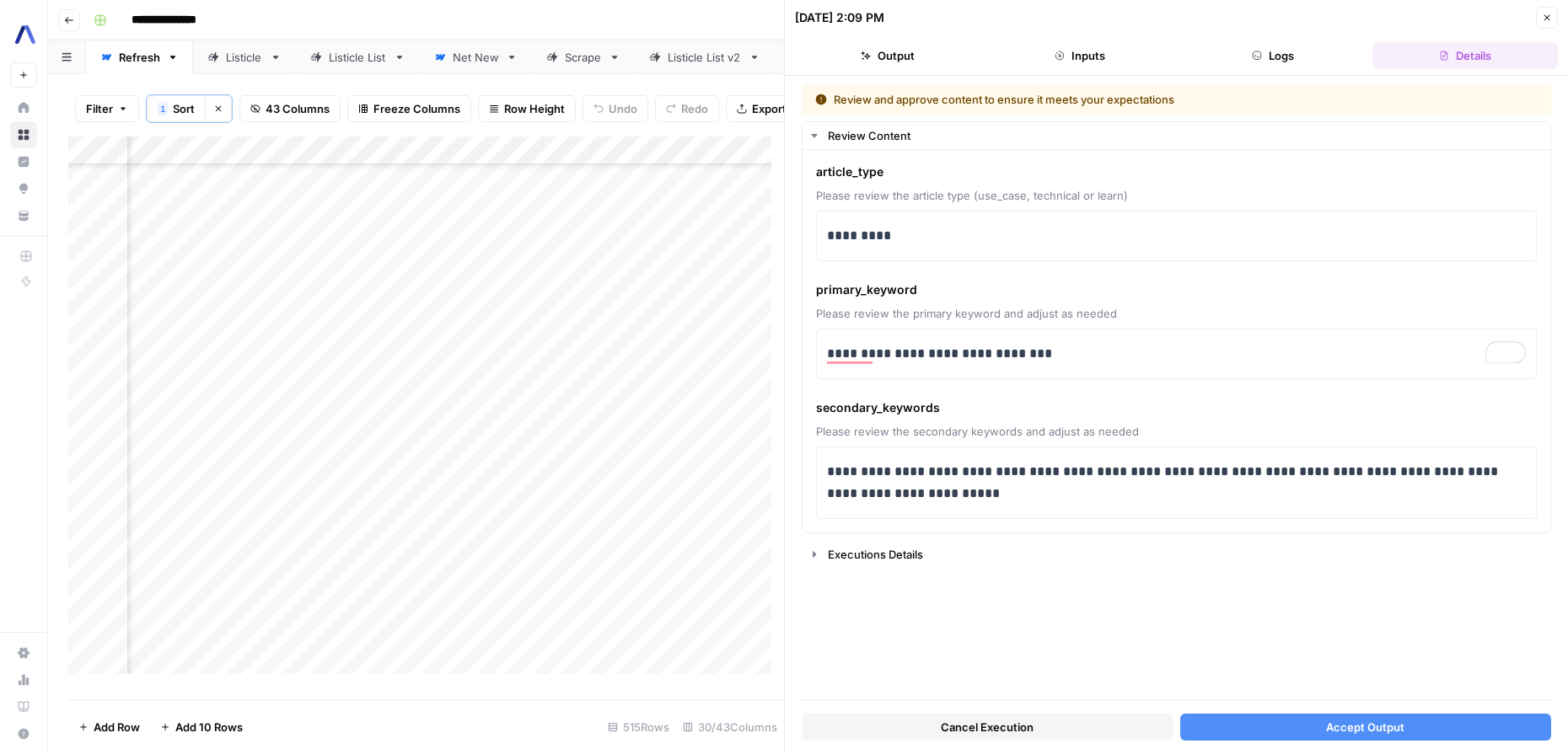
scroll to position [11736, 1621]
click at [1042, 497] on p "**********" at bounding box center [1176, 483] width 699 height 44
click at [1253, 727] on button "Accept Output" at bounding box center [1366, 727] width 372 height 27
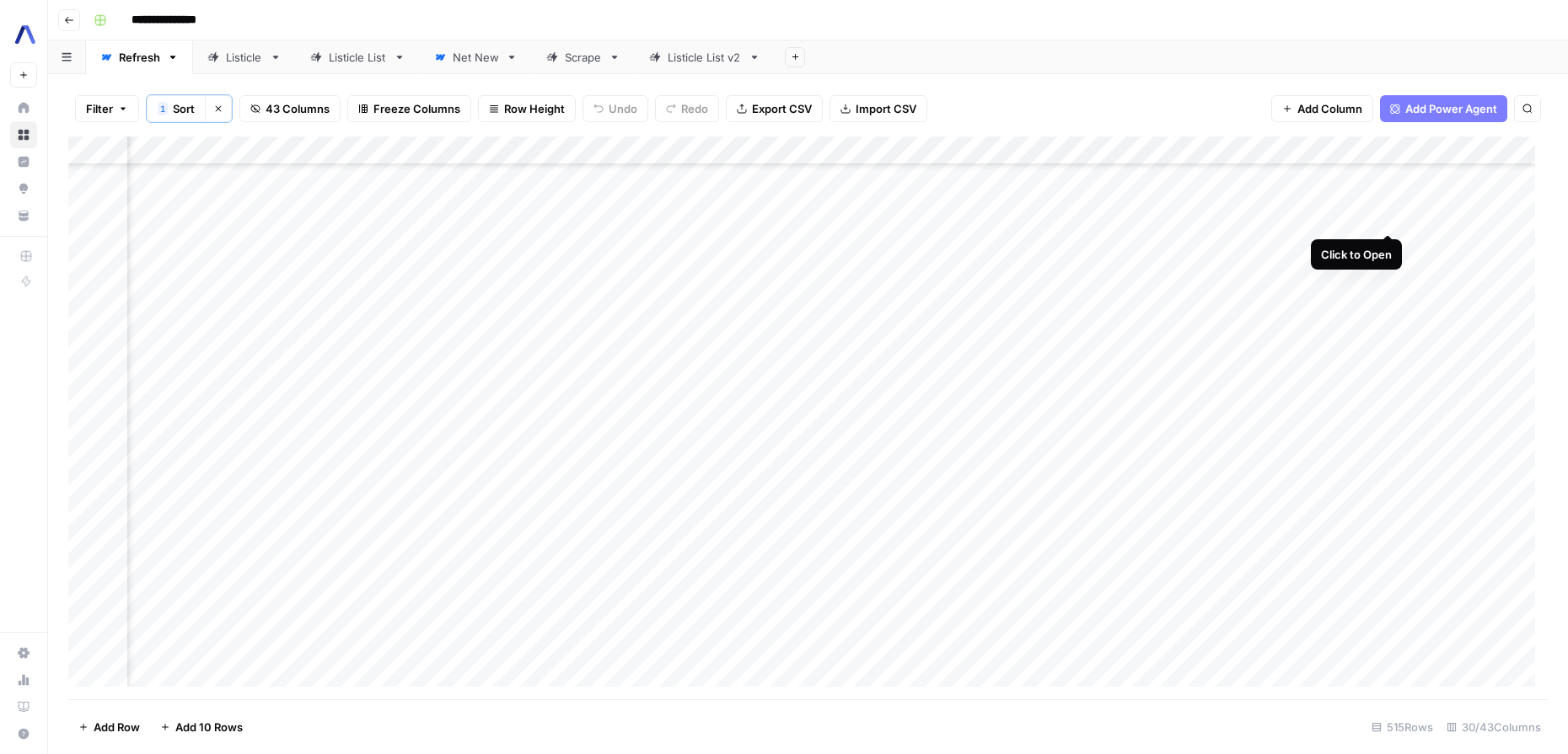
click at [1387, 218] on div "Add Column" at bounding box center [808, 418] width 1479 height 563
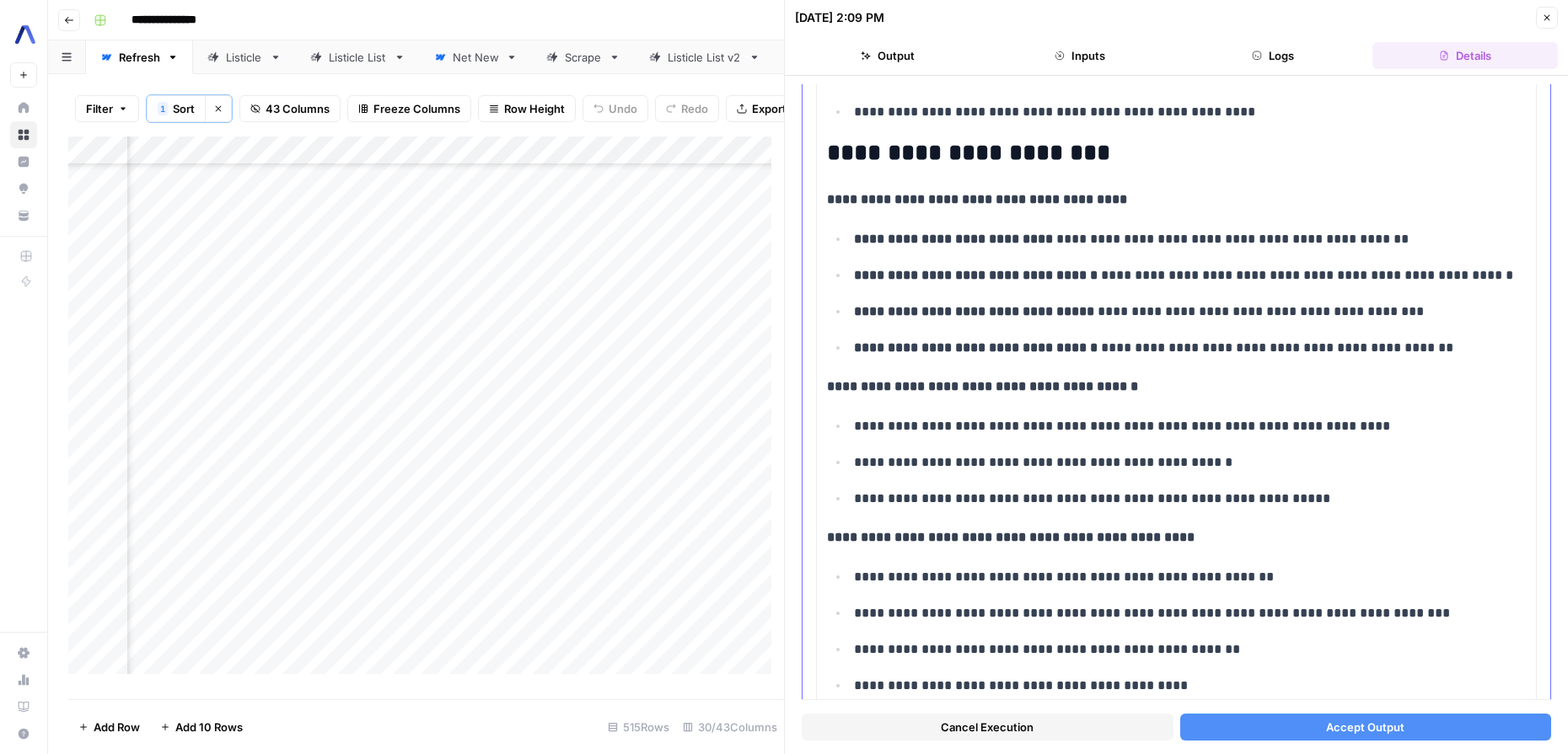
scroll to position [4108, 0]
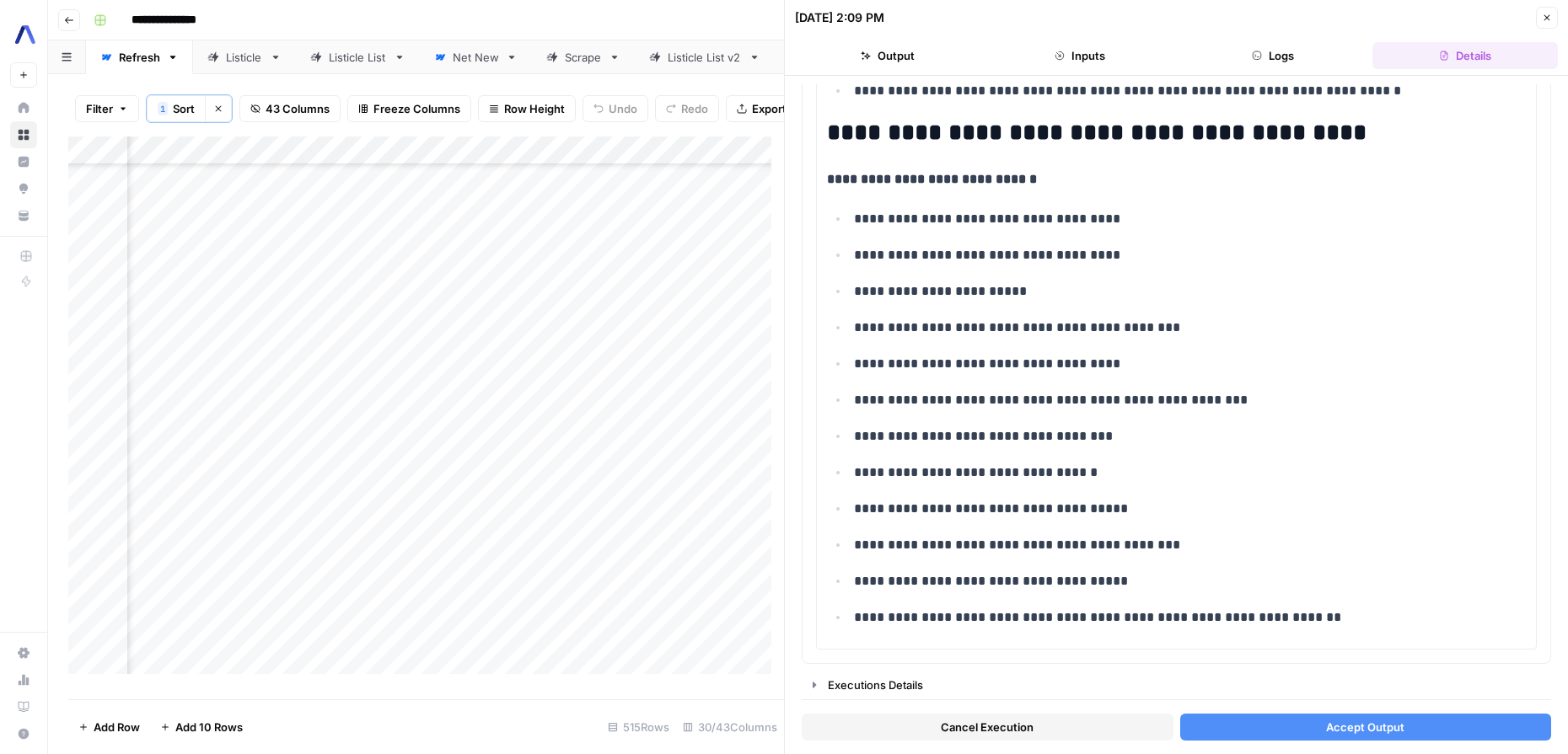
click at [1384, 725] on span "Accept Output" at bounding box center [1365, 727] width 79 height 16
